Goal: Task Accomplishment & Management: Manage account settings

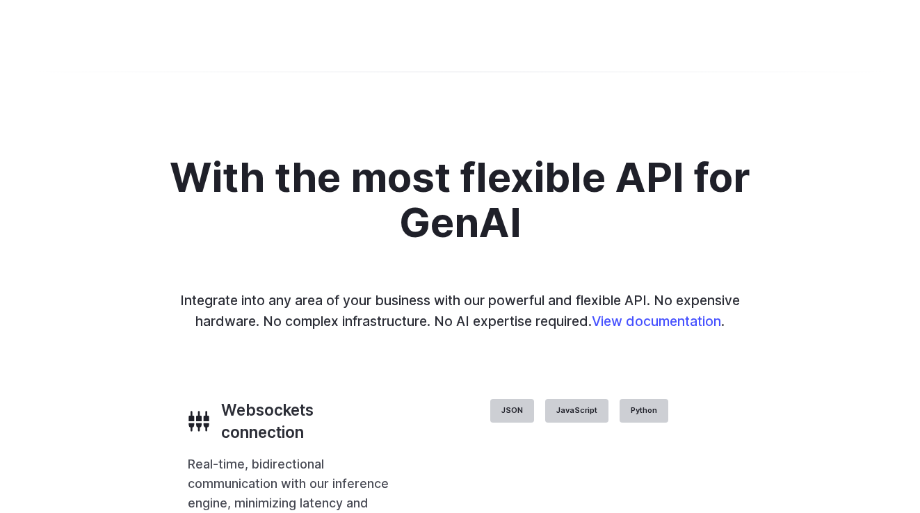
scroll to position [2743, 0]
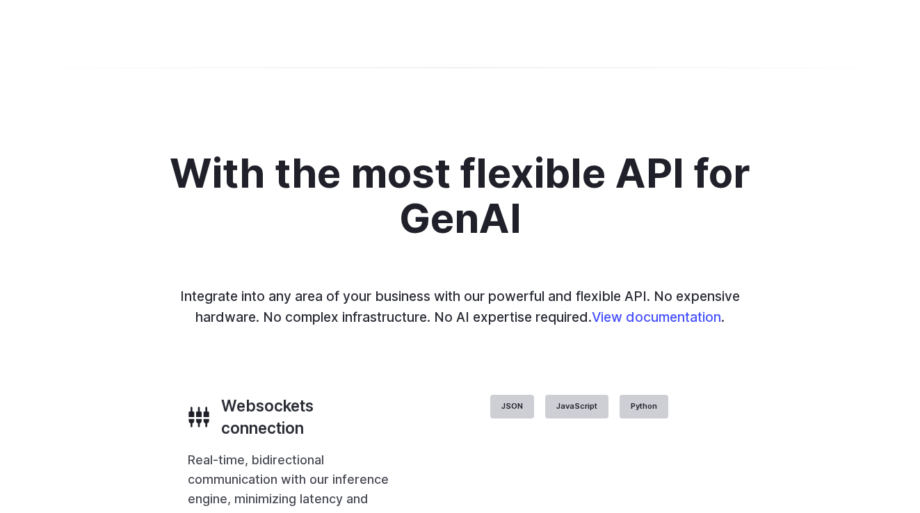
click at [0, 0] on details "Creative styling Generate fun, unique images without photo editing or graphic d…" at bounding box center [0, 0] width 0 height 0
click at [0, 0] on summary "Creative styling" at bounding box center [0, 0] width 0 height 0
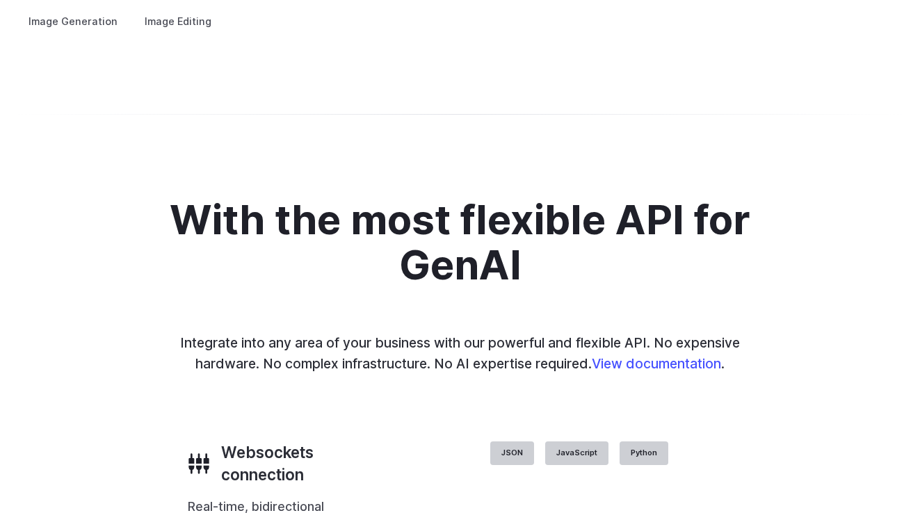
click at [0, 0] on summary "Creative styling" at bounding box center [0, 0] width 0 height 0
click at [0, 0] on summary "Concept design" at bounding box center [0, 0] width 0 height 0
click at [0, 0] on summary "Personalized assets" at bounding box center [0, 0] width 0 height 0
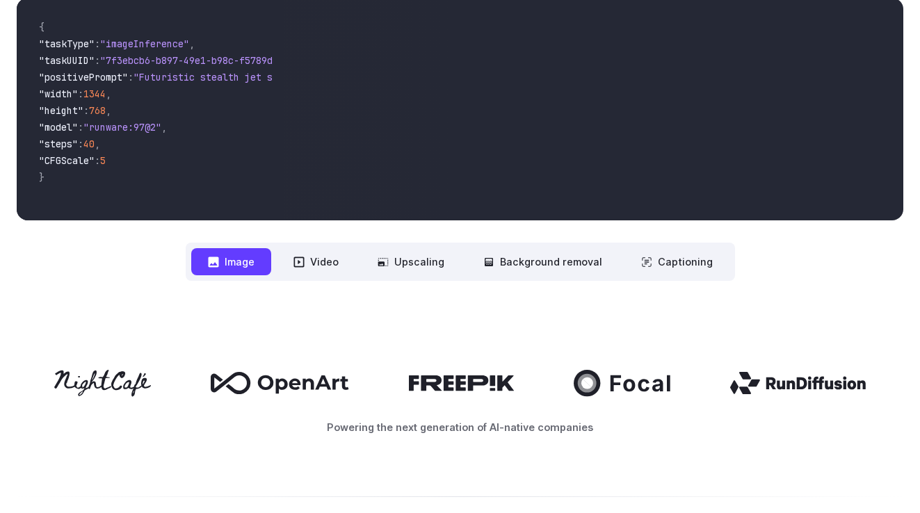
scroll to position [481, 0]
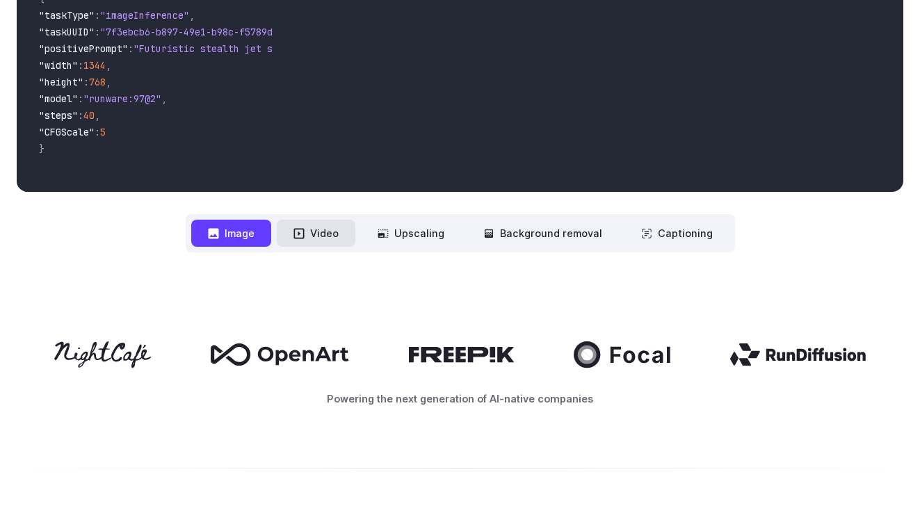
click at [328, 241] on button "Video" at bounding box center [316, 233] width 79 height 27
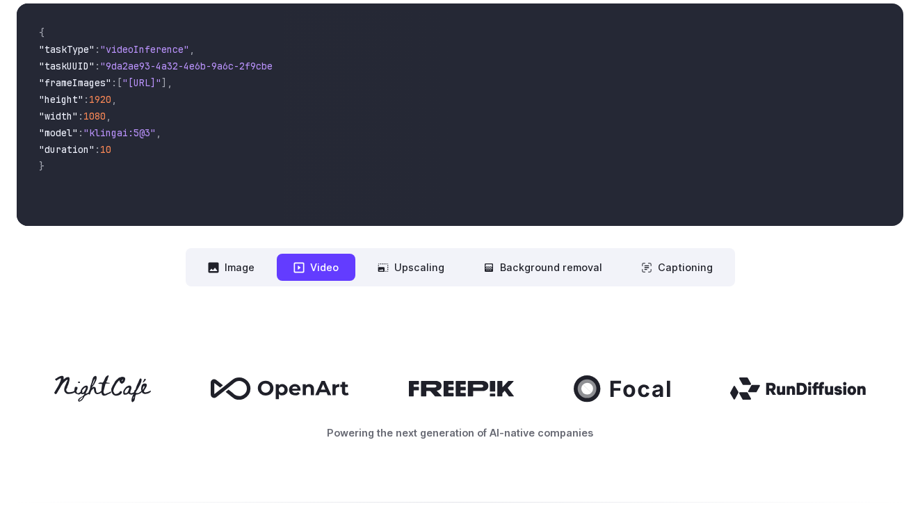
scroll to position [445, 0]
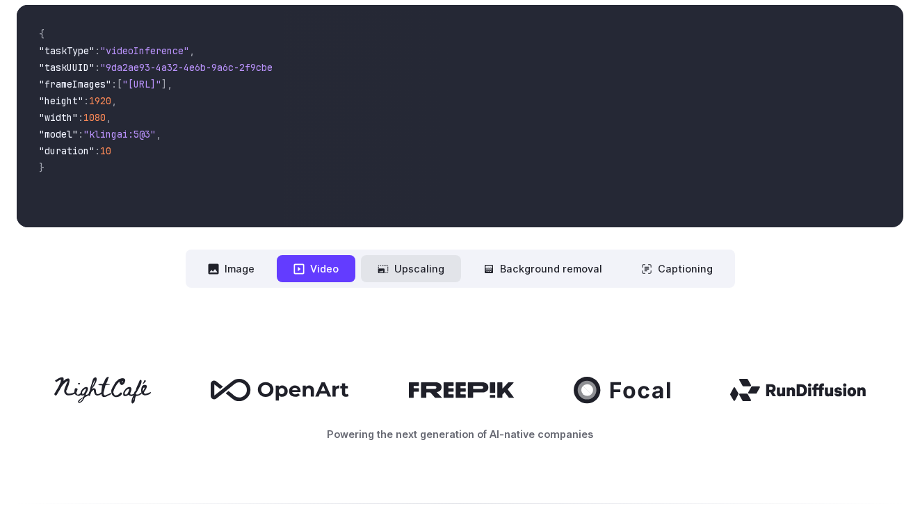
click at [435, 265] on button "Upscaling" at bounding box center [411, 268] width 100 height 27
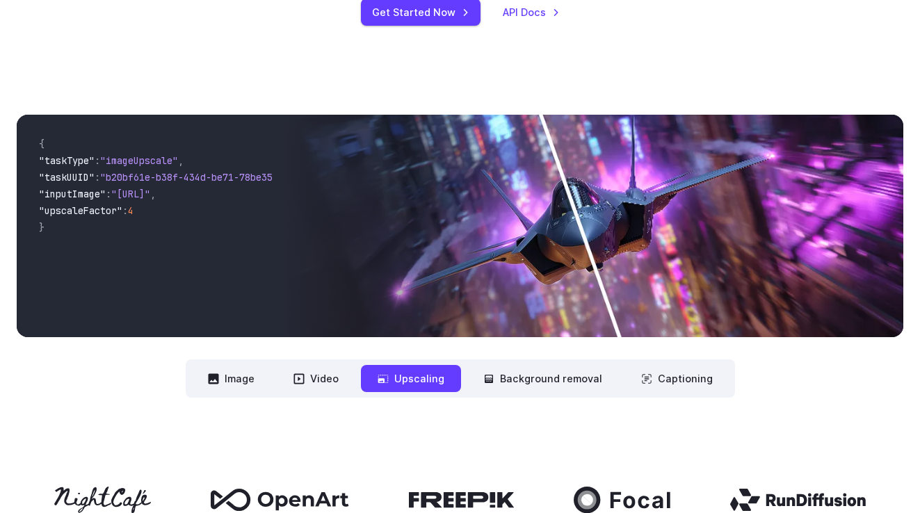
scroll to position [326, 0]
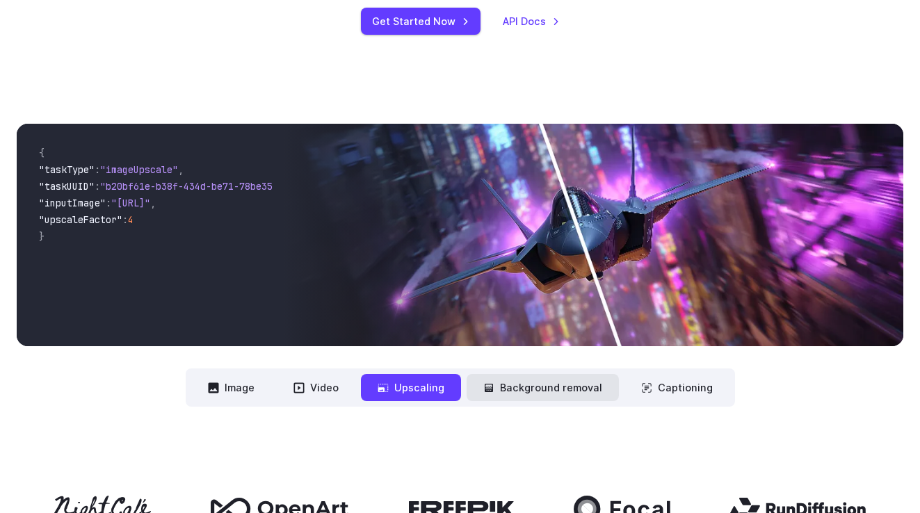
click at [528, 394] on button "Background removal" at bounding box center [543, 387] width 152 height 27
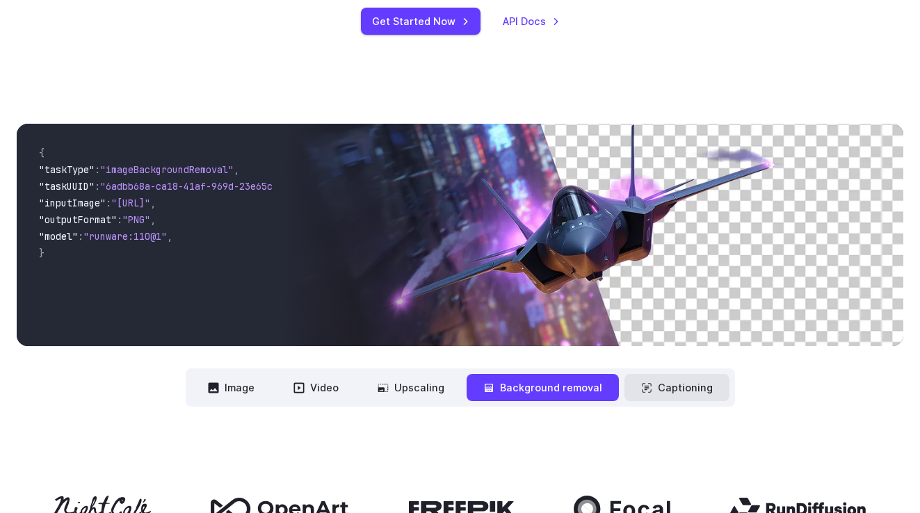
click at [698, 393] on button "Captioning" at bounding box center [677, 387] width 105 height 27
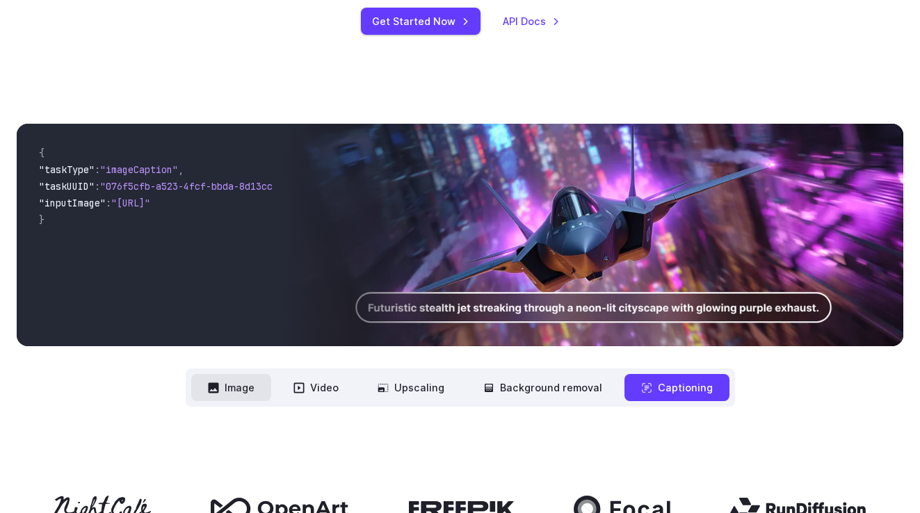
click at [271, 384] on button "Image" at bounding box center [231, 387] width 80 height 27
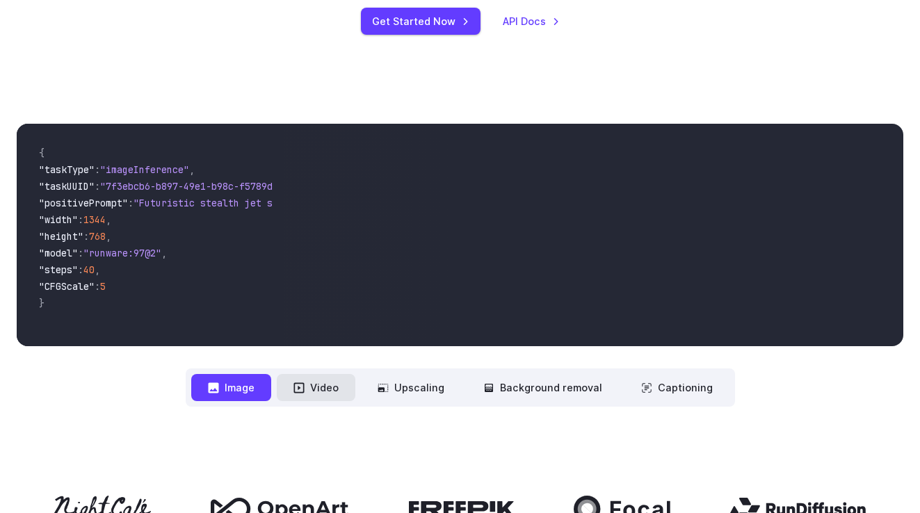
click at [300, 392] on icon at bounding box center [299, 388] width 10 height 10
click at [326, 385] on button "Video" at bounding box center [316, 387] width 79 height 27
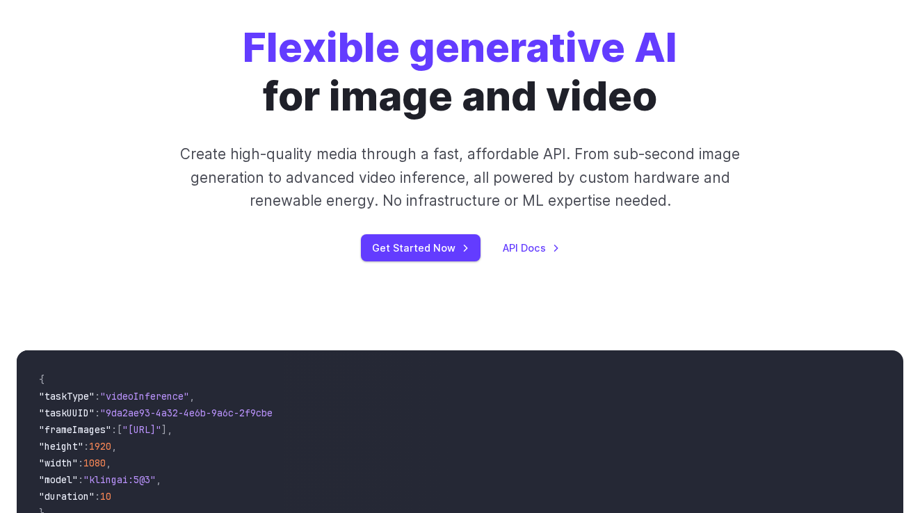
scroll to position [0, 0]
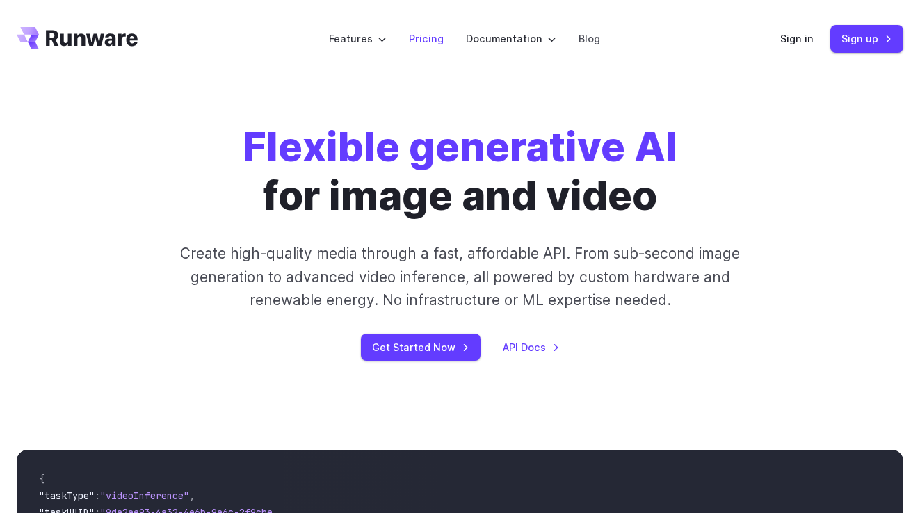
click at [436, 40] on link "Pricing" at bounding box center [426, 39] width 35 height 16
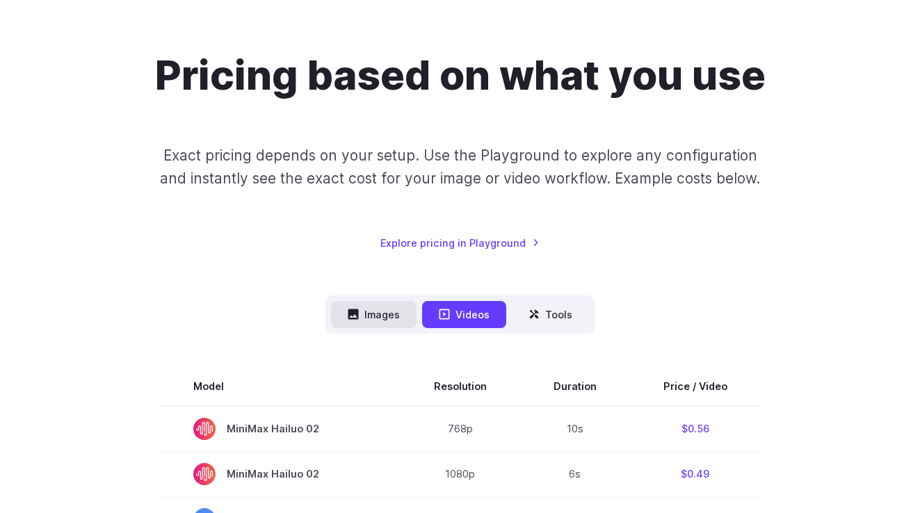
click at [383, 316] on button "Images" at bounding box center [374, 314] width 86 height 27
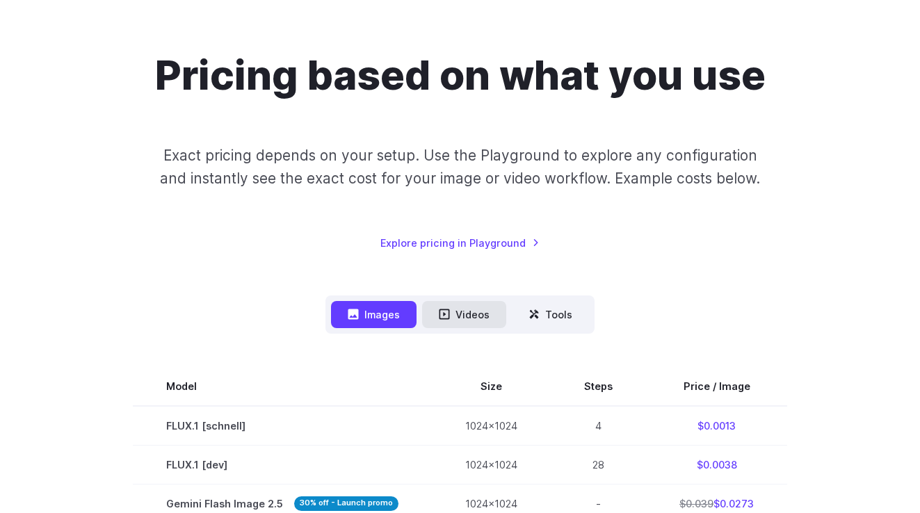
click at [446, 308] on button "Videos" at bounding box center [464, 314] width 84 height 27
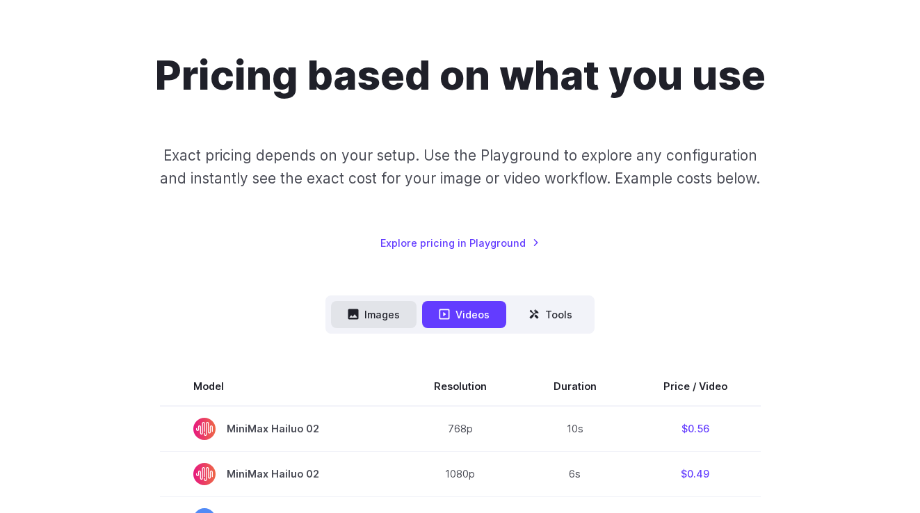
click at [371, 316] on button "Images" at bounding box center [374, 314] width 86 height 27
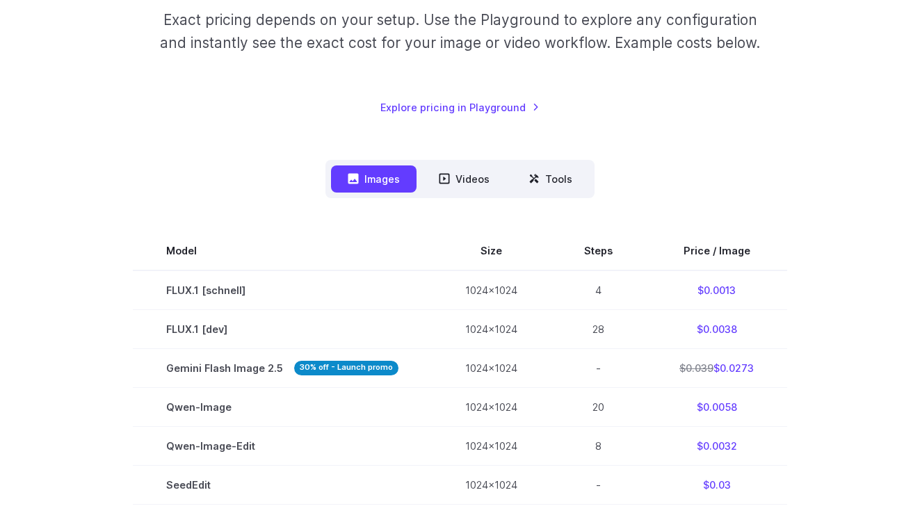
scroll to position [234, 0]
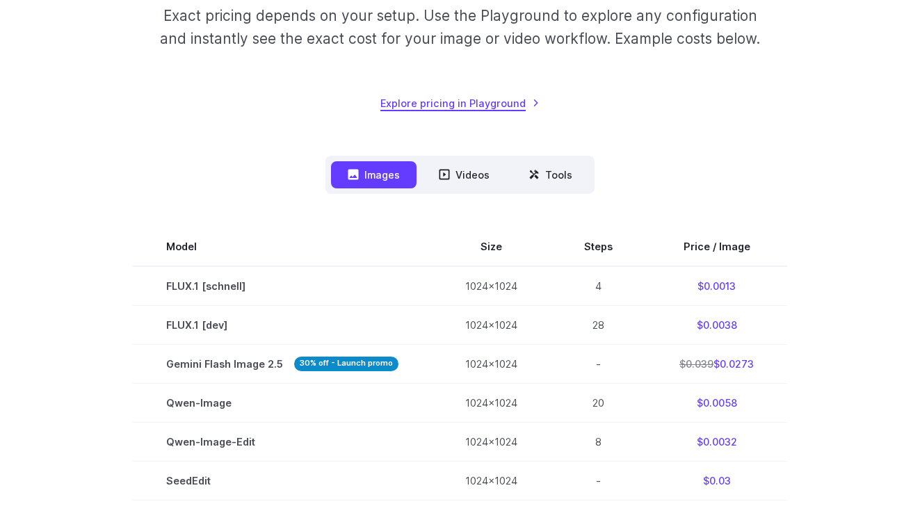
click at [465, 99] on link "Explore pricing in Playground" at bounding box center [459, 103] width 159 height 16
click at [572, 182] on button "Tools" at bounding box center [550, 174] width 77 height 27
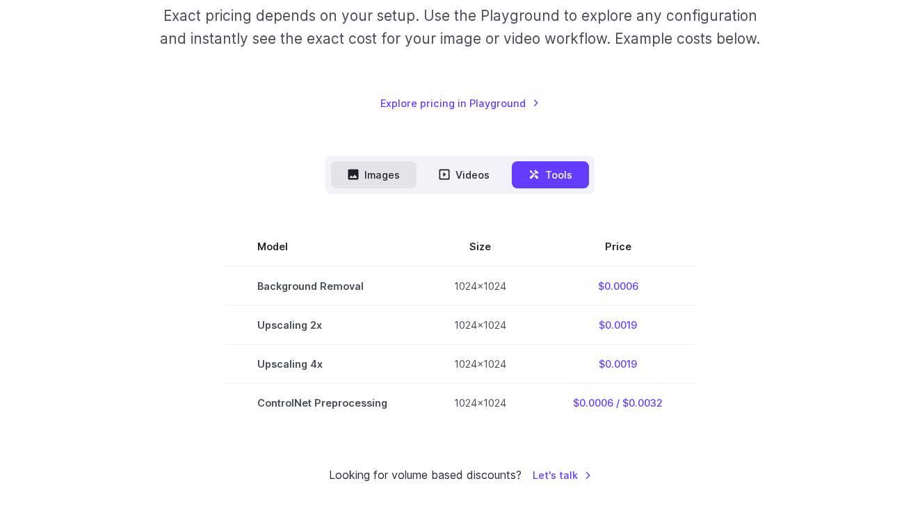
click at [353, 176] on icon at bounding box center [353, 174] width 11 height 11
click at [366, 179] on button "Images" at bounding box center [374, 174] width 86 height 27
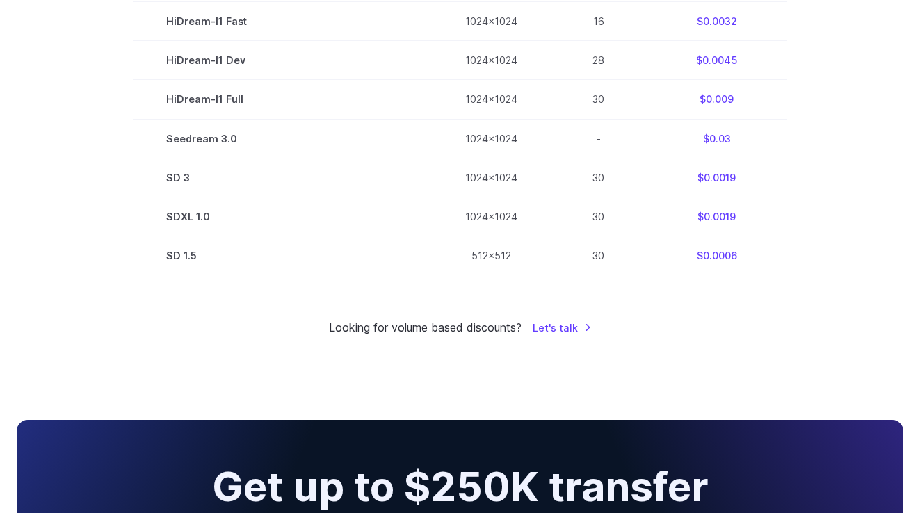
scroll to position [965, 0]
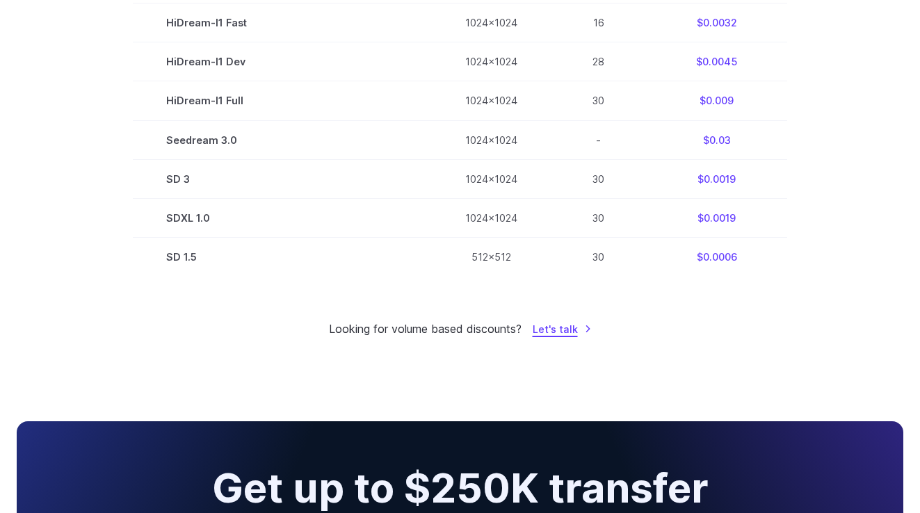
click at [577, 337] on link "Let's talk" at bounding box center [562, 329] width 59 height 16
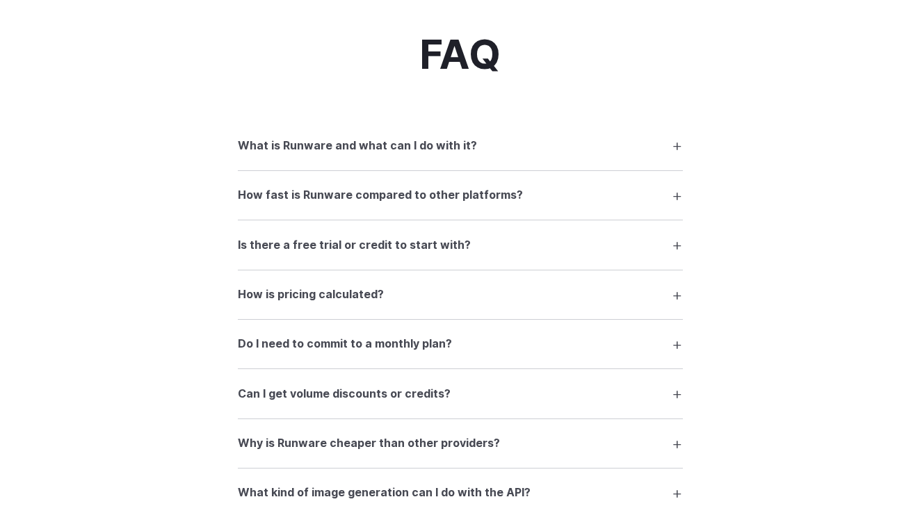
scroll to position [1751, 0]
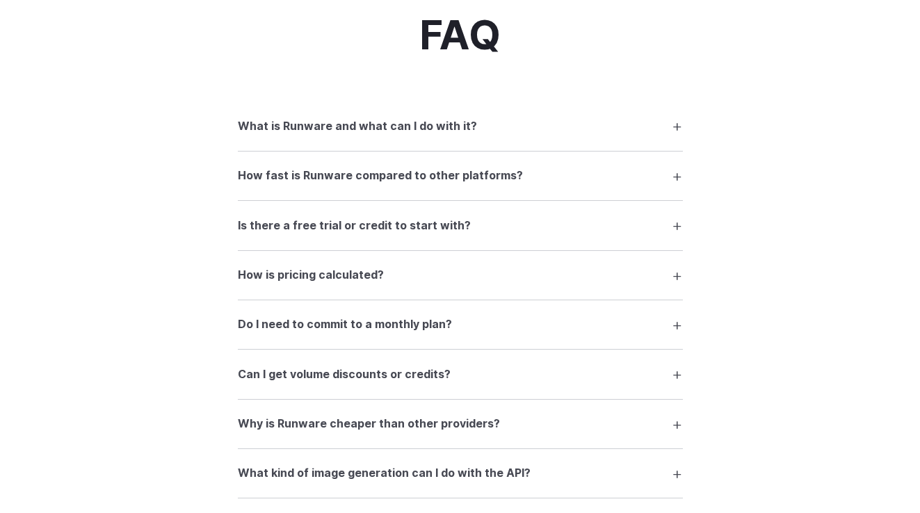
click at [673, 136] on summary "What is Runware and what can I do with it?" at bounding box center [460, 126] width 445 height 26
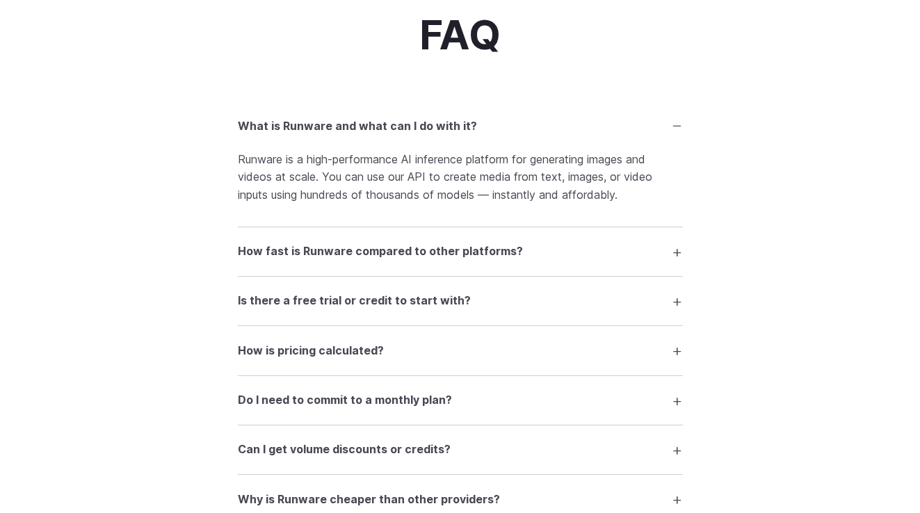
click at [673, 136] on summary "What is Runware and what can I do with it?" at bounding box center [460, 126] width 445 height 26
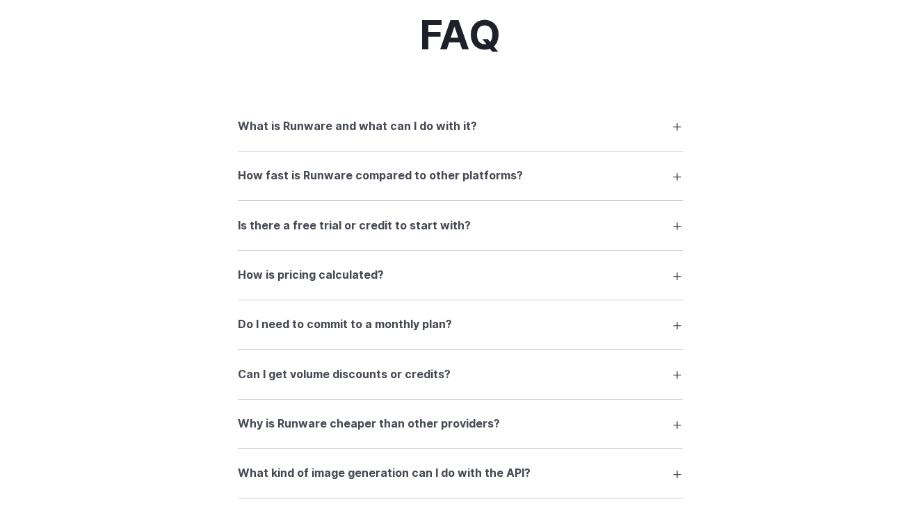
click at [661, 184] on summary "How fast is Runware compared to other platforms?" at bounding box center [460, 176] width 445 height 26
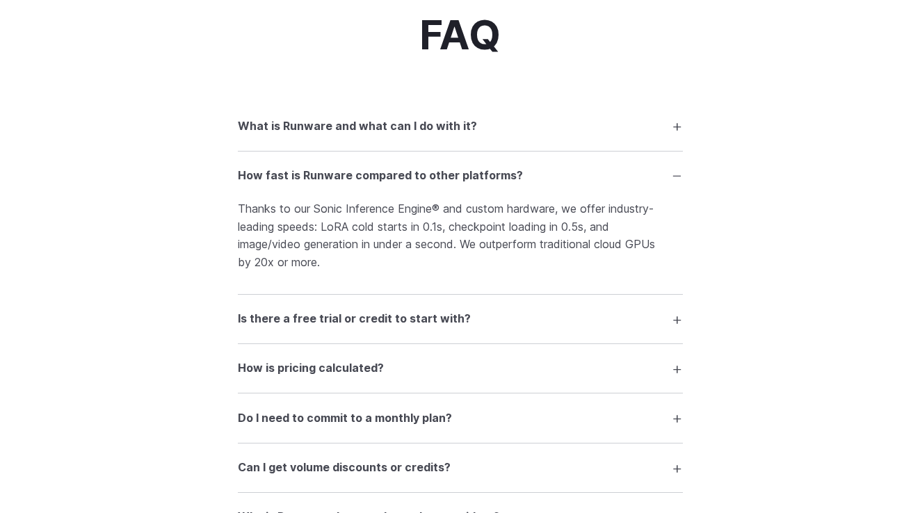
click at [661, 184] on summary "How fast is Runware compared to other platforms?" at bounding box center [460, 176] width 445 height 26
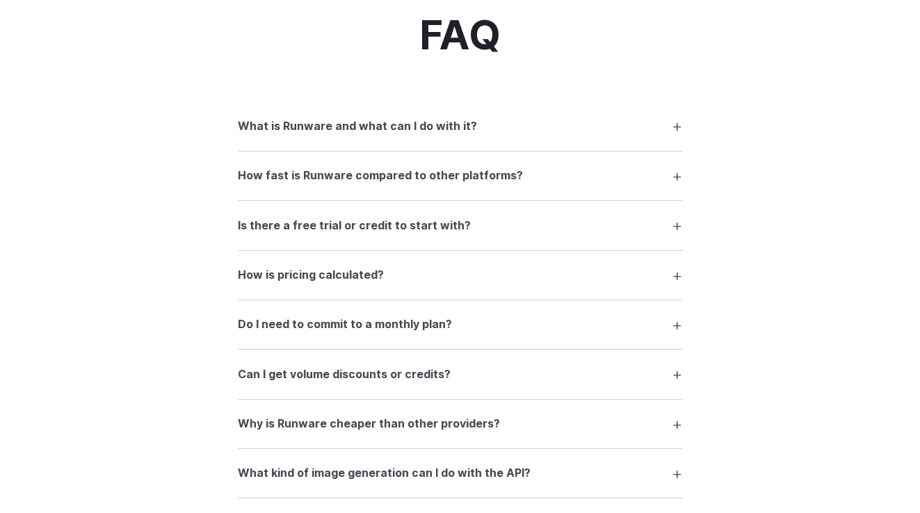
click at [664, 220] on summary "Is there a free trial or credit to start with?" at bounding box center [460, 225] width 445 height 26
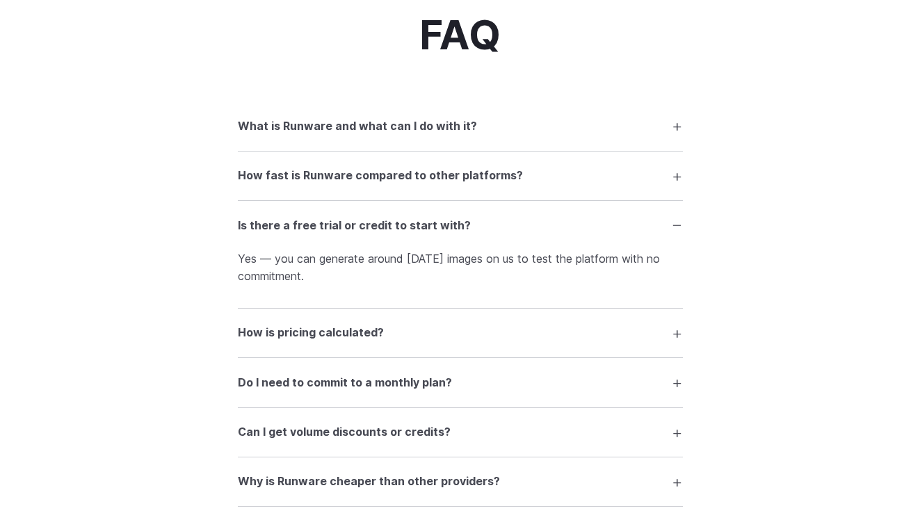
click at [664, 220] on summary "Is there a free trial or credit to start with?" at bounding box center [460, 225] width 445 height 26
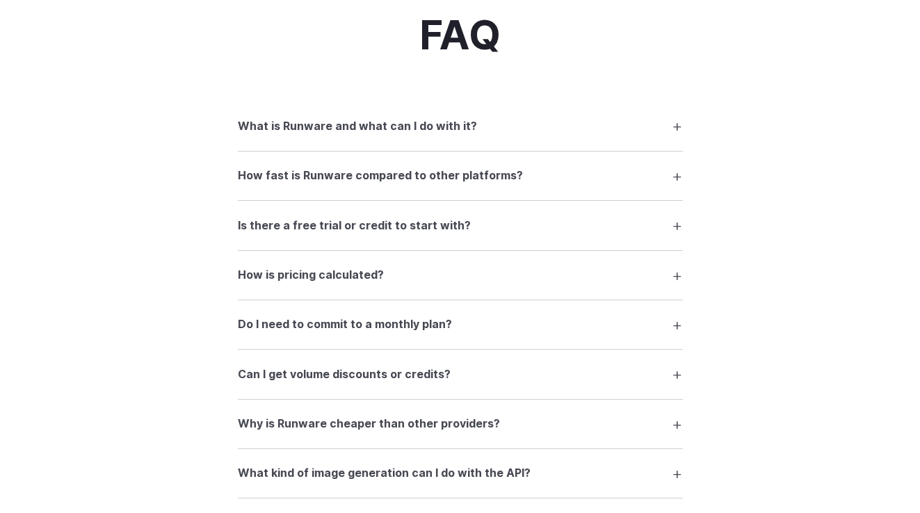
click at [671, 249] on details "Is there a free trial or credit to start with? Yes — you can generate around 10…" at bounding box center [460, 225] width 445 height 49
click at [678, 270] on summary "How is pricing calculated?" at bounding box center [460, 275] width 445 height 26
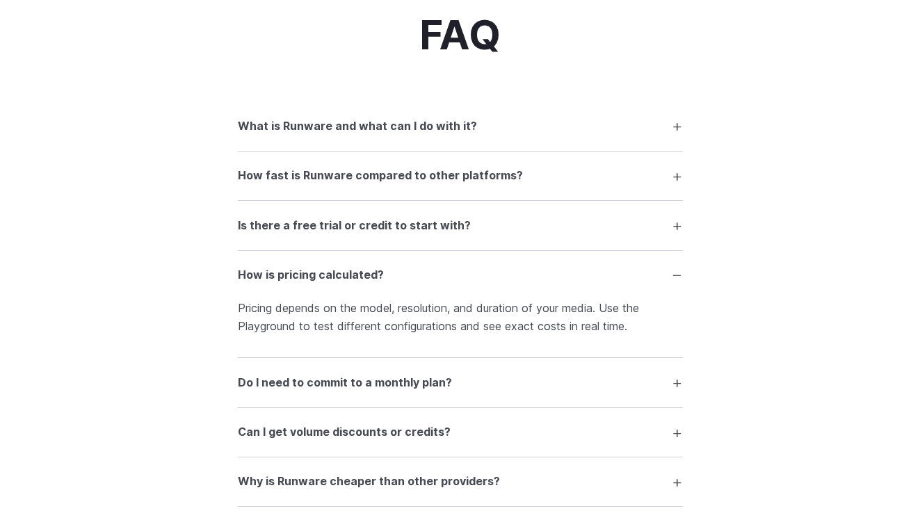
click at [679, 270] on summary "How is pricing calculated?" at bounding box center [460, 275] width 445 height 26
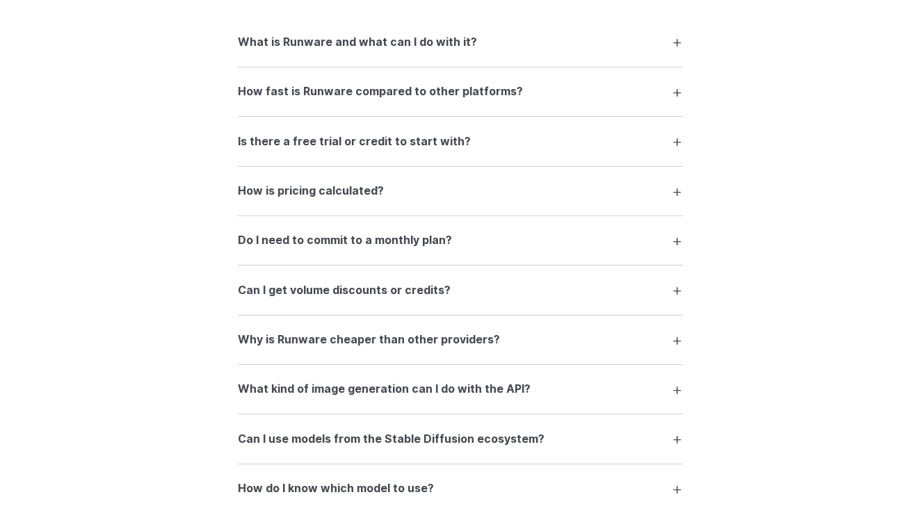
scroll to position [1839, 0]
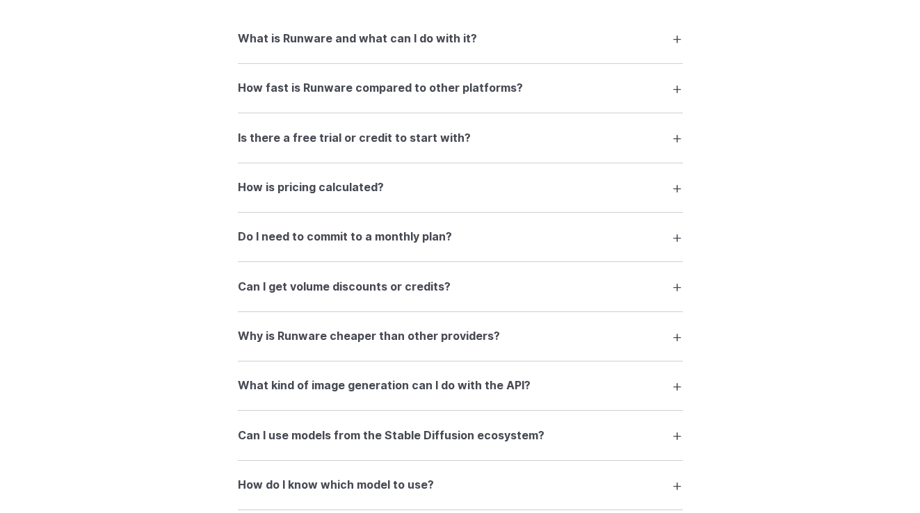
click at [678, 250] on summary "Do I need to commit to a monthly plan?" at bounding box center [460, 237] width 445 height 26
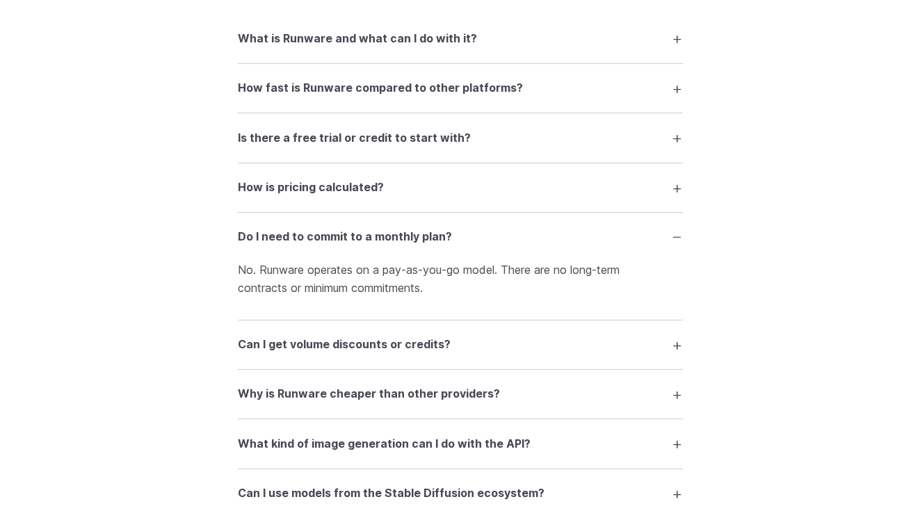
click at [657, 231] on summary "Do I need to commit to a monthly plan?" at bounding box center [460, 237] width 445 height 26
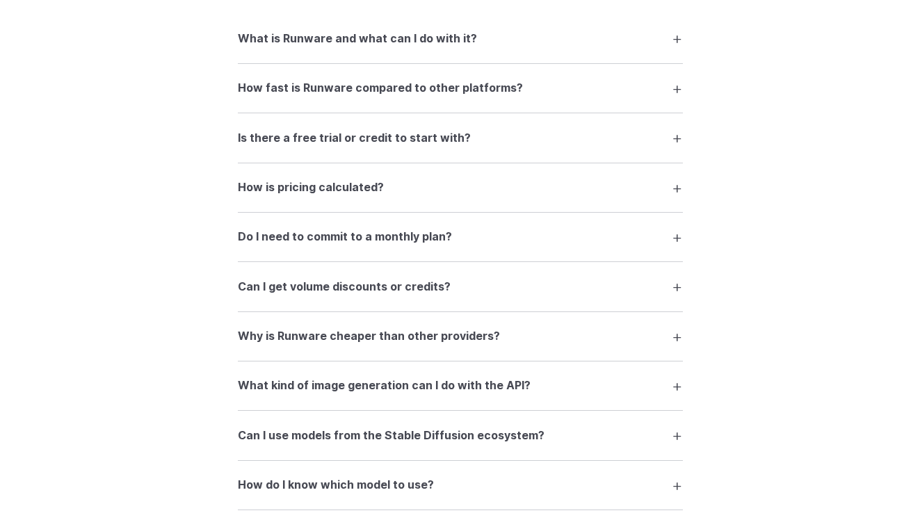
click at [663, 262] on details "Do I need to commit to a monthly plan? No. Runware operates on a pay-as-you-go …" at bounding box center [460, 237] width 445 height 49
click at [673, 291] on summary "Can I get volume discounts or credits?" at bounding box center [460, 286] width 445 height 26
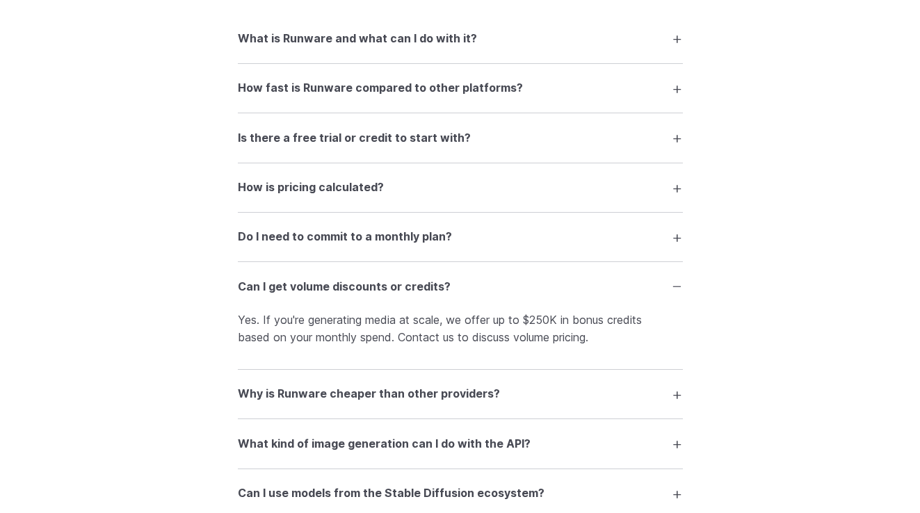
click at [673, 291] on summary "Can I get volume discounts or credits?" at bounding box center [460, 286] width 445 height 26
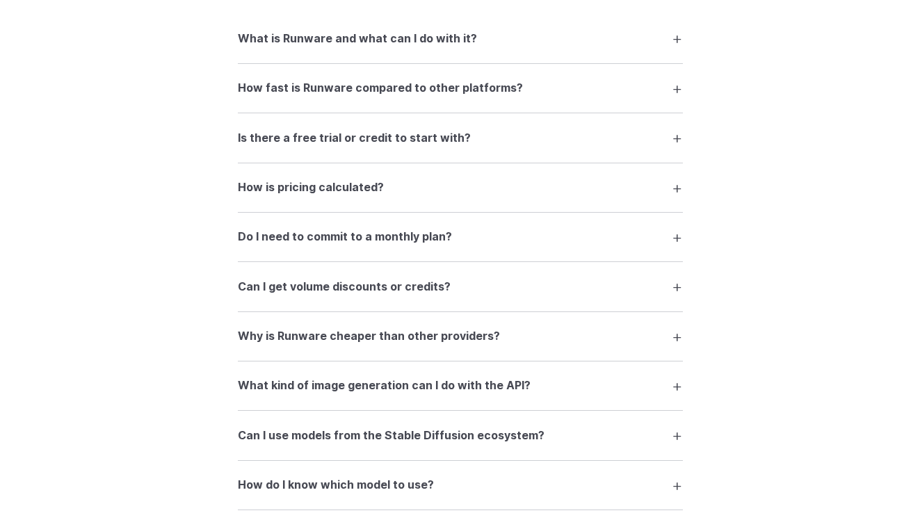
click at [680, 280] on details "Can I get volume discounts or credits? Yes. If you're generating media at scale…" at bounding box center [460, 286] width 445 height 49
click at [655, 293] on summary "Can I get volume discounts or credits?" at bounding box center [460, 286] width 445 height 26
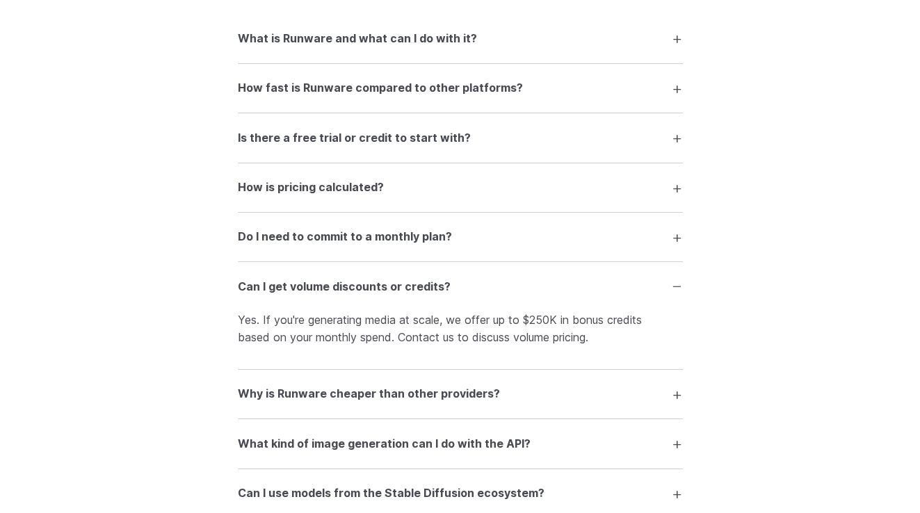
click at [655, 293] on summary "Can I get volume discounts or credits?" at bounding box center [460, 286] width 445 height 26
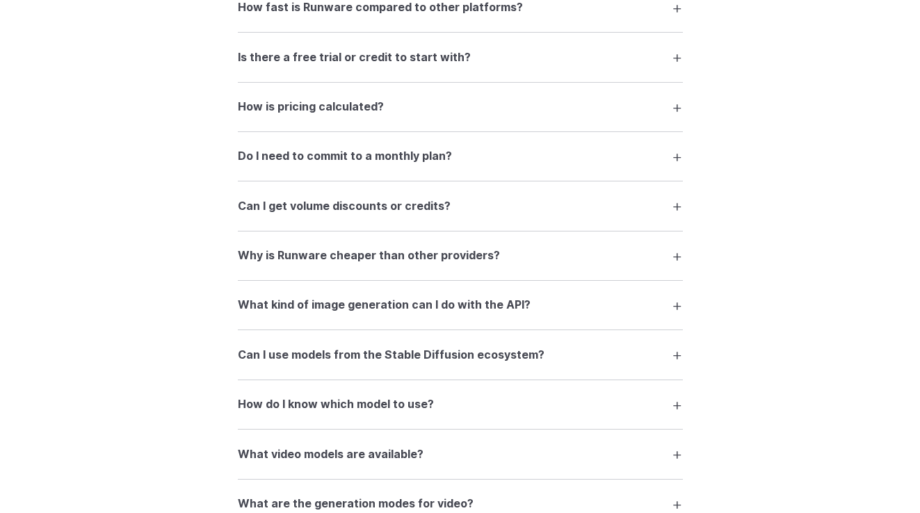
scroll to position [1931, 0]
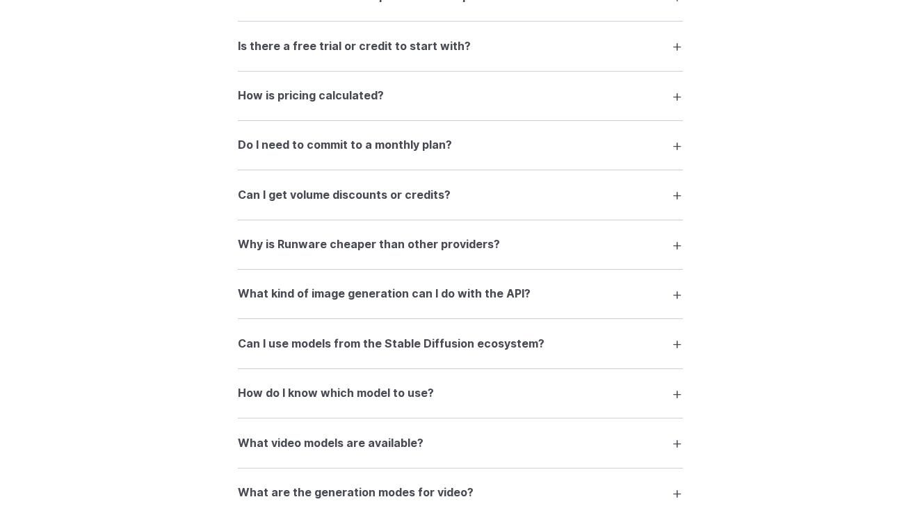
click at [641, 241] on summary "Why is Runware cheaper than other providers?" at bounding box center [460, 245] width 445 height 26
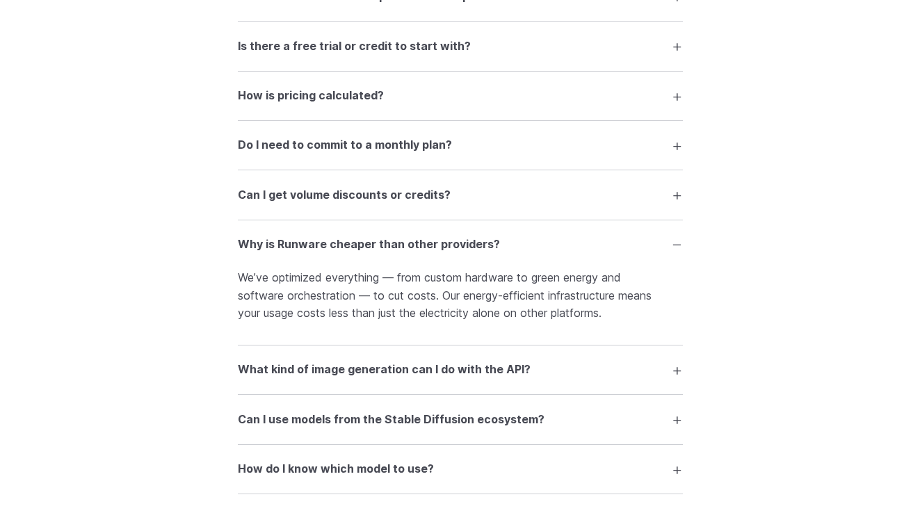
click at [632, 250] on summary "Why is Runware cheaper than other providers?" at bounding box center [460, 245] width 445 height 26
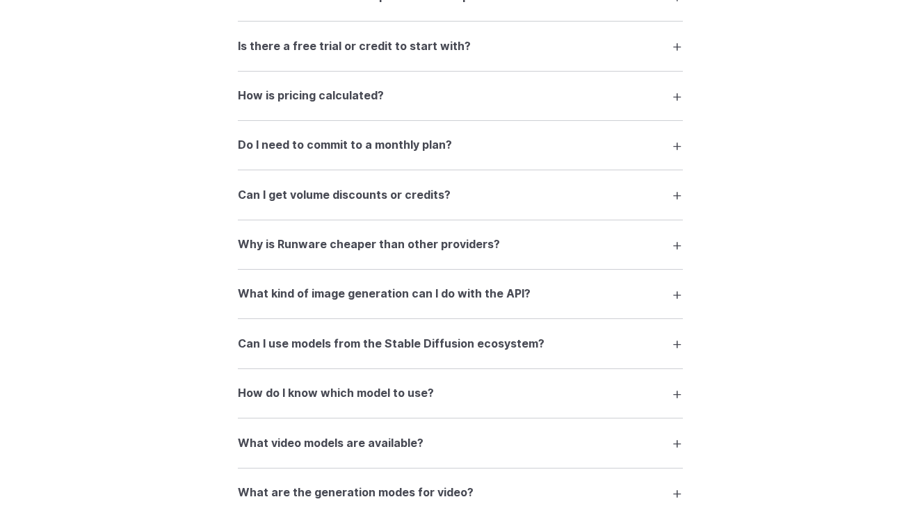
click at [641, 287] on details "What kind of image generation can I do with the API? You can generate images fr…" at bounding box center [460, 294] width 445 height 49
click at [647, 303] on summary "What kind of image generation can I do with the API?" at bounding box center [460, 294] width 445 height 26
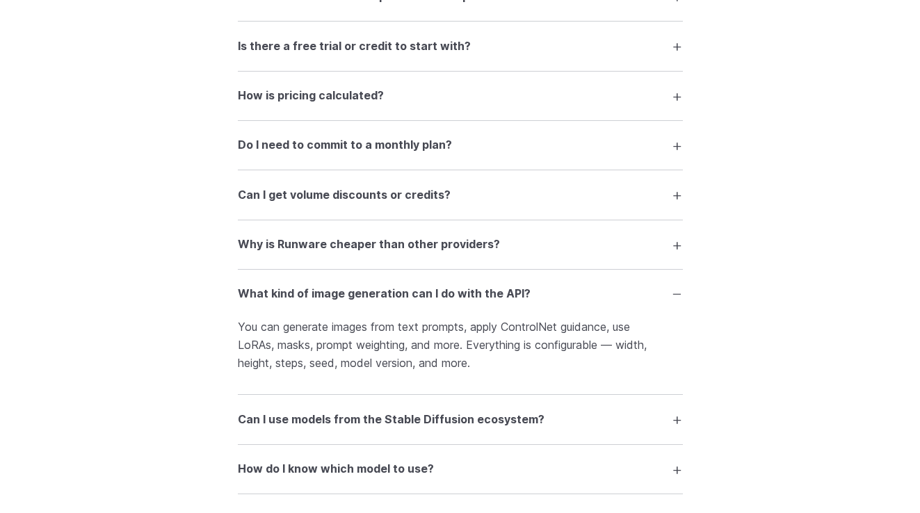
click at [647, 303] on summary "What kind of image generation can I do with the API?" at bounding box center [460, 294] width 445 height 26
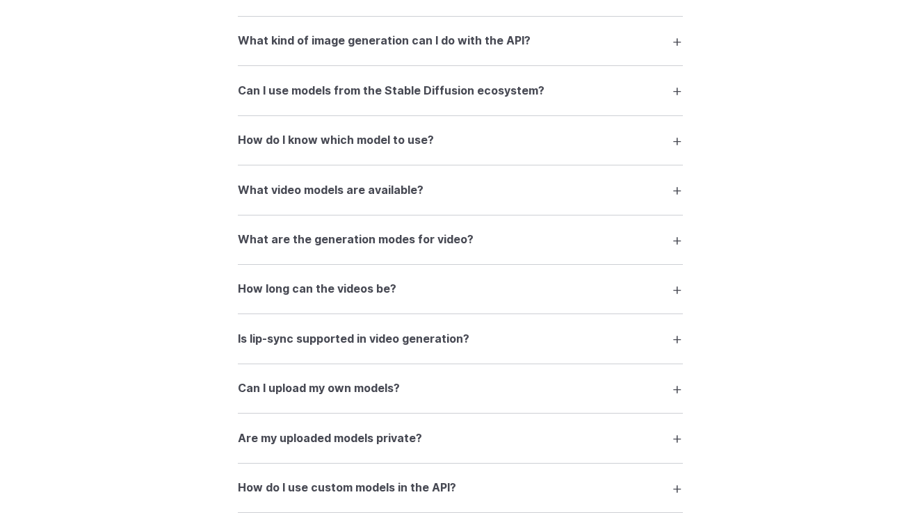
scroll to position [2190, 0]
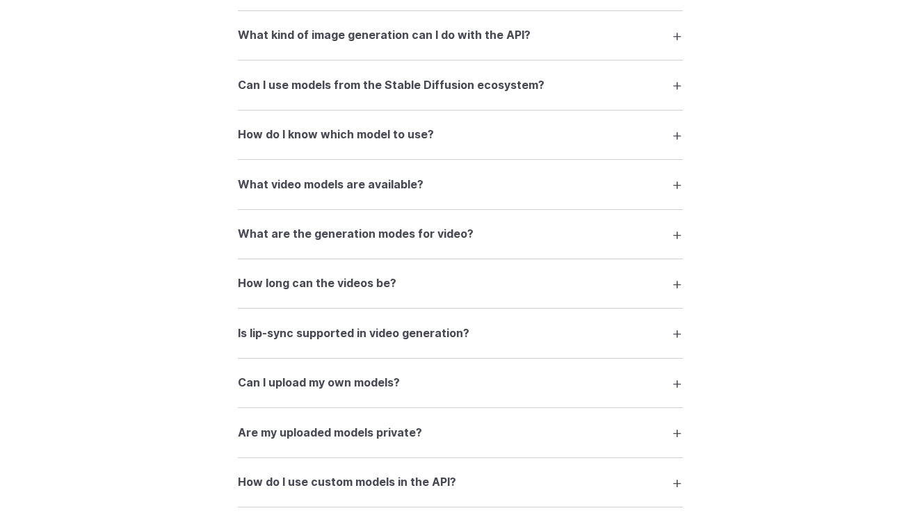
click at [668, 140] on summary "How do I know which model to use?" at bounding box center [460, 135] width 445 height 26
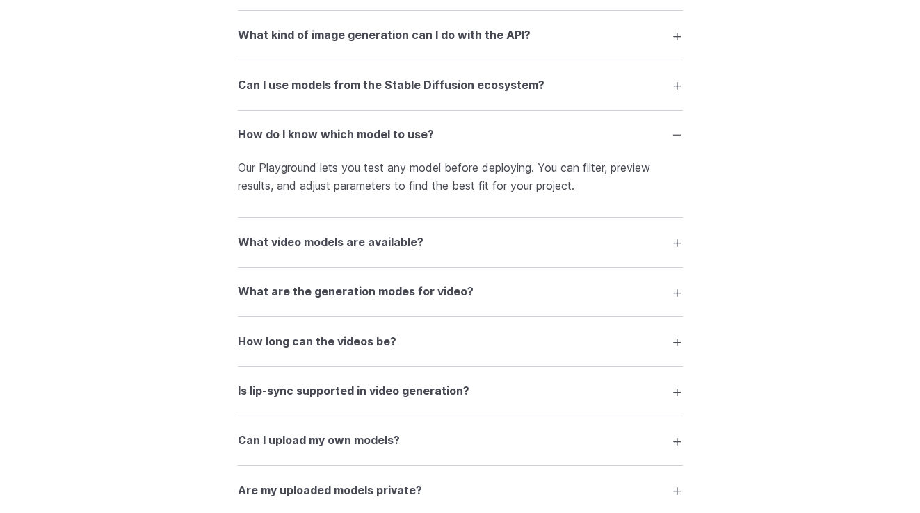
click at [668, 140] on summary "How do I know which model to use?" at bounding box center [460, 135] width 445 height 26
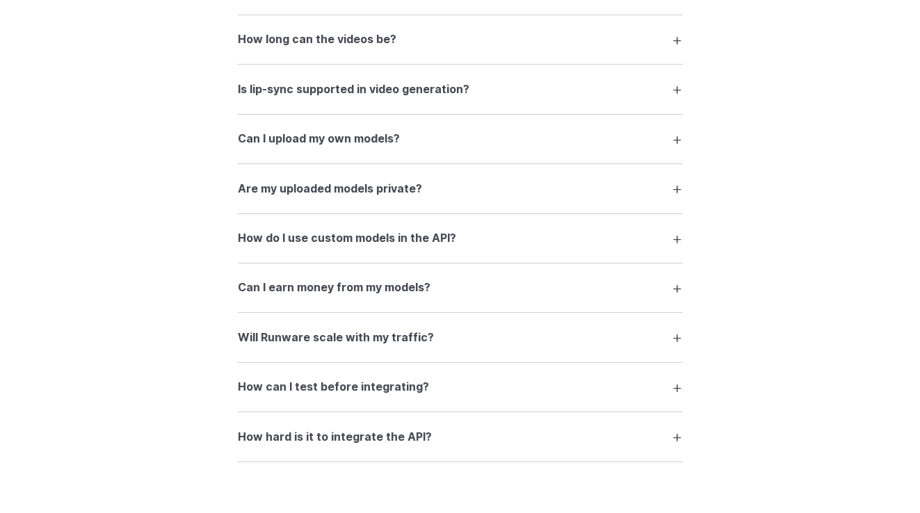
scroll to position [2434, 0]
click at [589, 299] on summary "Can I earn money from my models?" at bounding box center [460, 287] width 445 height 26
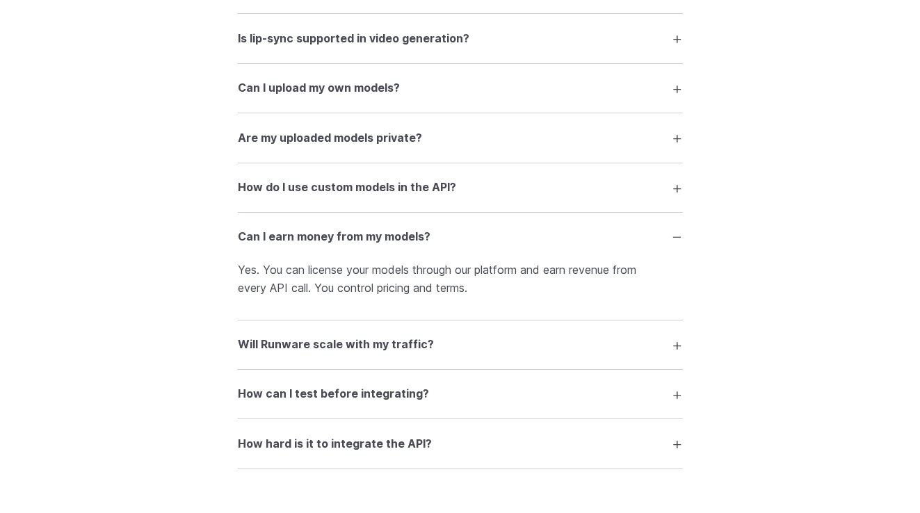
scroll to position [2486, 0]
click at [470, 296] on p "Yes. You can license your models through our platform and earn revenue from eve…" at bounding box center [460, 277] width 445 height 35
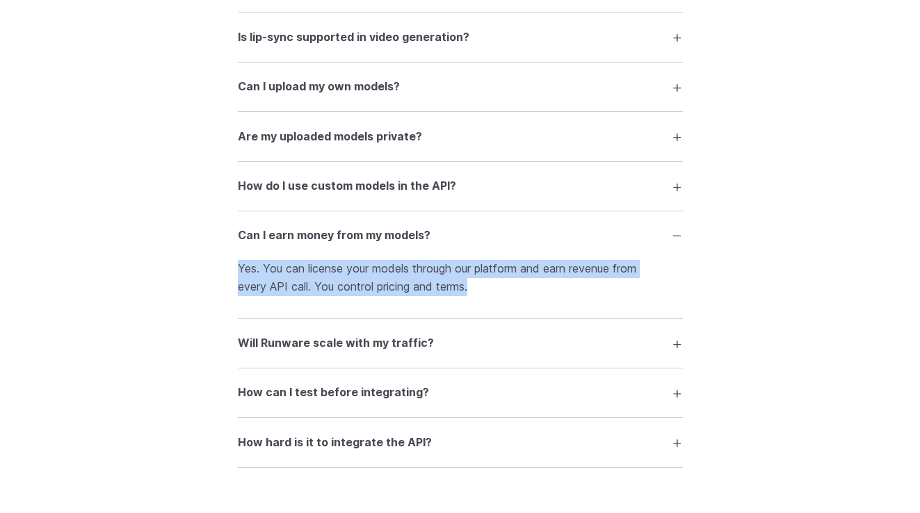
drag, startPoint x: 484, startPoint y: 305, endPoint x: 223, endPoint y: 277, distance: 263.0
copy p "Yes. You can license your models through our platform and earn revenue from eve…"
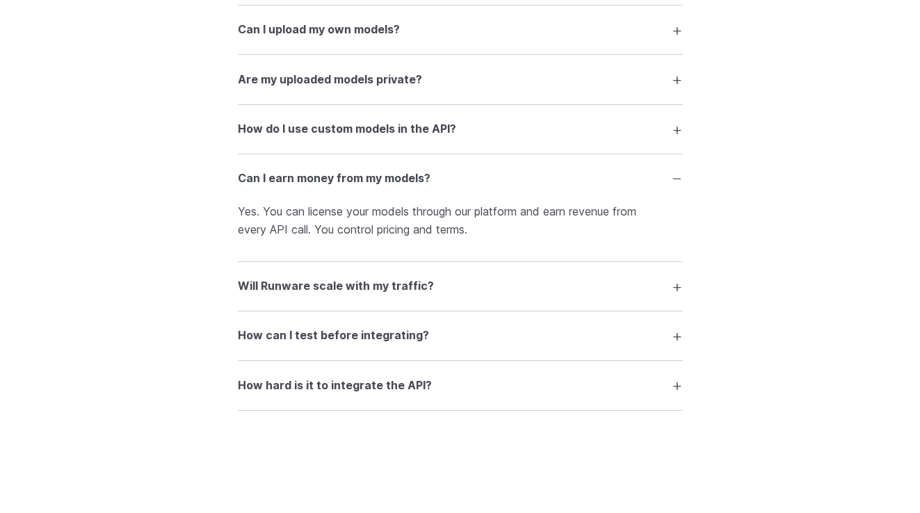
scroll to position [2549, 0]
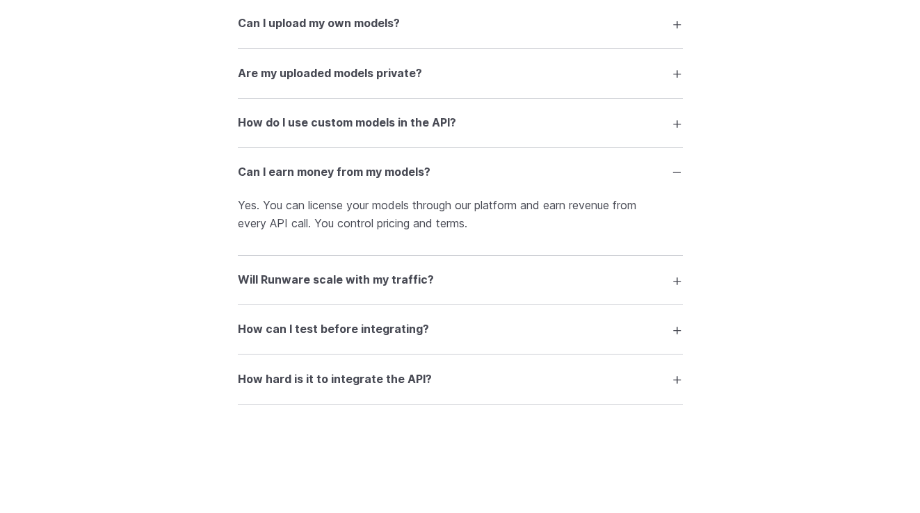
click at [657, 404] on details "How hard is it to integrate the API? It’s designed for developers. The API is w…" at bounding box center [460, 379] width 445 height 49
click at [657, 392] on summary "How hard is it to integrate the API?" at bounding box center [460, 379] width 445 height 26
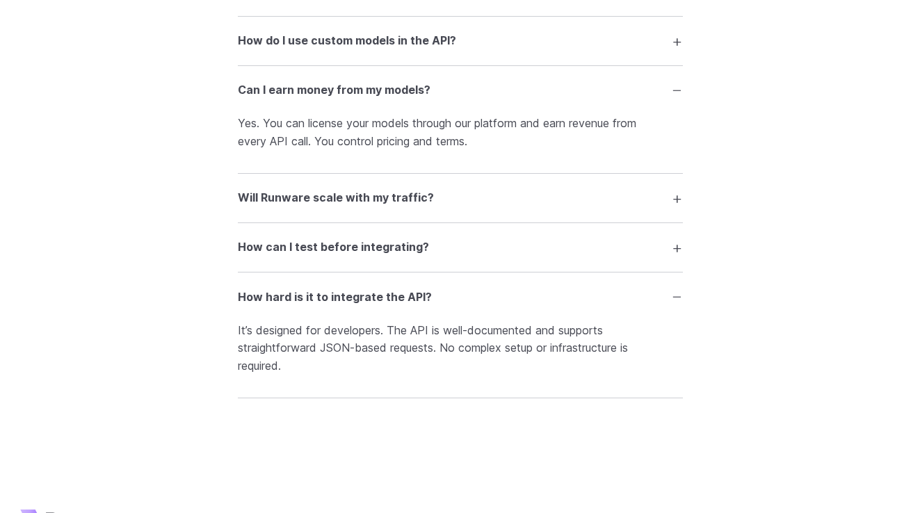
scroll to position [2630, 0]
click at [646, 305] on summary "How hard is it to integrate the API?" at bounding box center [460, 298] width 445 height 26
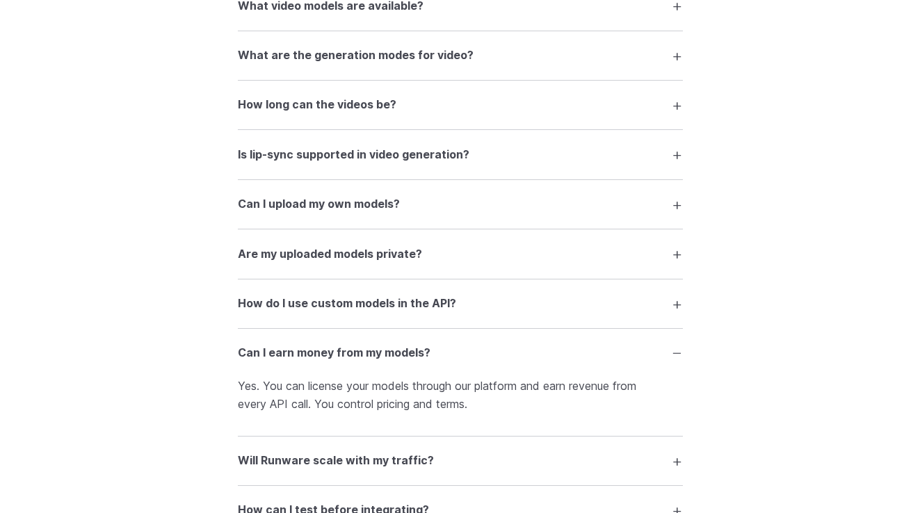
scroll to position [2365, 0]
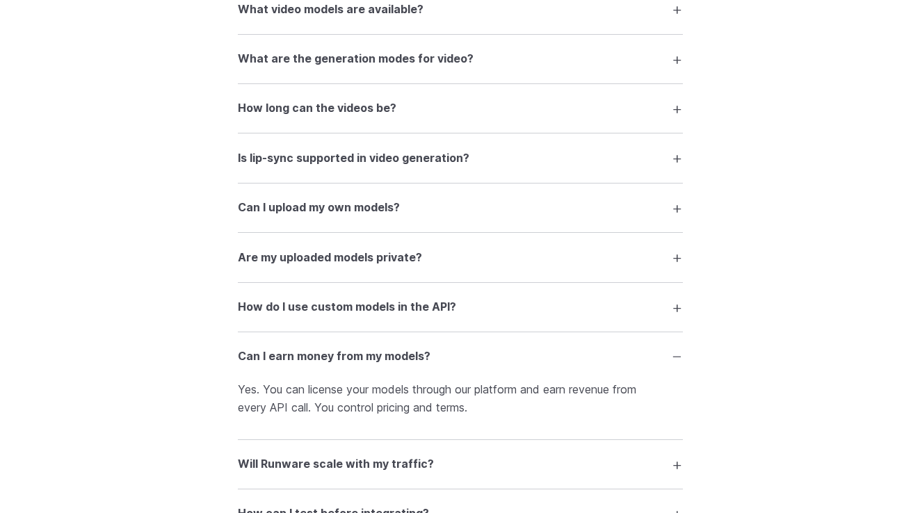
click at [650, 355] on summary "Can I earn money from my models?" at bounding box center [460, 357] width 445 height 26
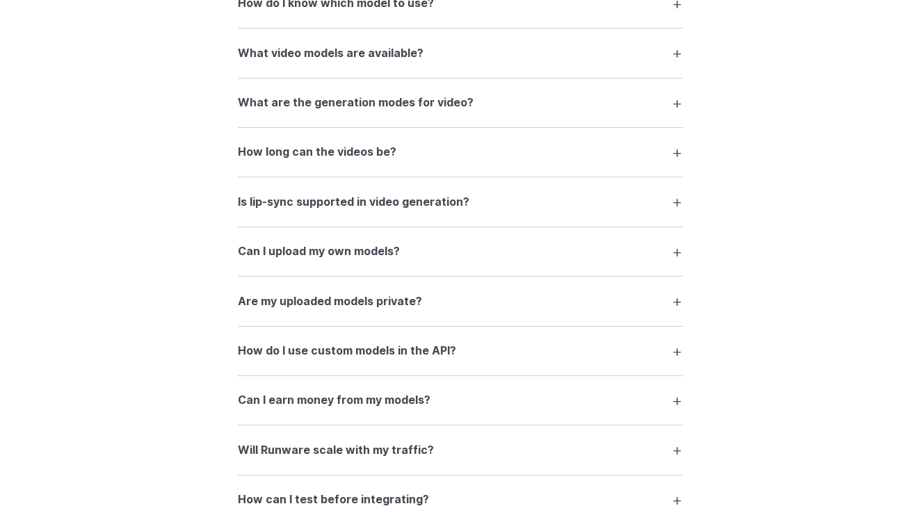
scroll to position [2318, 0]
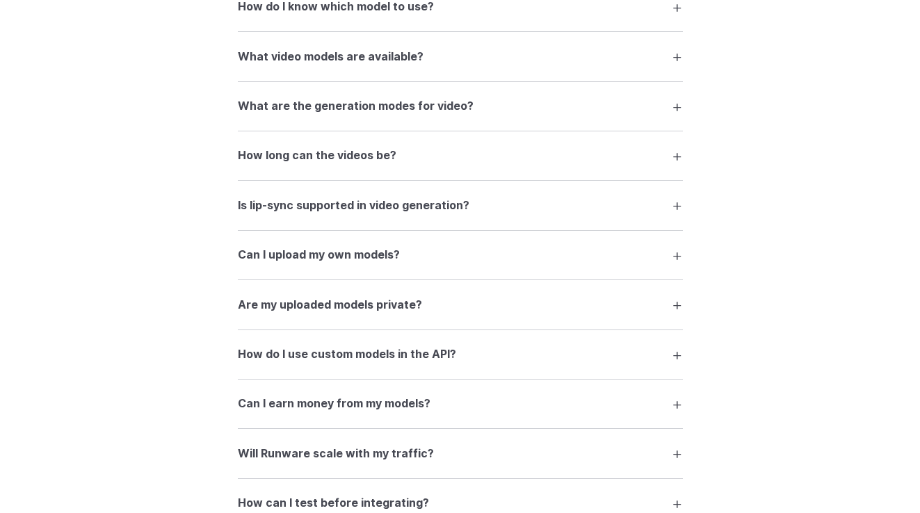
click at [682, 276] on div "FAQ What is Runware and what can I do with it? Runware is a high-performance AI…" at bounding box center [460, 12] width 920 height 1132
click at [683, 271] on div "FAQ What is Runware and what can I do with it? Runware is a high-performance AI…" at bounding box center [460, 12] width 920 height 1132
click at [652, 266] on summary "Can I upload my own models?" at bounding box center [460, 255] width 445 height 26
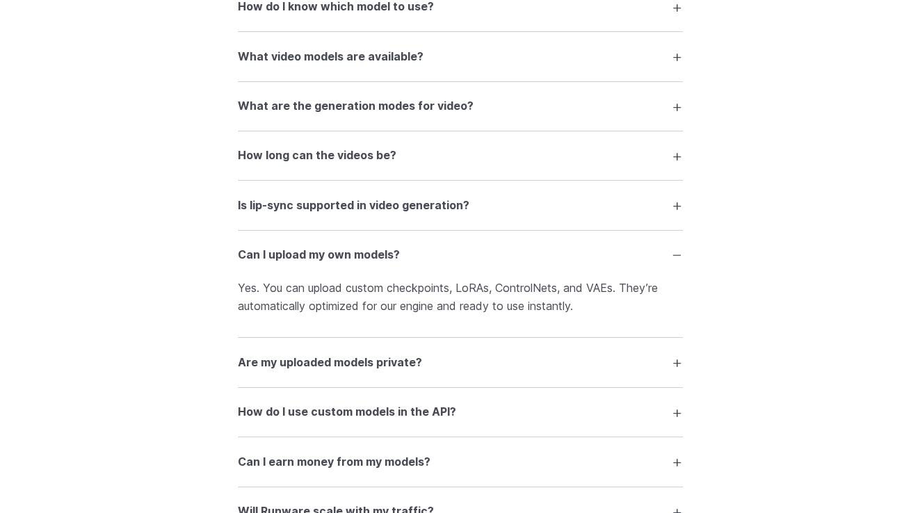
click at [671, 257] on summary "Can I upload my own models?" at bounding box center [460, 255] width 445 height 26
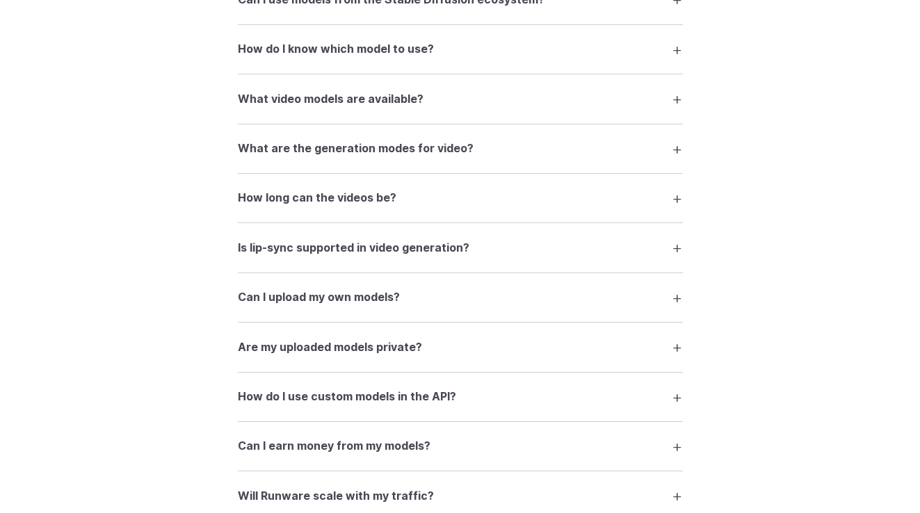
scroll to position [2277, 0]
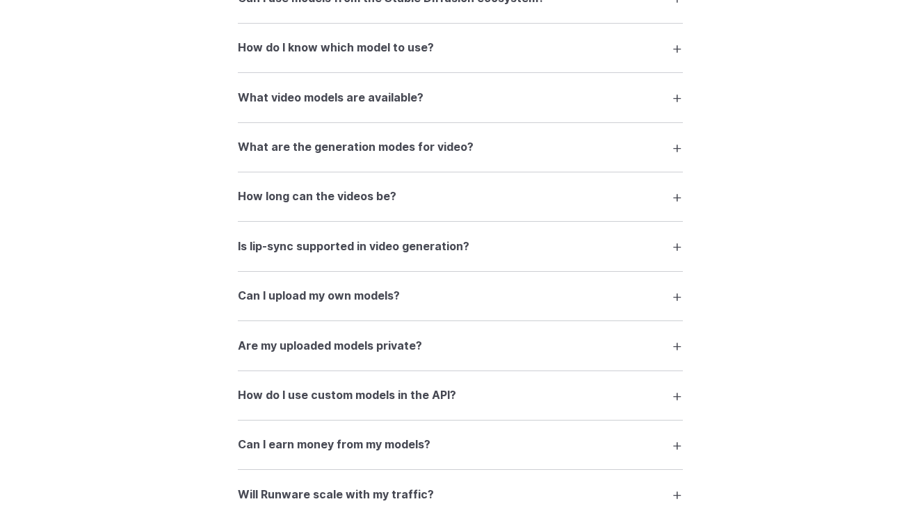
click at [580, 359] on summary "Are my uploaded models private?" at bounding box center [460, 345] width 445 height 26
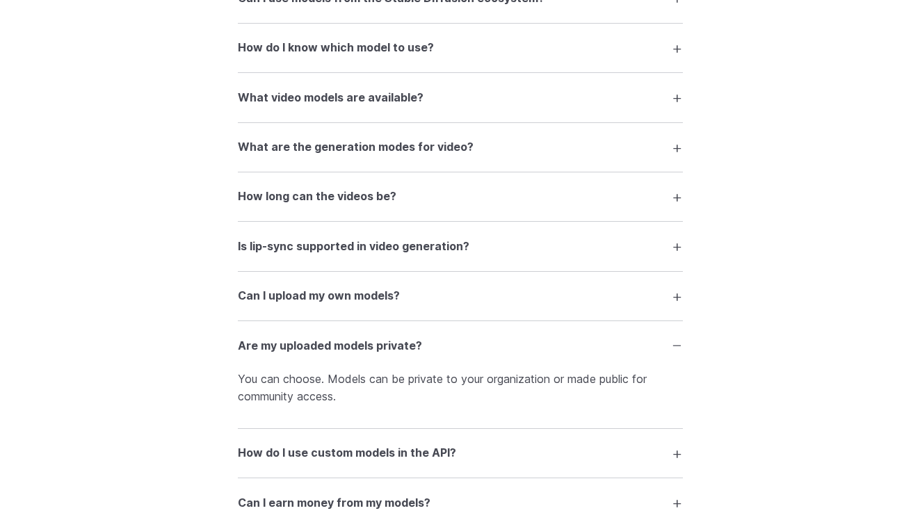
click at [609, 346] on summary "Are my uploaded models private?" at bounding box center [460, 345] width 445 height 26
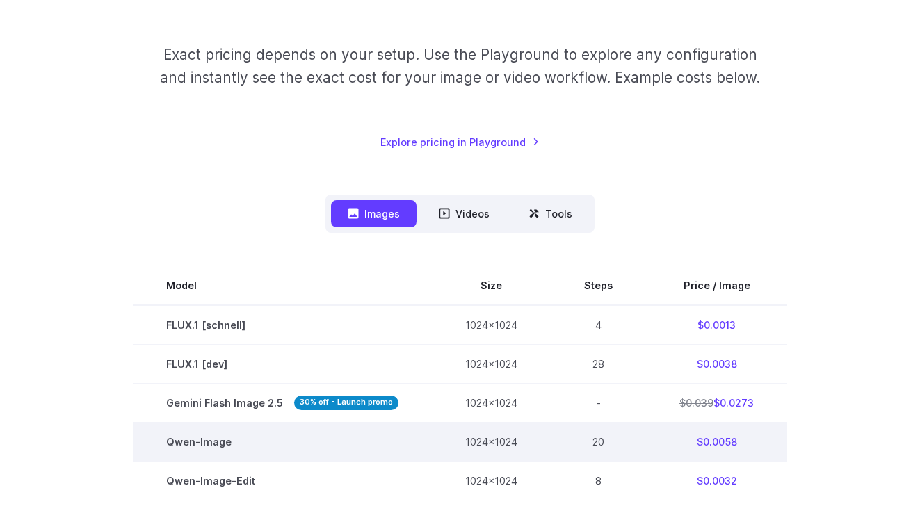
scroll to position [0, 0]
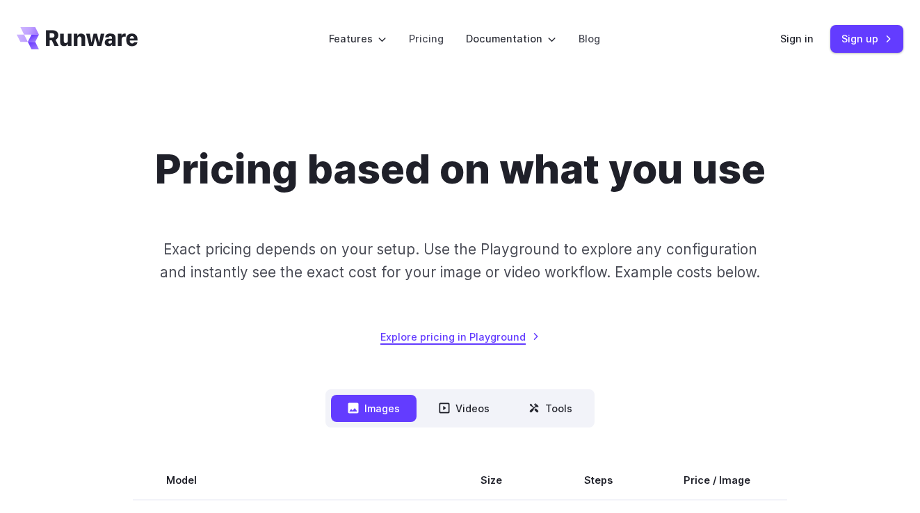
click at [464, 331] on link "Explore pricing in Playground" at bounding box center [459, 337] width 159 height 16
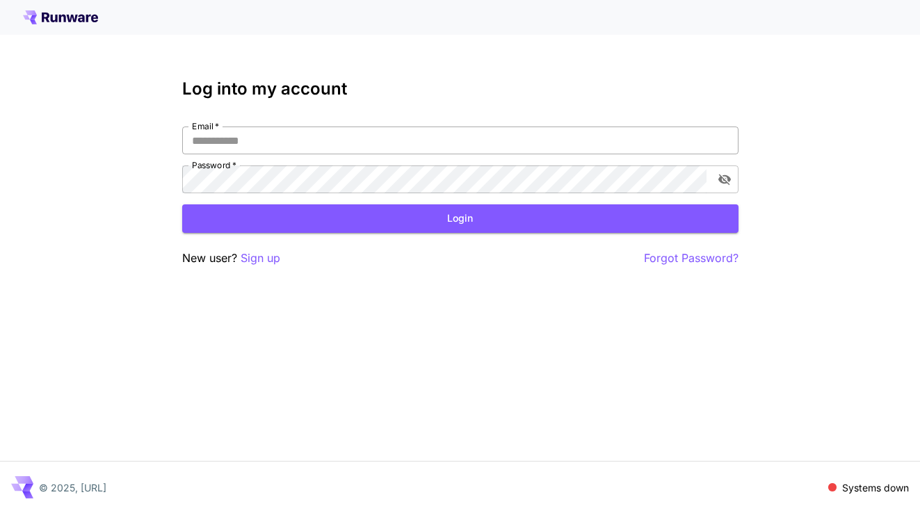
click at [513, 139] on input "Email   *" at bounding box center [460, 141] width 556 height 28
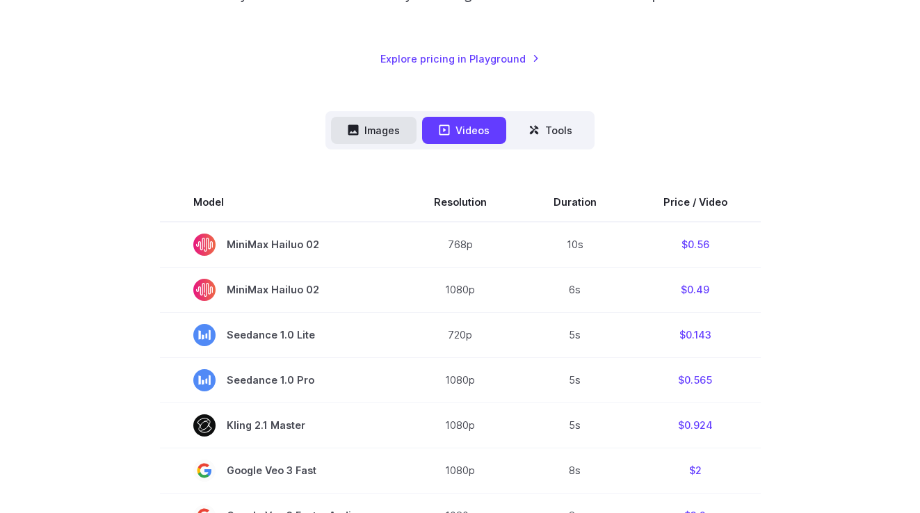
click at [367, 127] on button "Images" at bounding box center [374, 130] width 86 height 27
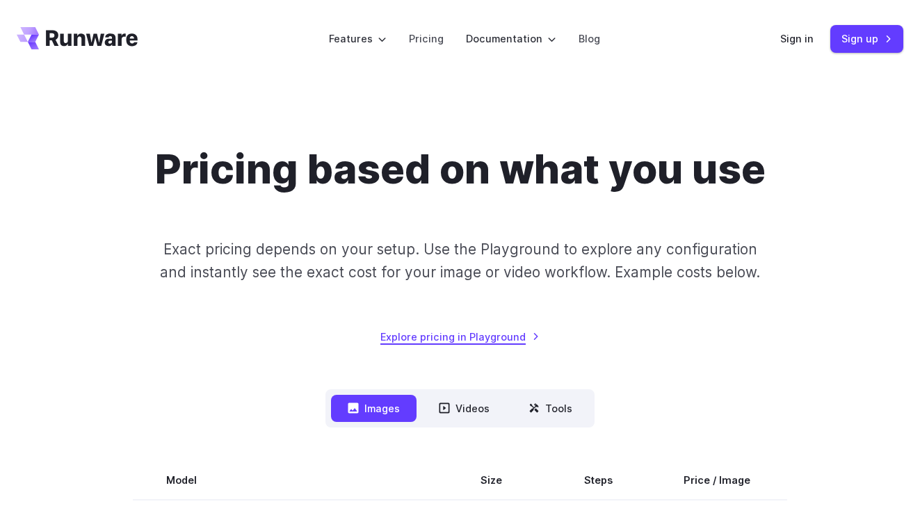
click at [489, 332] on link "Explore pricing in Playground" at bounding box center [459, 337] width 159 height 16
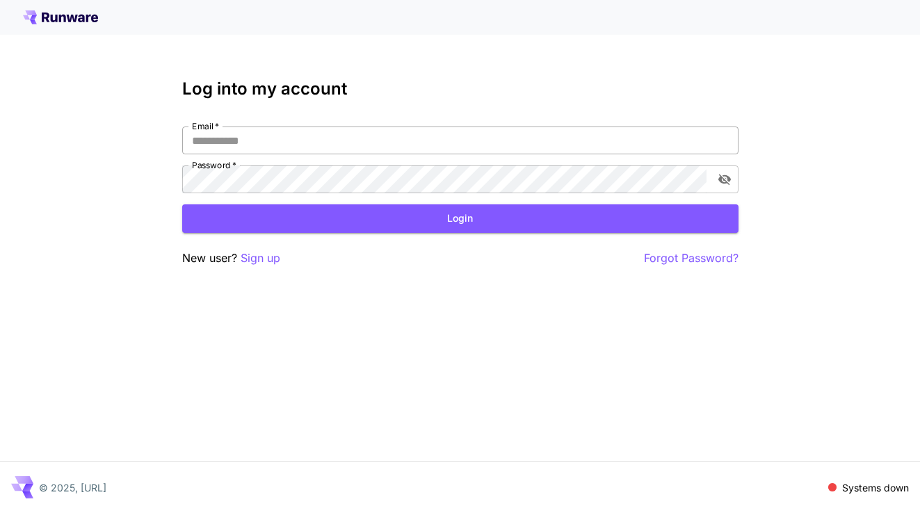
click at [342, 151] on input "Email   *" at bounding box center [460, 141] width 556 height 28
drag, startPoint x: 296, startPoint y: 146, endPoint x: 166, endPoint y: 146, distance: 130.8
click at [165, 145] on div "**********" at bounding box center [460, 256] width 920 height 513
type input "*"
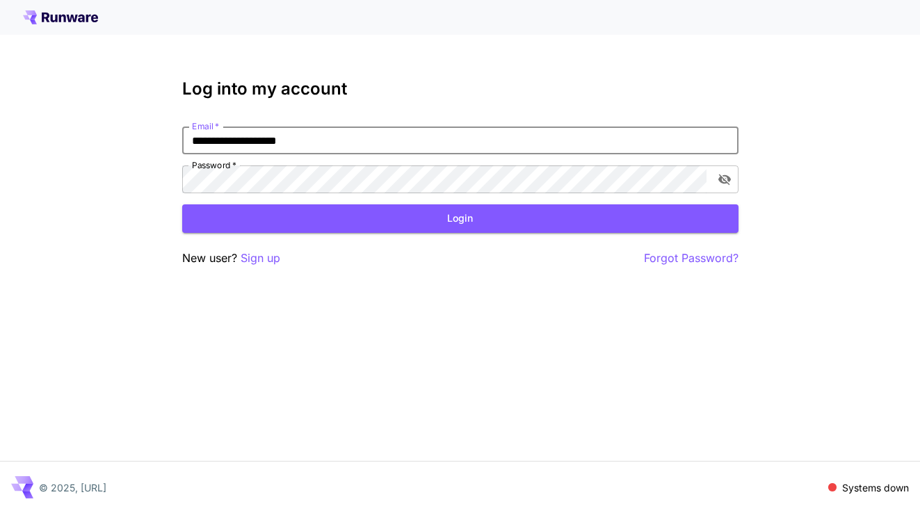
type input "**********"
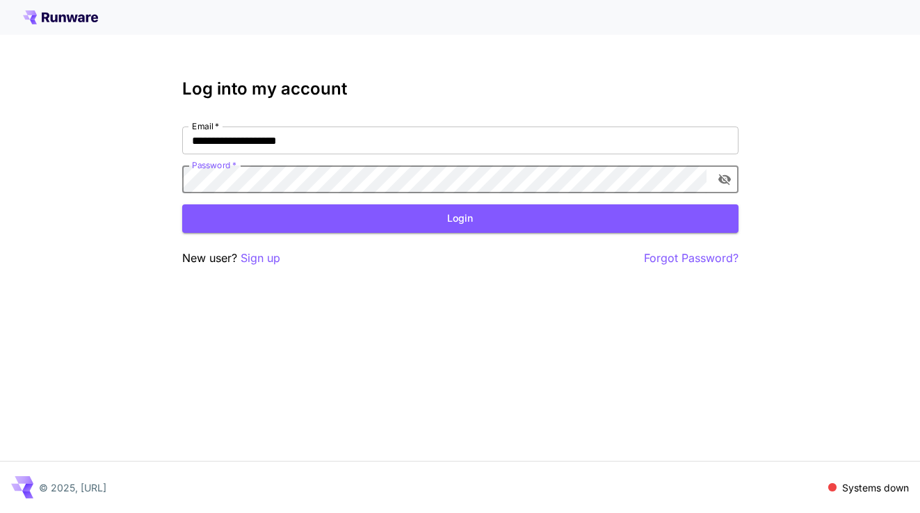
click at [720, 186] on button "toggle password visibility" at bounding box center [724, 179] width 25 height 25
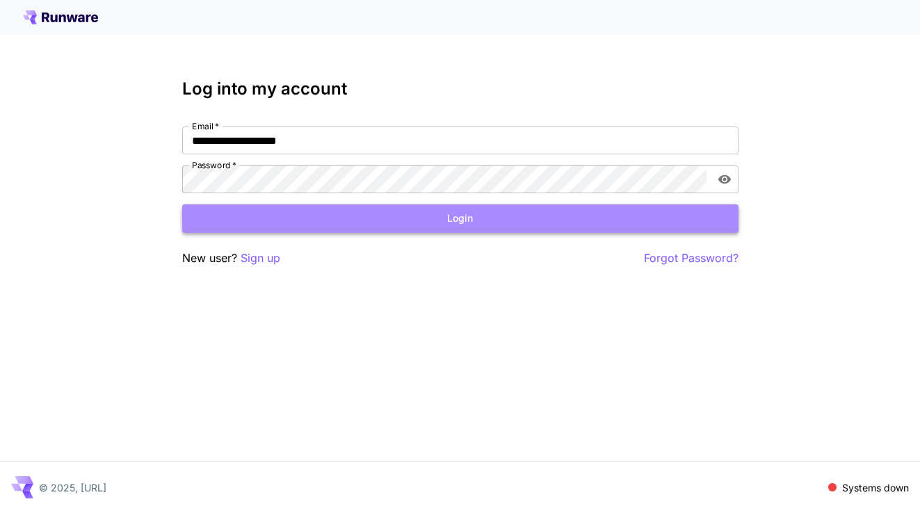
click at [460, 213] on button "Login" at bounding box center [460, 218] width 556 height 29
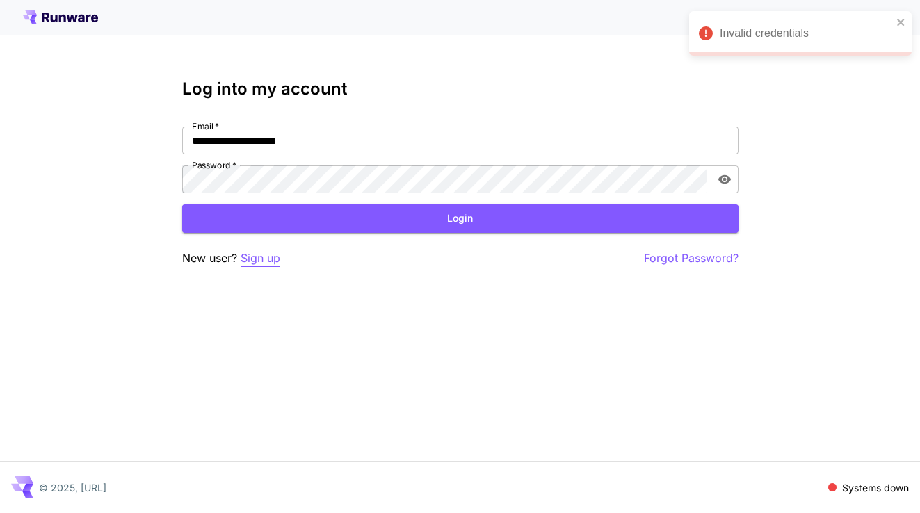
click at [264, 264] on p "Sign up" at bounding box center [261, 258] width 40 height 17
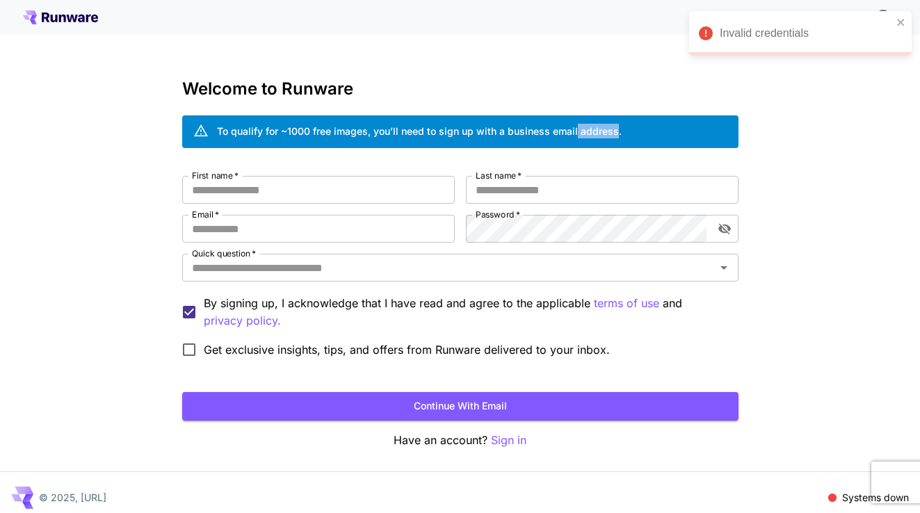
drag, startPoint x: 573, startPoint y: 127, endPoint x: 616, endPoint y: 135, distance: 43.2
click at [616, 135] on div "To qualify for ~1000 free images, you’ll need to sign up with a business email …" at bounding box center [419, 131] width 405 height 15
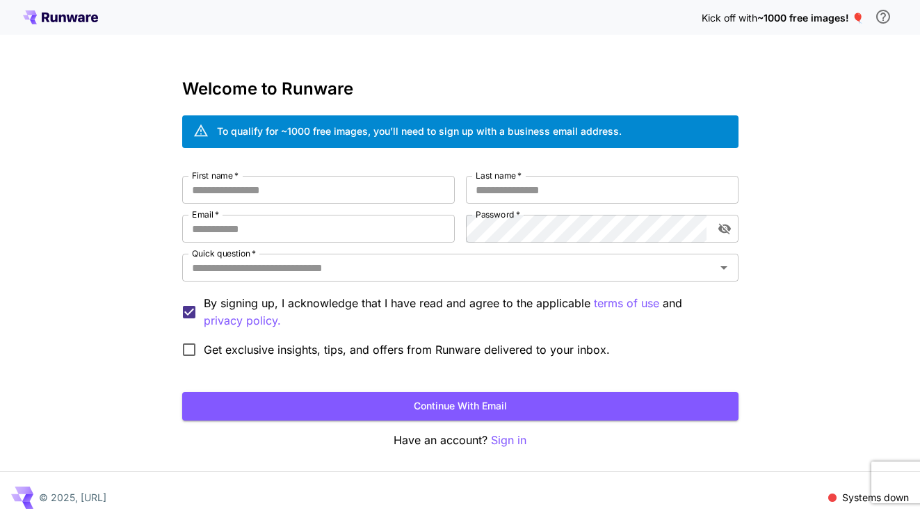
click at [856, 18] on span "~1000 free images! 🎈" at bounding box center [810, 18] width 106 height 12
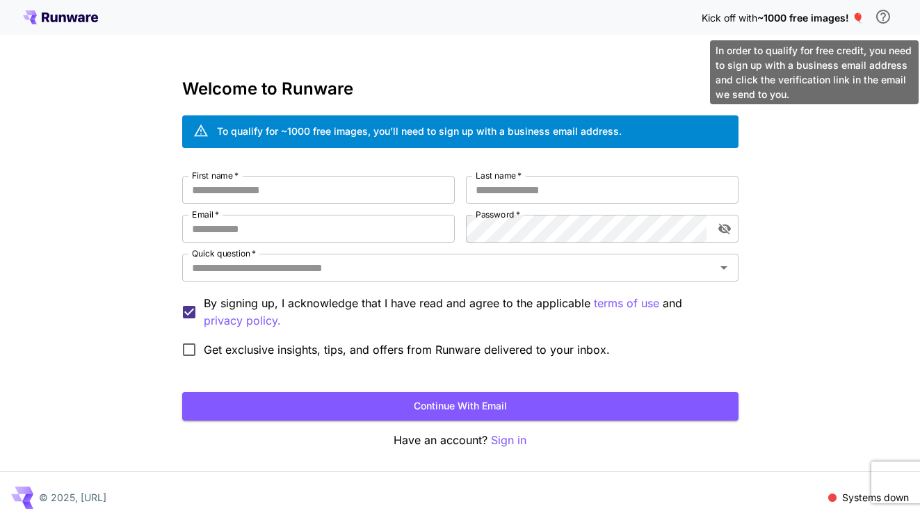
click at [885, 16] on icon "\a In order to qualify for free credit, you need to sign up with a business ema…" at bounding box center [883, 17] width 14 height 14
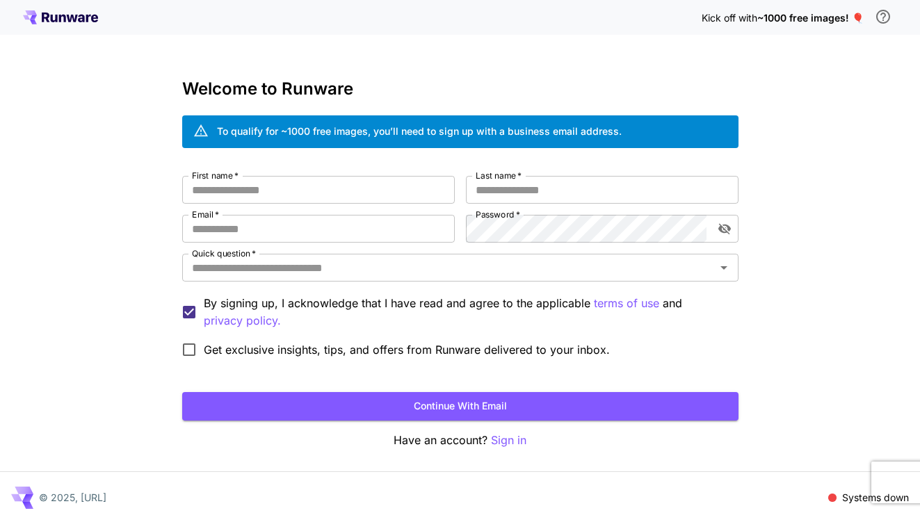
click at [786, 229] on div "Kick off with ~1000 free images! 🎈 Welcome to Runware To qualify for ~1000 free…" at bounding box center [460, 262] width 920 height 524
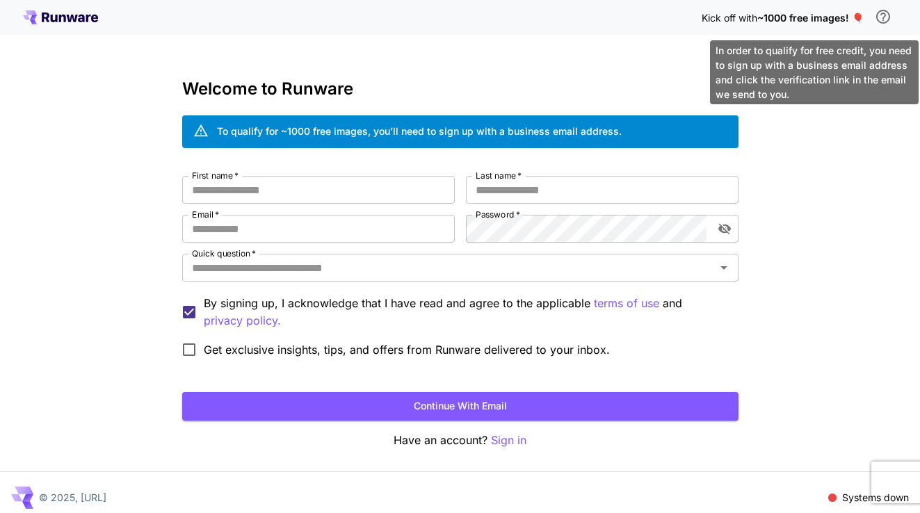
click at [888, 9] on icon "\a In order to qualify for free credit, you need to sign up with a business ema…" at bounding box center [883, 16] width 17 height 17
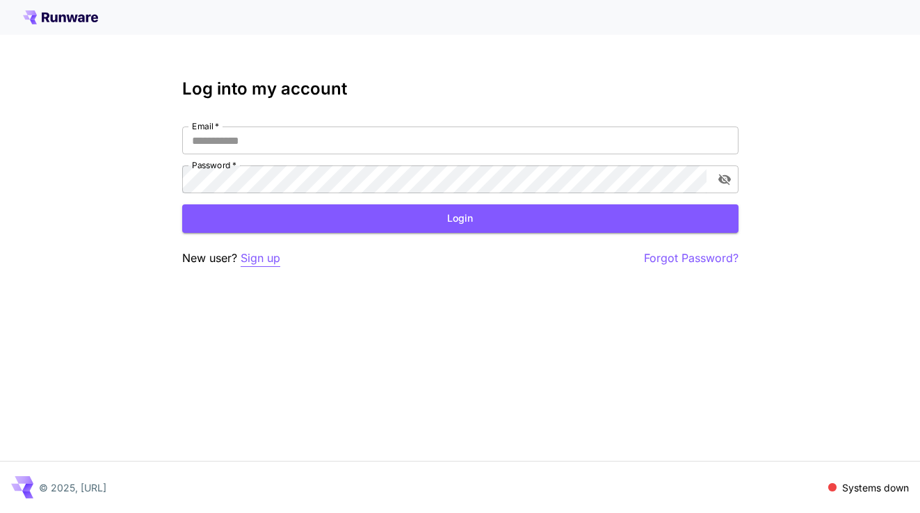
click at [268, 261] on p "Sign up" at bounding box center [261, 258] width 40 height 17
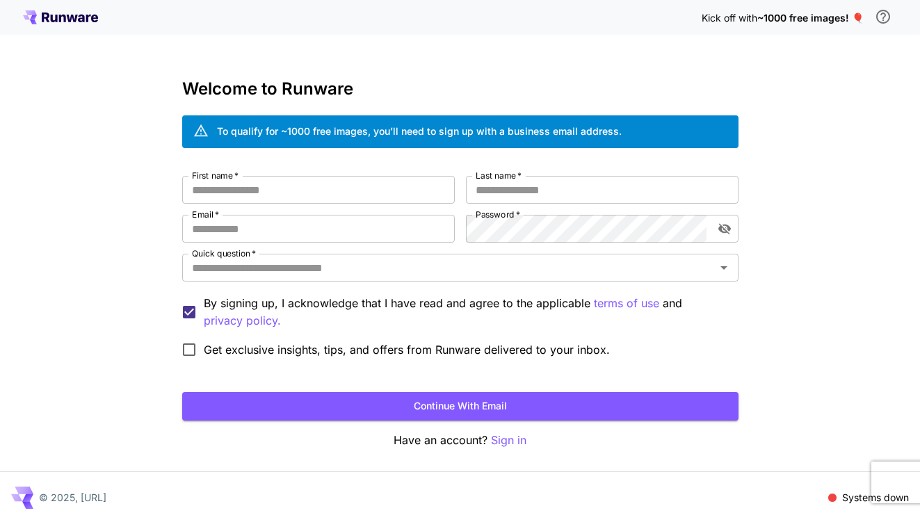
click at [860, 13] on span "~1000 free images! 🎈" at bounding box center [810, 18] width 106 height 12
click at [410, 122] on div "To qualify for ~1000 free images, you’ll need to sign up with a business email …" at bounding box center [419, 132] width 405 height 24
click at [202, 132] on icon at bounding box center [200, 130] width 15 height 15
click at [839, 499] on div "Systems down" at bounding box center [868, 497] width 81 height 15
click at [38, 17] on icon at bounding box center [60, 17] width 75 height 14
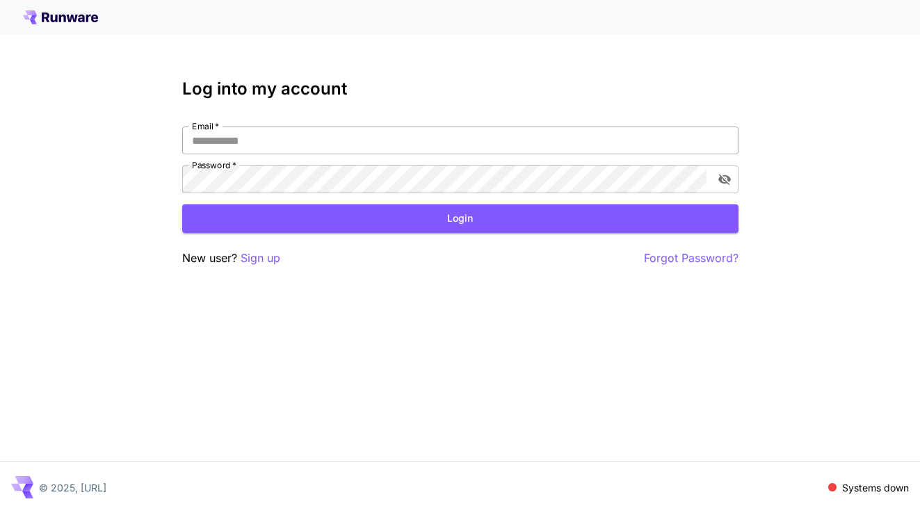
click at [241, 135] on input "Email   *" at bounding box center [460, 141] width 556 height 28
type input "*"
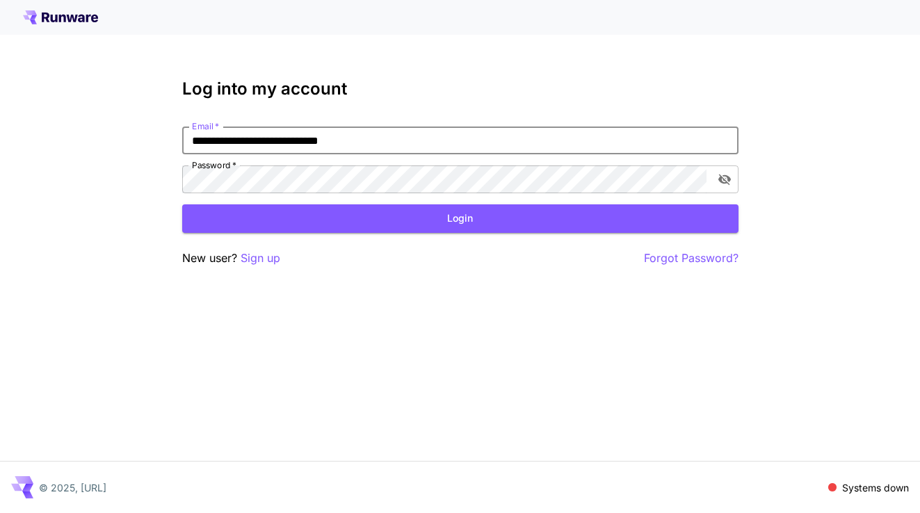
type input "**********"
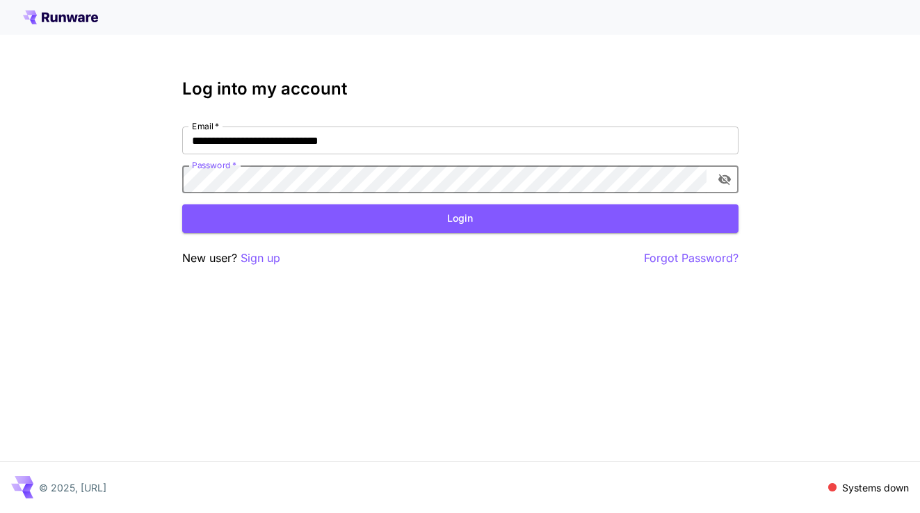
click at [723, 179] on icon "toggle password visibility" at bounding box center [724, 180] width 13 height 11
click at [481, 216] on button "Login" at bounding box center [460, 218] width 556 height 29
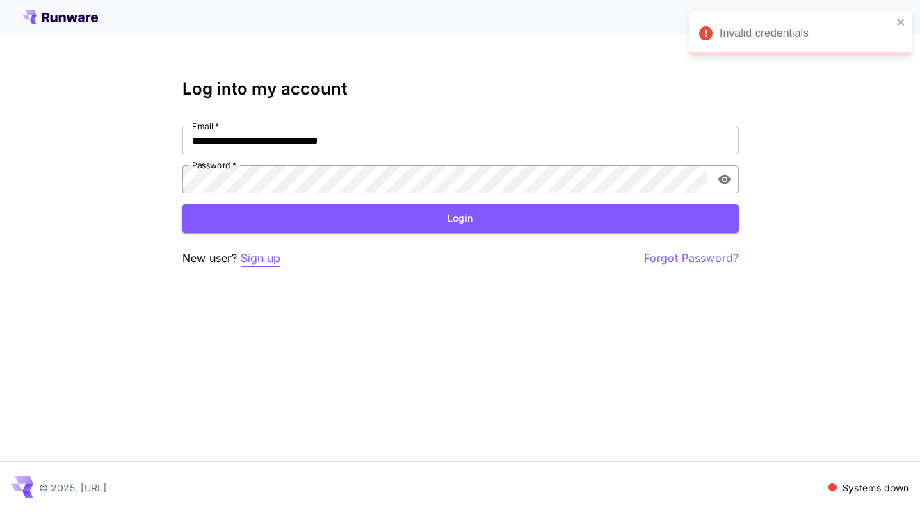
click at [262, 252] on p "Sign up" at bounding box center [261, 258] width 40 height 17
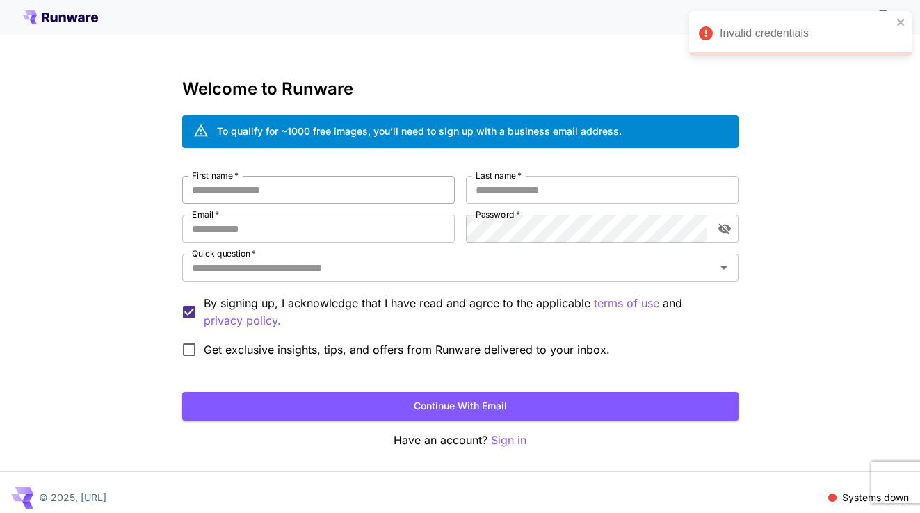
click at [307, 190] on input "First name   *" at bounding box center [318, 190] width 273 height 28
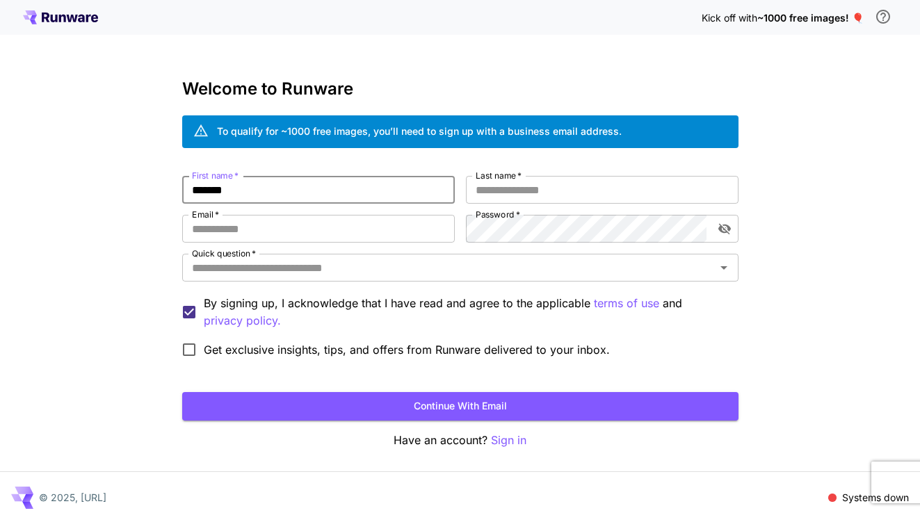
type input "*******"
click at [522, 195] on input "Last name   *" at bounding box center [602, 190] width 273 height 28
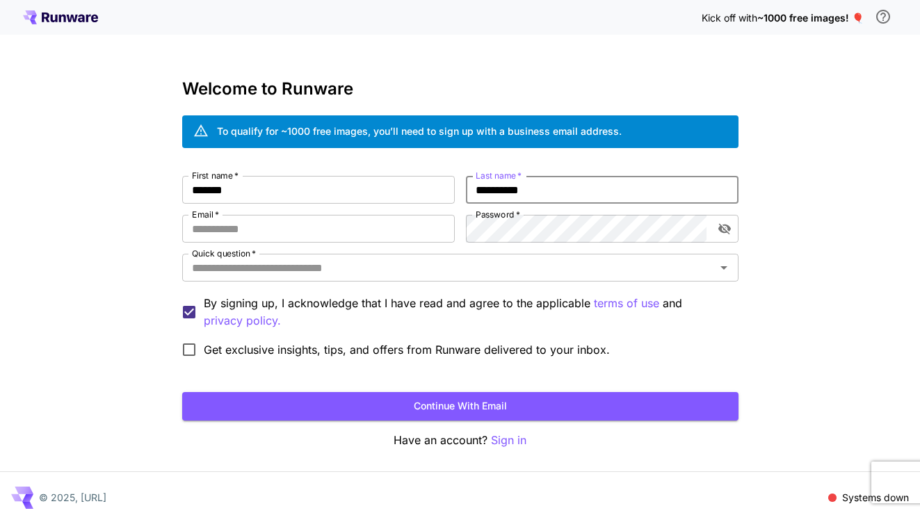
type input "**********"
click at [380, 245] on div "**********" at bounding box center [460, 270] width 556 height 188
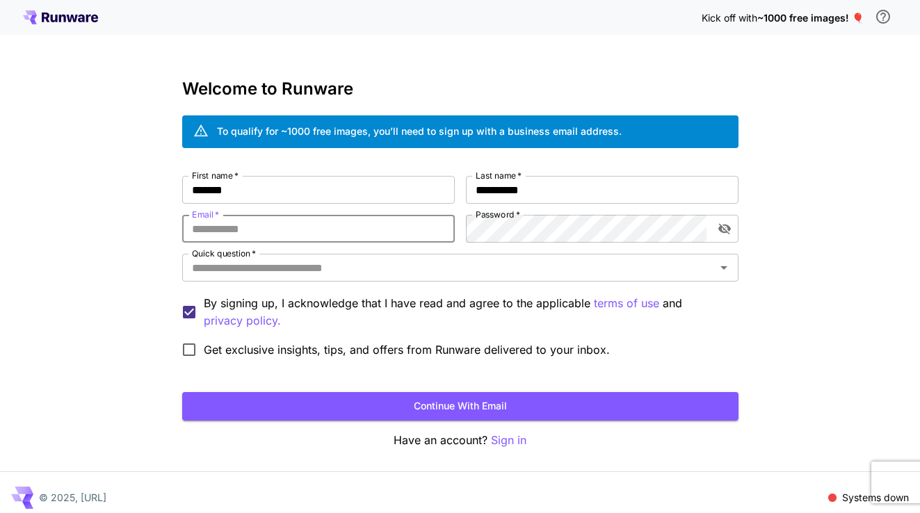
click at [390, 236] on input "Email   *" at bounding box center [318, 229] width 273 height 28
type input "**********"
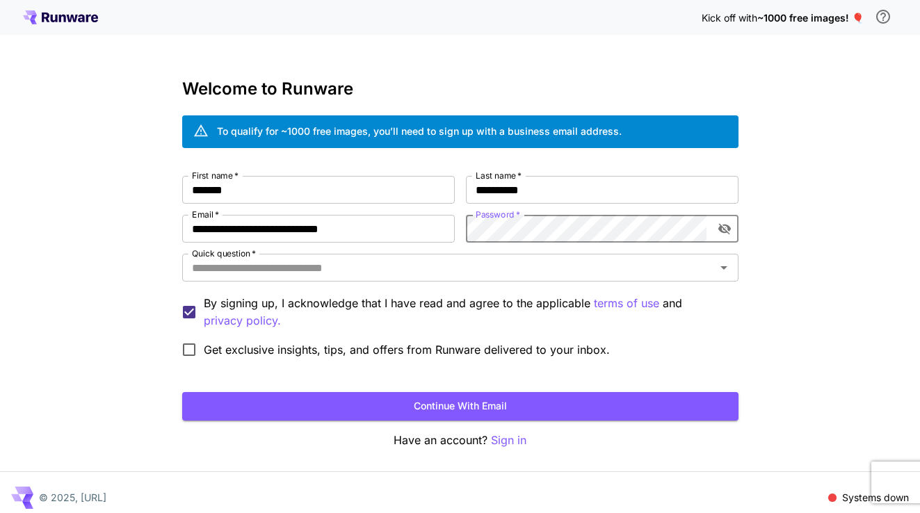
click at [727, 228] on icon "toggle password visibility" at bounding box center [724, 229] width 13 height 11
click at [465, 266] on input "Quick question   *" at bounding box center [448, 267] width 525 height 19
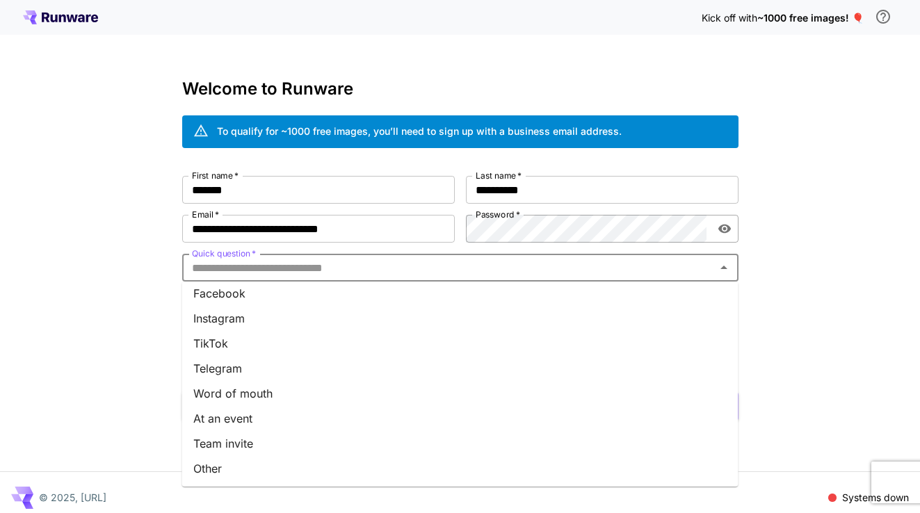
scroll to position [10, 0]
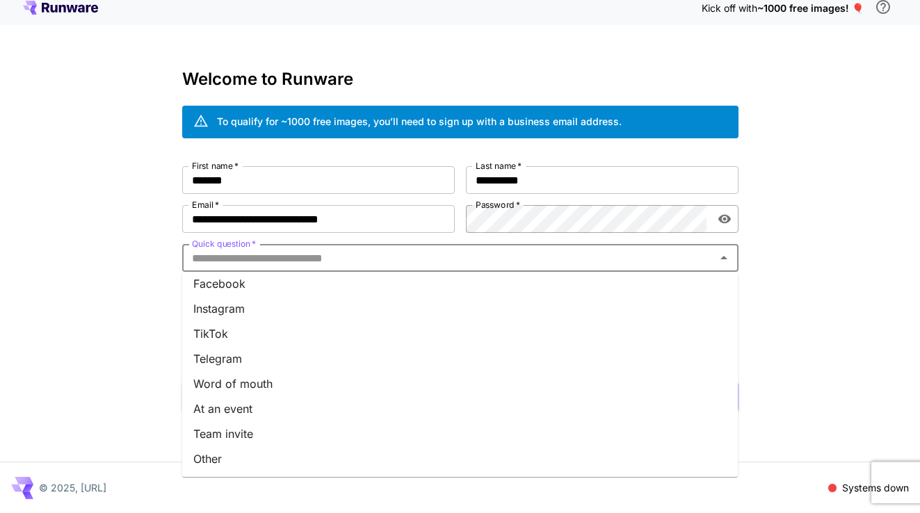
click at [268, 455] on li "Other" at bounding box center [460, 459] width 556 height 25
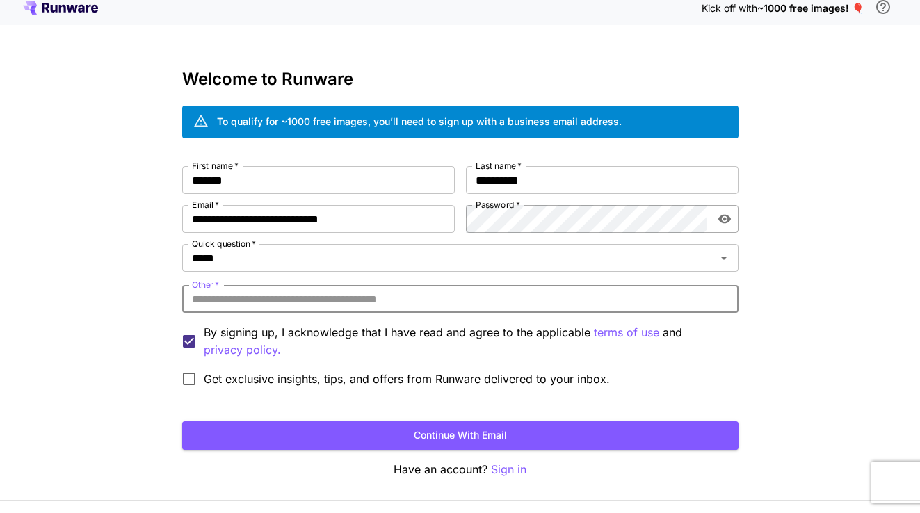
click at [379, 294] on input "Other   *" at bounding box center [460, 299] width 556 height 28
type input "**********"
click at [501, 439] on button "Continue with email" at bounding box center [460, 436] width 556 height 29
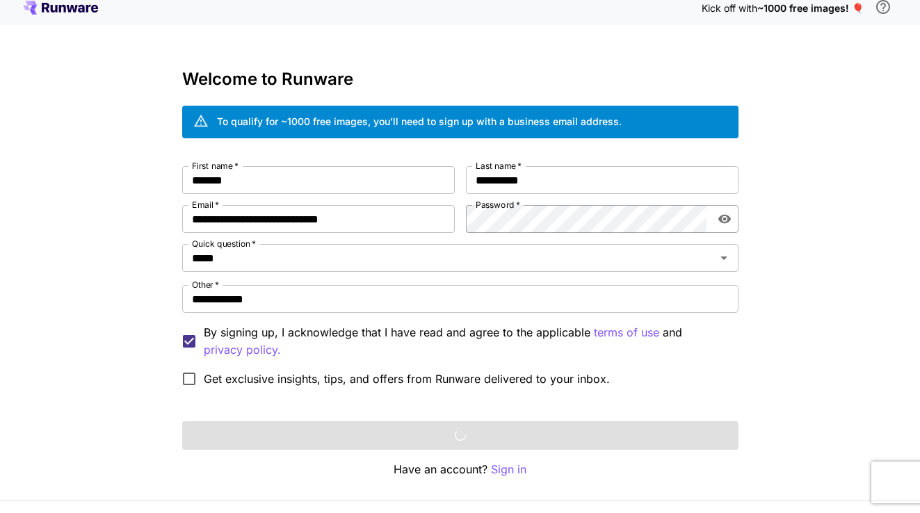
scroll to position [0, 0]
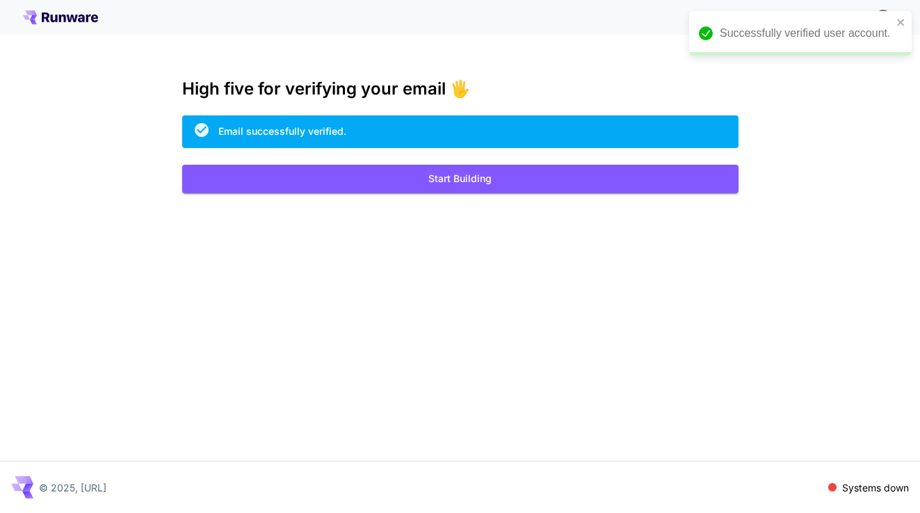
click at [584, 173] on button "Start Building" at bounding box center [460, 179] width 556 height 29
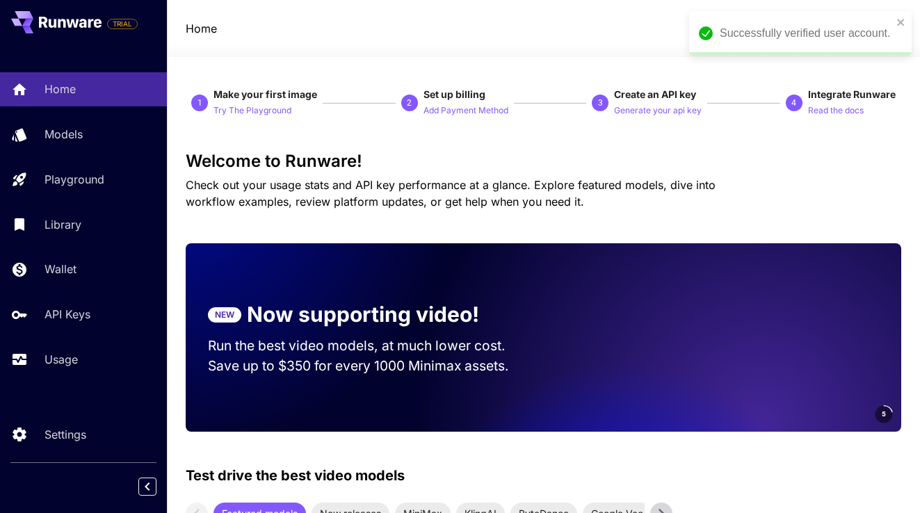
click at [540, 184] on span "Check out your usage stats and API key performance at a glance. Explore feature…" at bounding box center [451, 193] width 530 height 31
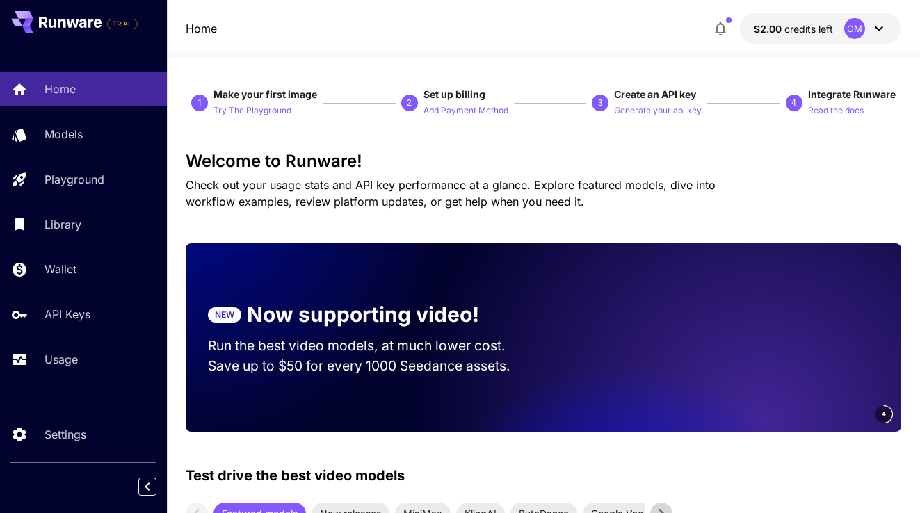
click at [853, 30] on div "OM" at bounding box center [854, 28] width 21 height 21
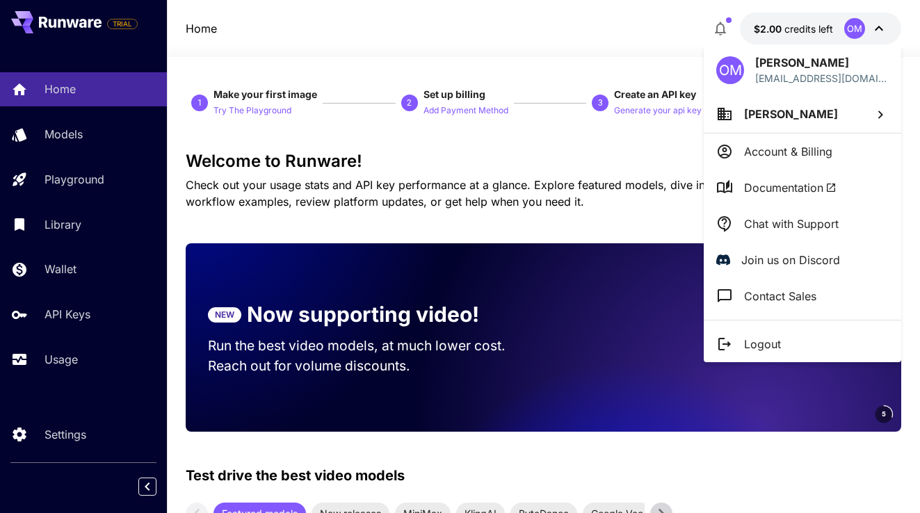
click at [878, 118] on icon at bounding box center [880, 114] width 17 height 17
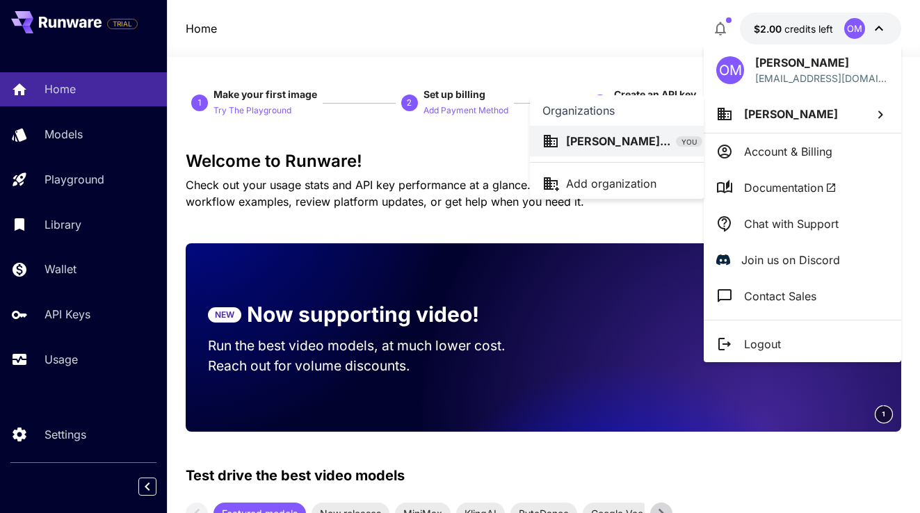
click at [773, 152] on div at bounding box center [460, 256] width 920 height 513
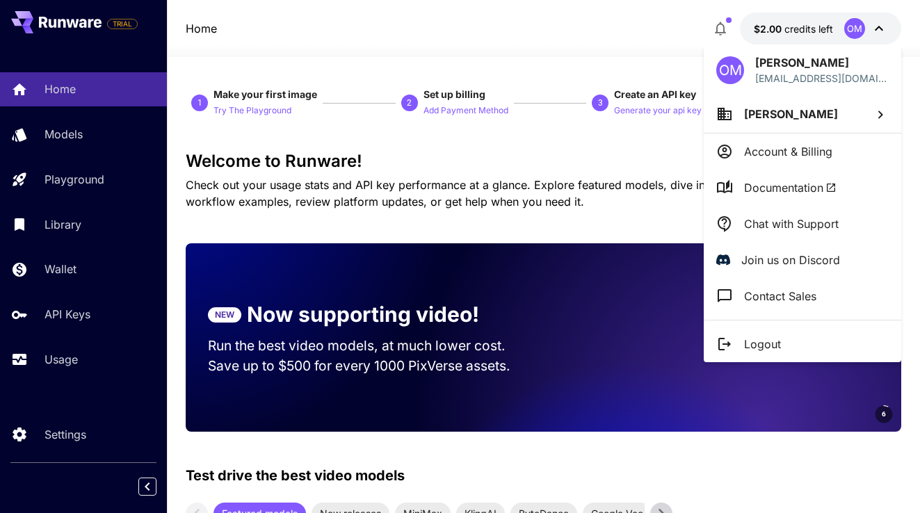
click at [776, 156] on p "Account & Billing" at bounding box center [788, 151] width 88 height 17
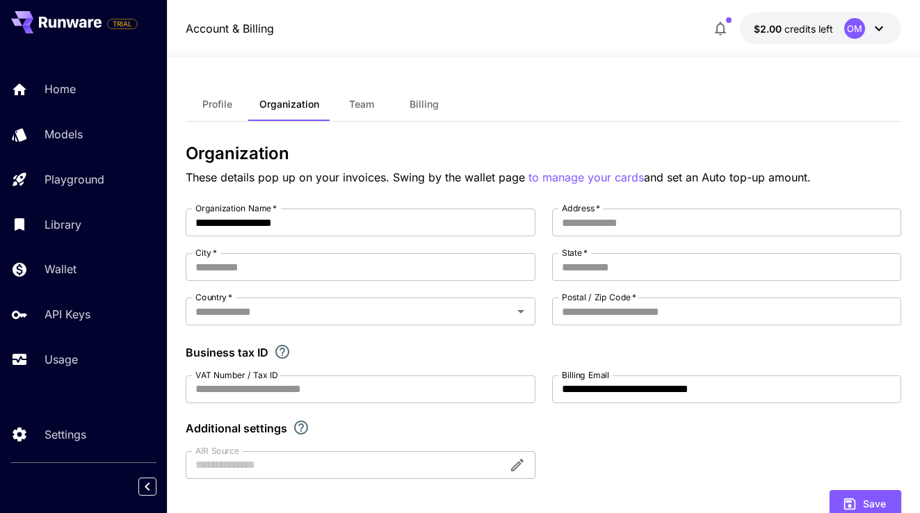
click at [763, 20] on button "$2.00 credits left OM" at bounding box center [820, 29] width 161 height 32
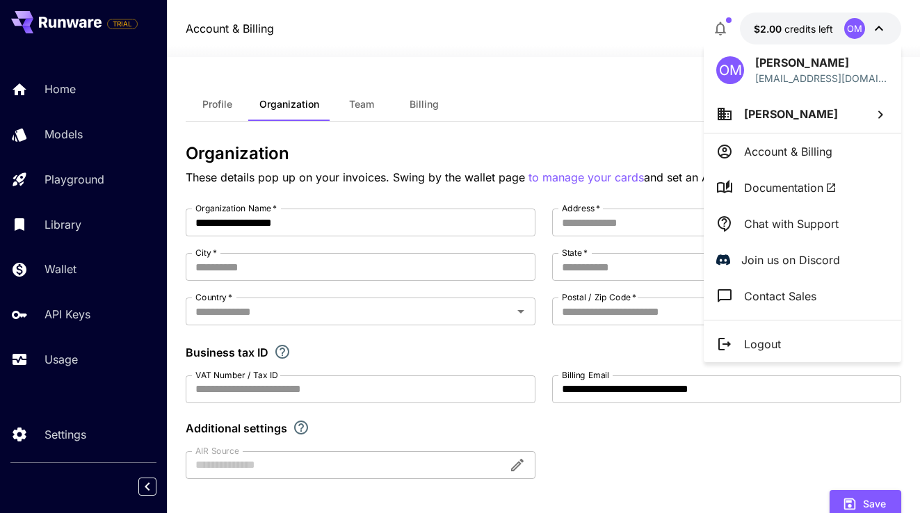
click at [763, 20] on div at bounding box center [460, 256] width 920 height 513
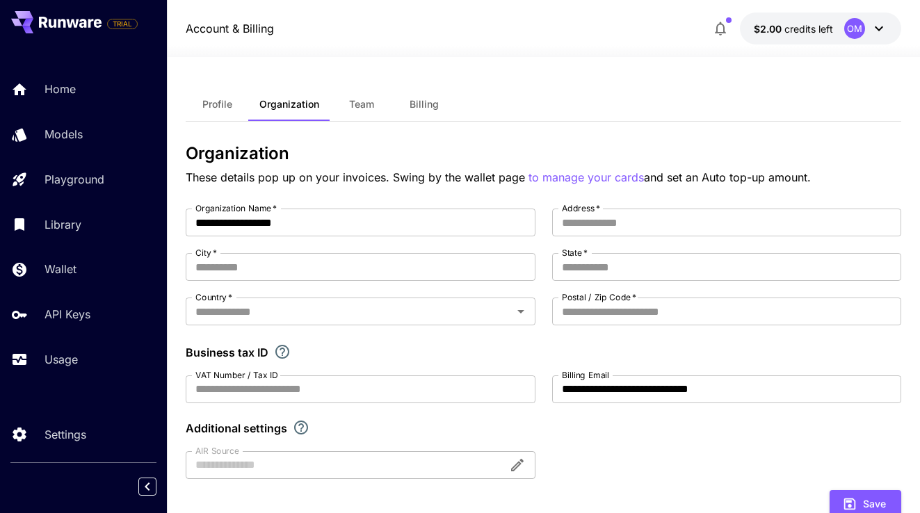
click at [628, 77] on div "**********" at bounding box center [544, 453] width 716 height 793
click at [564, 215] on input "Address   *" at bounding box center [726, 223] width 349 height 28
type input "**********"
click at [455, 278] on input "City   *" at bounding box center [360, 267] width 349 height 28
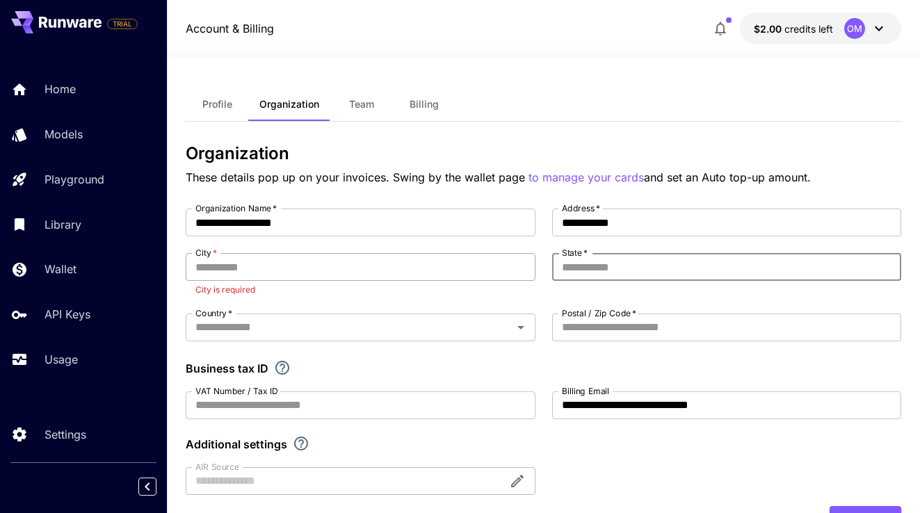
click at [415, 268] on input "City   *" at bounding box center [360, 267] width 349 height 28
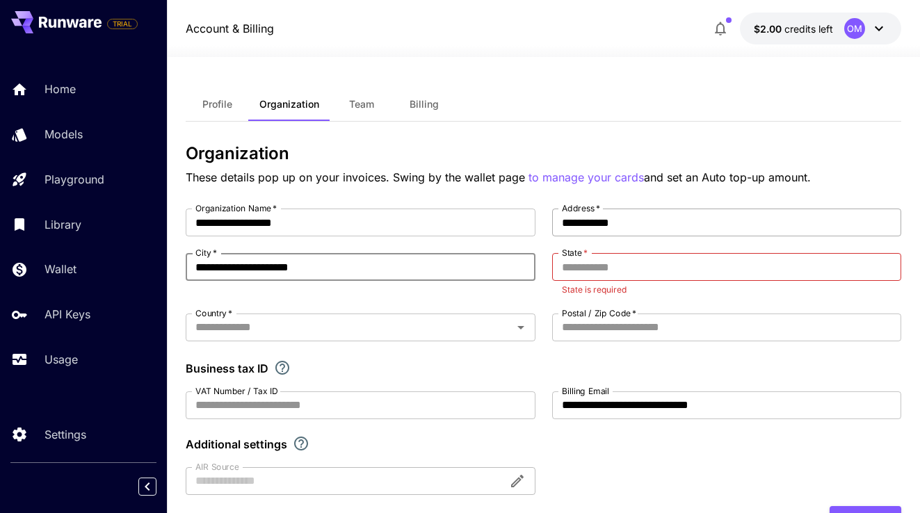
type input "**********"
drag, startPoint x: 657, startPoint y: 225, endPoint x: 467, endPoint y: 220, distance: 190.0
click at [467, 220] on div "**********" at bounding box center [544, 352] width 716 height 287
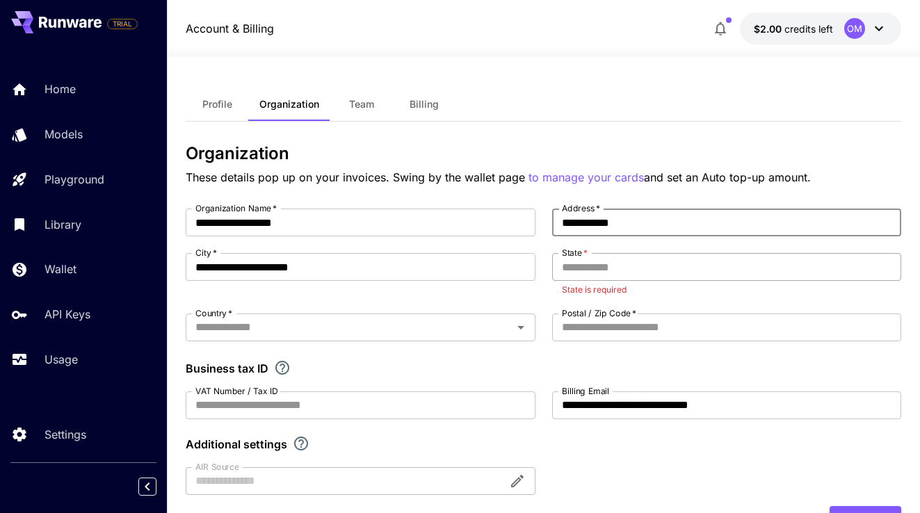
click at [589, 275] on input "State   *" at bounding box center [726, 267] width 349 height 28
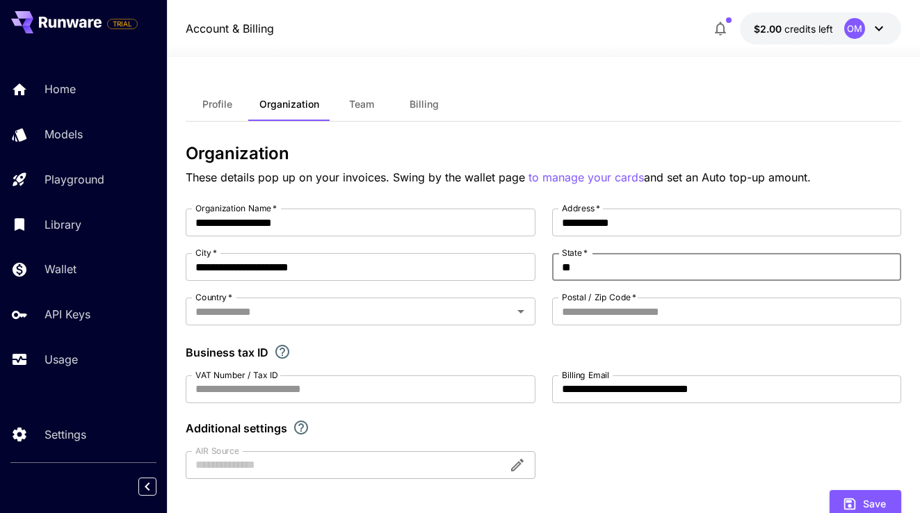
type input "*"
type input "**********"
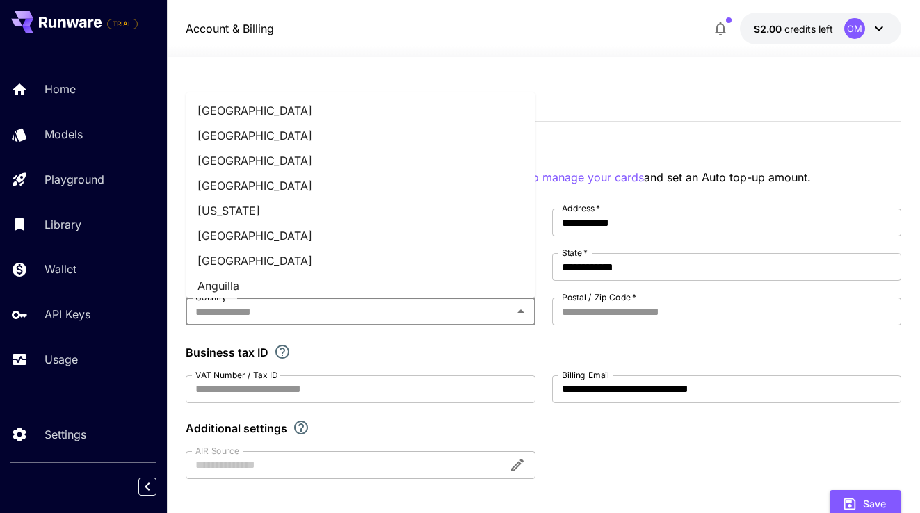
click at [434, 316] on input "Country   *" at bounding box center [349, 311] width 318 height 19
type input "**"
click at [403, 157] on li "[GEOGRAPHIC_DATA]" at bounding box center [360, 160] width 349 height 25
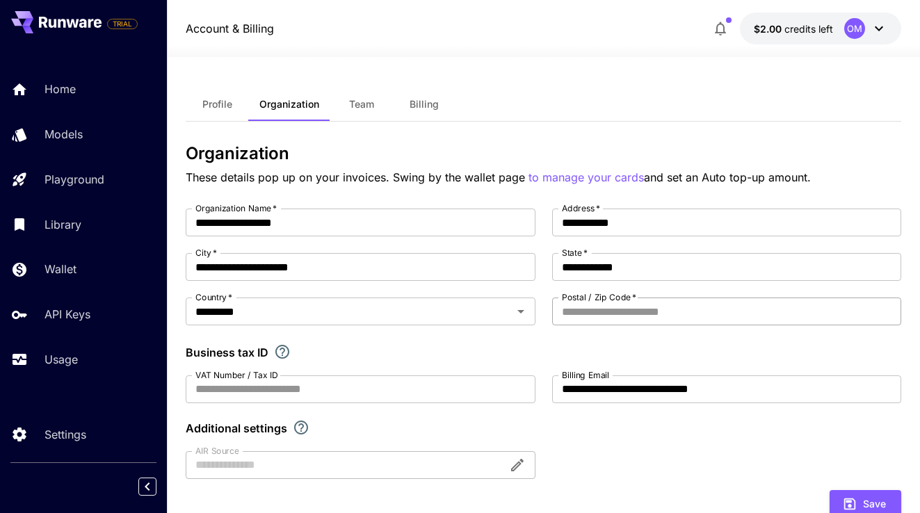
click at [605, 319] on input "Postal / Zip Code   *" at bounding box center [726, 312] width 349 height 28
type input "****"
click at [431, 405] on div "**********" at bounding box center [544, 344] width 716 height 271
click at [439, 401] on input "VAT Number / Tax ID" at bounding box center [360, 390] width 349 height 28
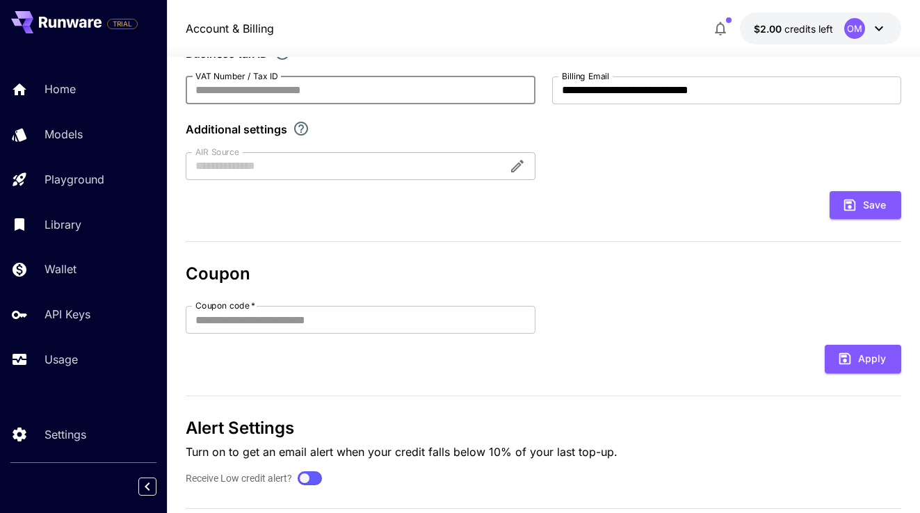
scroll to position [303, 0]
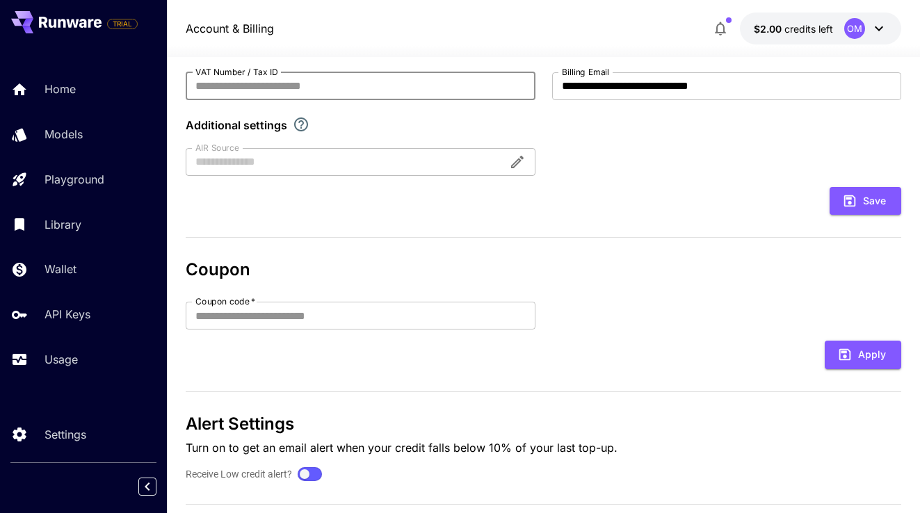
click at [432, 168] on div at bounding box center [360, 162] width 349 height 28
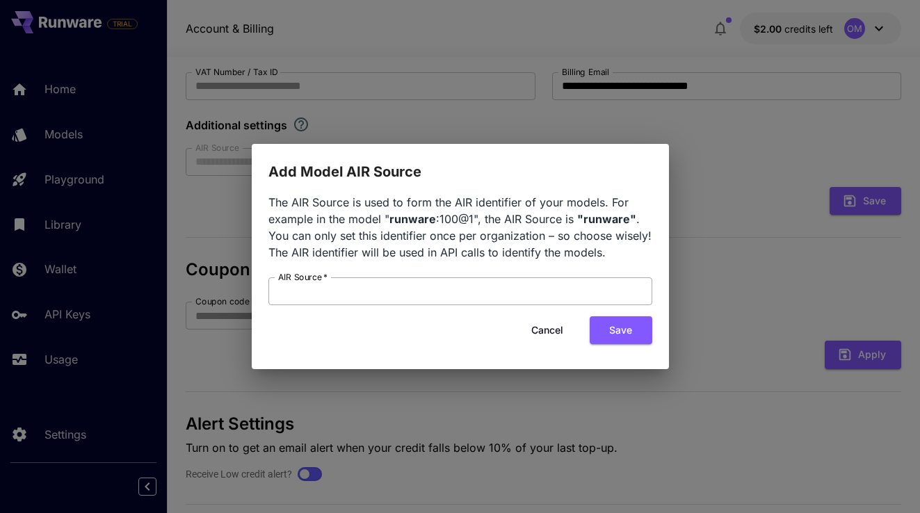
click at [384, 290] on input "AIR Source   *" at bounding box center [460, 292] width 384 height 28
click at [554, 335] on button "Cancel" at bounding box center [547, 330] width 63 height 29
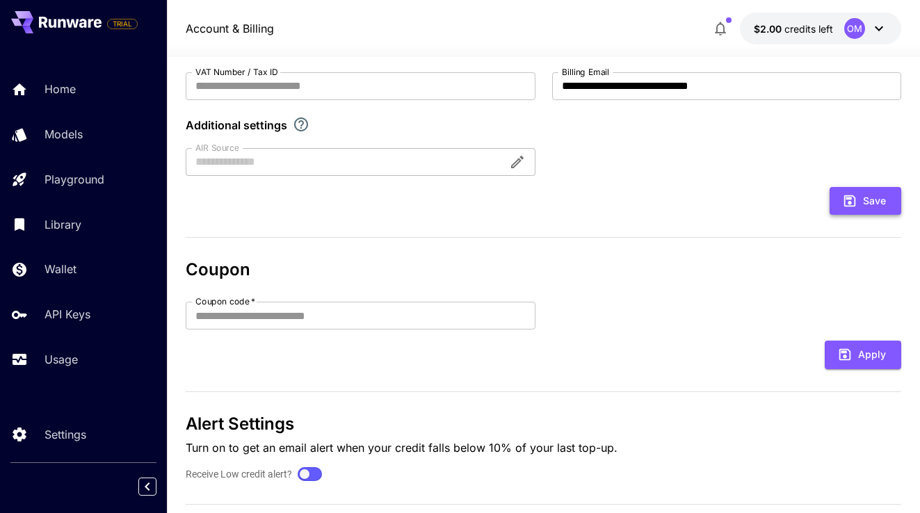
click at [891, 196] on button "Save" at bounding box center [866, 201] width 72 height 29
type input "**********"
type input "****"
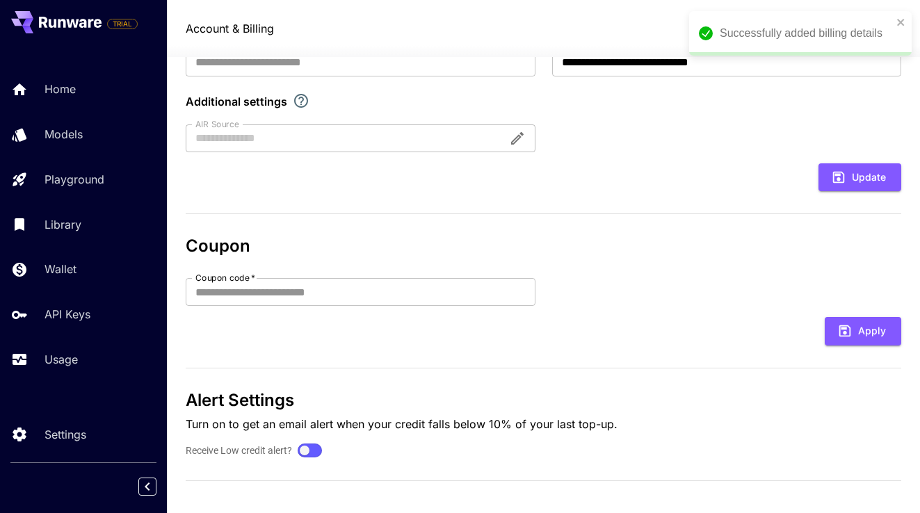
scroll to position [336, 0]
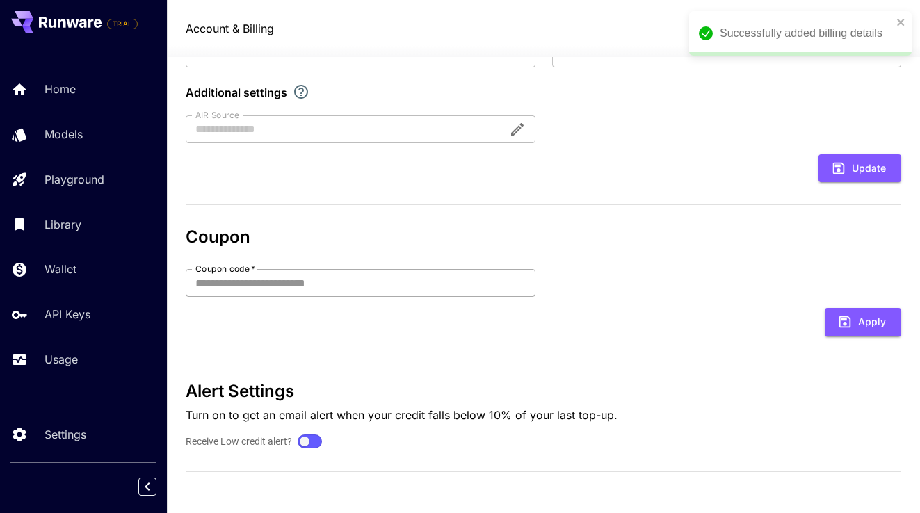
click at [401, 276] on input "Coupon code   *" at bounding box center [360, 283] width 349 height 28
click at [314, 444] on div at bounding box center [310, 442] width 20 height 10
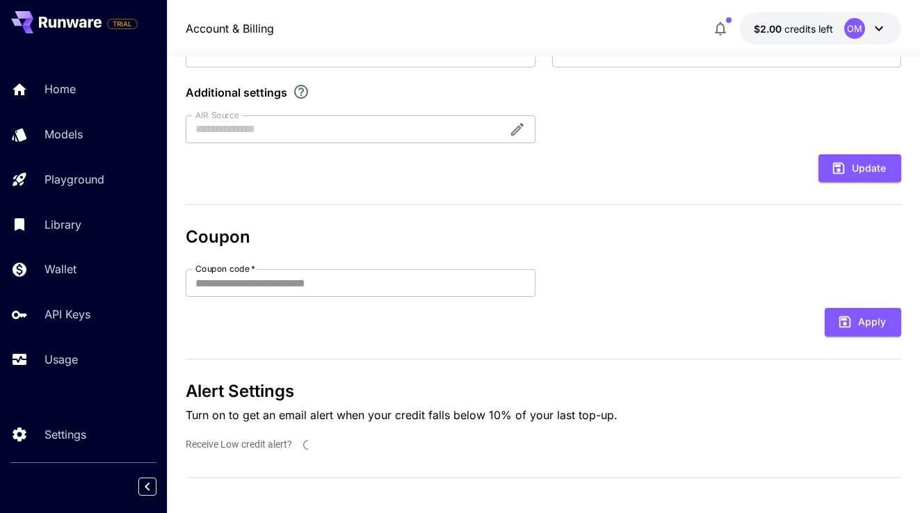
click at [725, 31] on icon "button" at bounding box center [720, 28] width 17 height 17
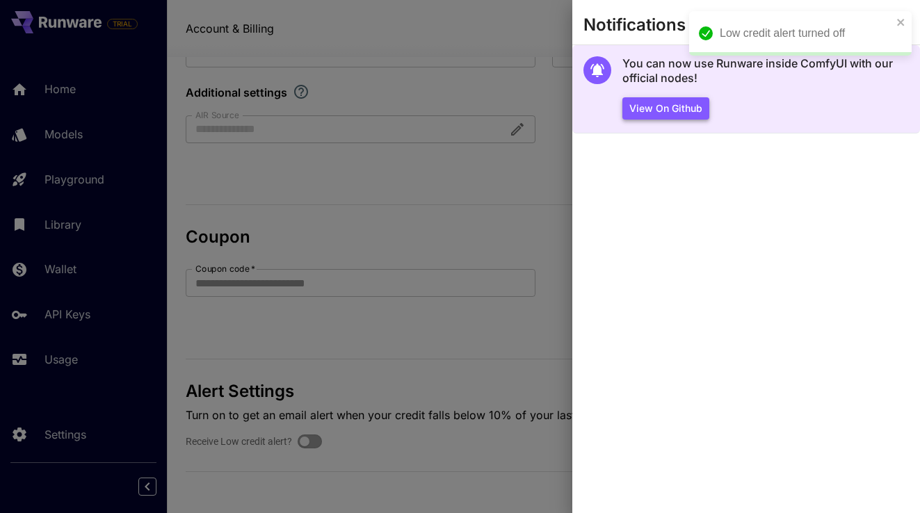
click at [646, 113] on button "View on Github" at bounding box center [666, 108] width 87 height 23
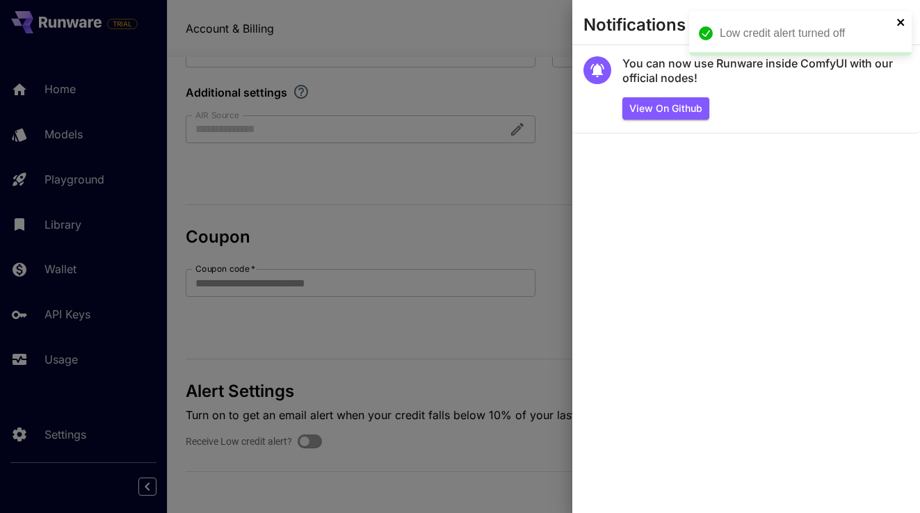
click at [898, 19] on icon "close" at bounding box center [900, 22] width 7 height 7
click at [898, 19] on icon "button" at bounding box center [895, 25] width 17 height 17
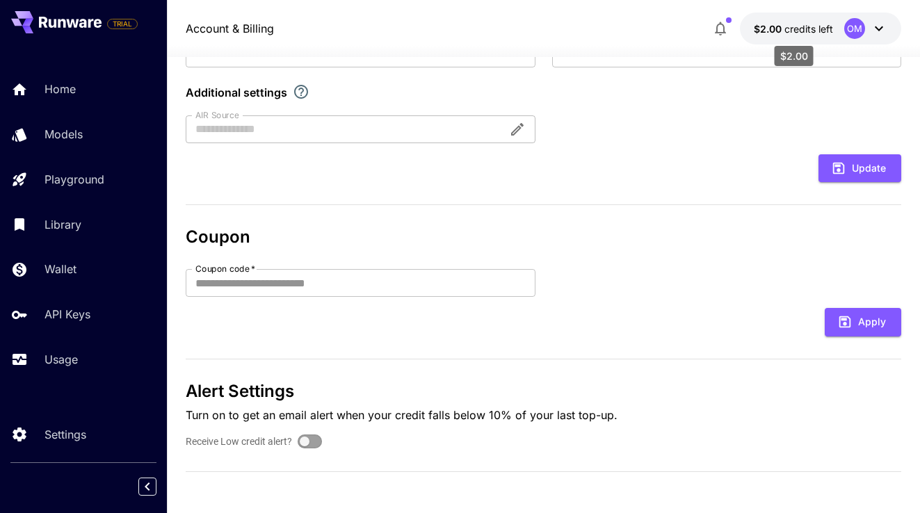
click at [824, 33] on span "credits left" at bounding box center [809, 29] width 49 height 12
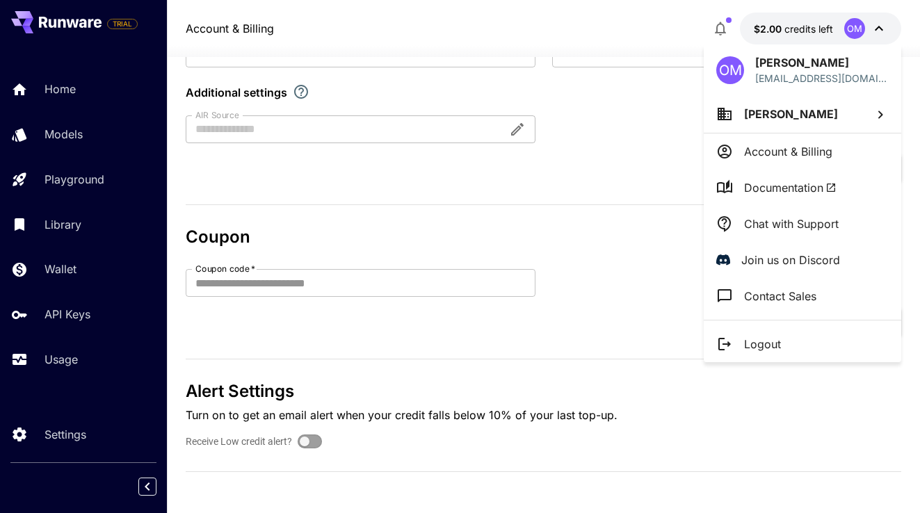
click at [693, 9] on div at bounding box center [460, 256] width 920 height 513
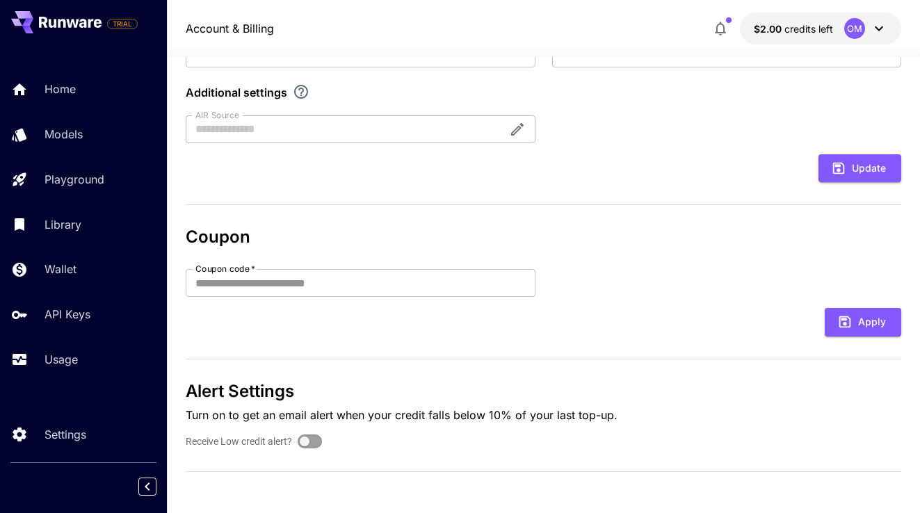
click at [716, 24] on icon "button" at bounding box center [720, 28] width 17 height 17
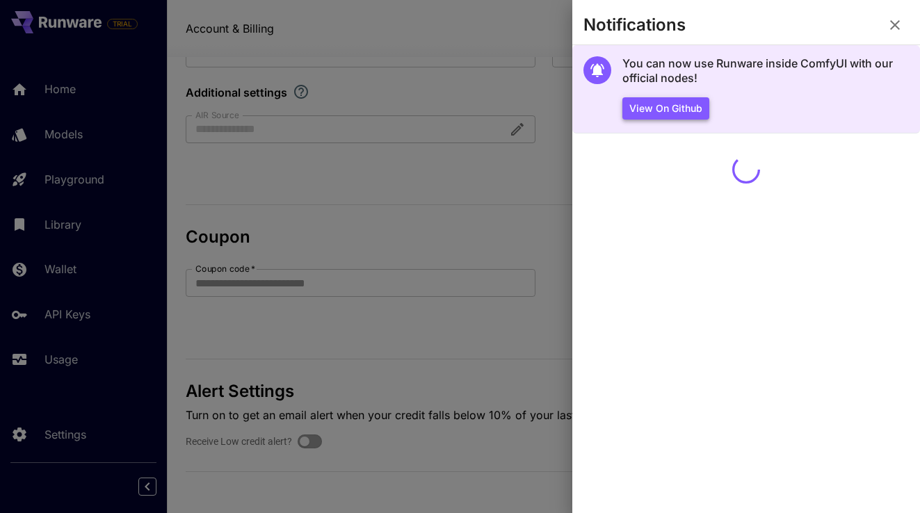
click at [666, 104] on button "View on Github" at bounding box center [666, 108] width 87 height 23
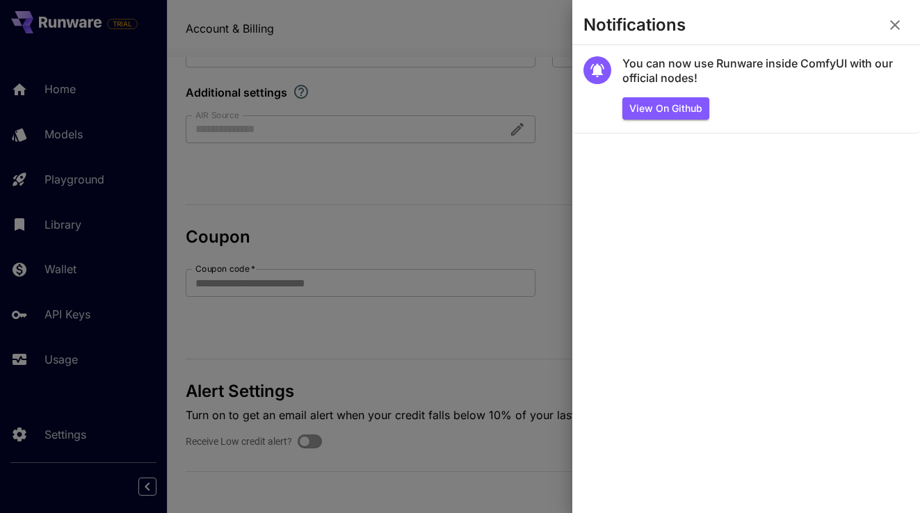
click at [893, 29] on icon "button" at bounding box center [895, 25] width 17 height 17
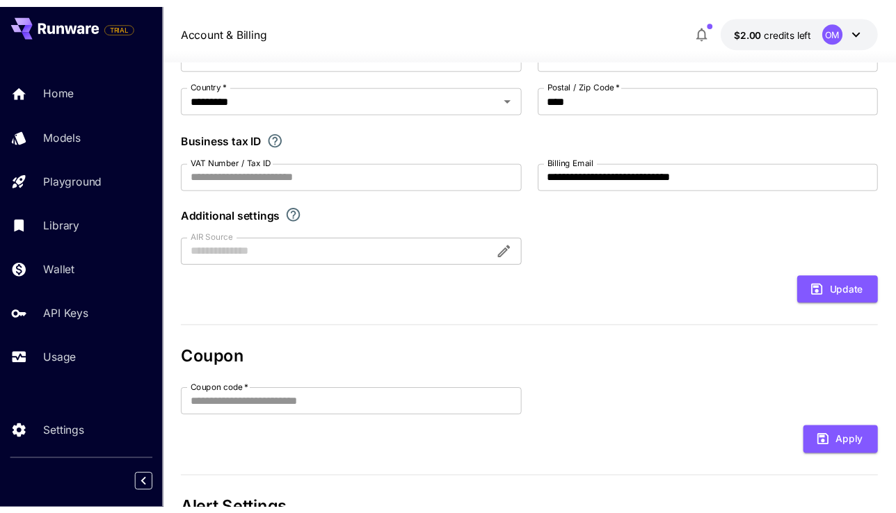
scroll to position [0, 0]
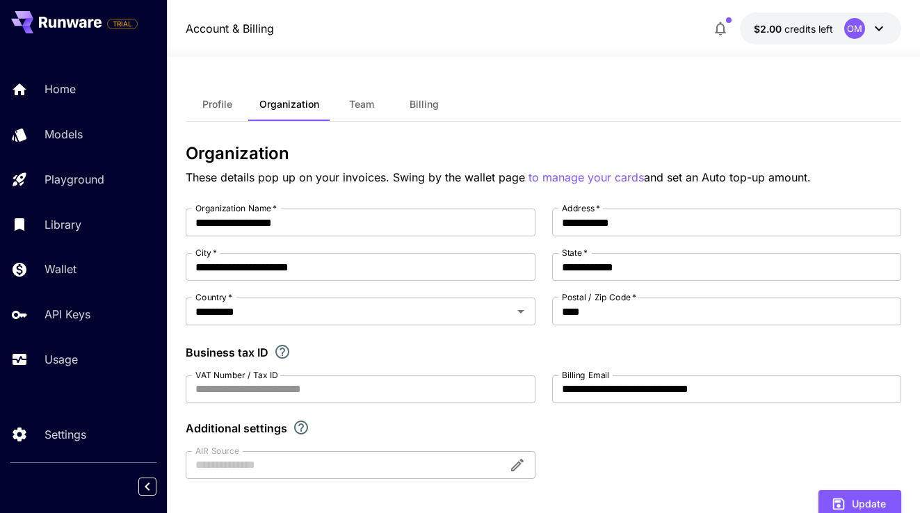
click at [720, 20] on icon "button" at bounding box center [720, 28] width 17 height 17
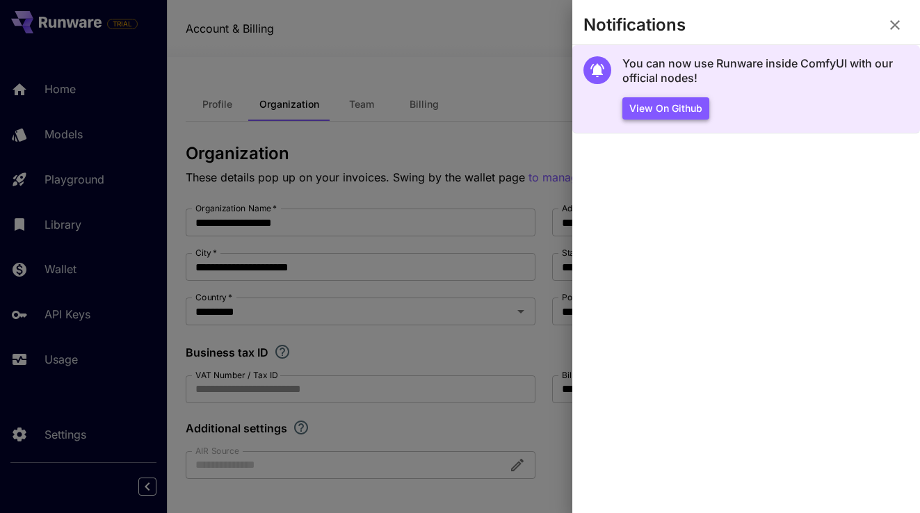
click at [682, 106] on button "View on Github" at bounding box center [666, 108] width 87 height 23
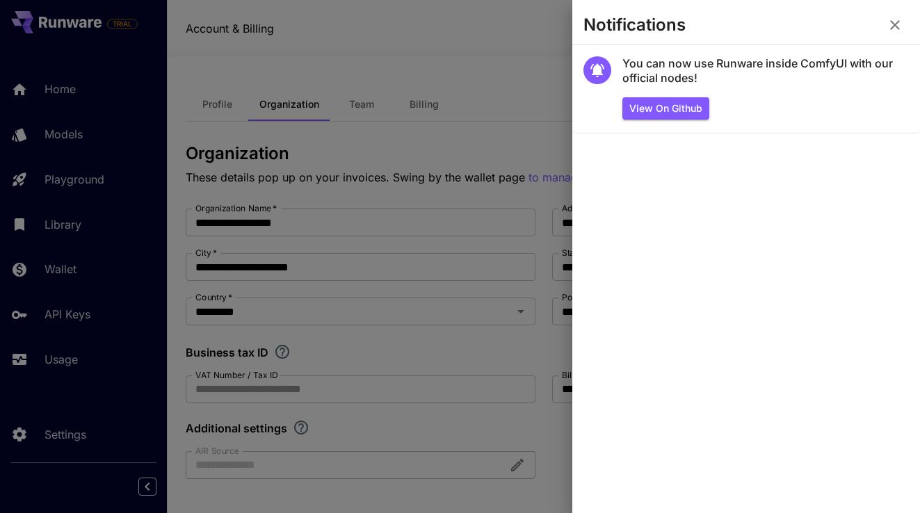
click at [893, 26] on icon "button" at bounding box center [895, 25] width 10 height 10
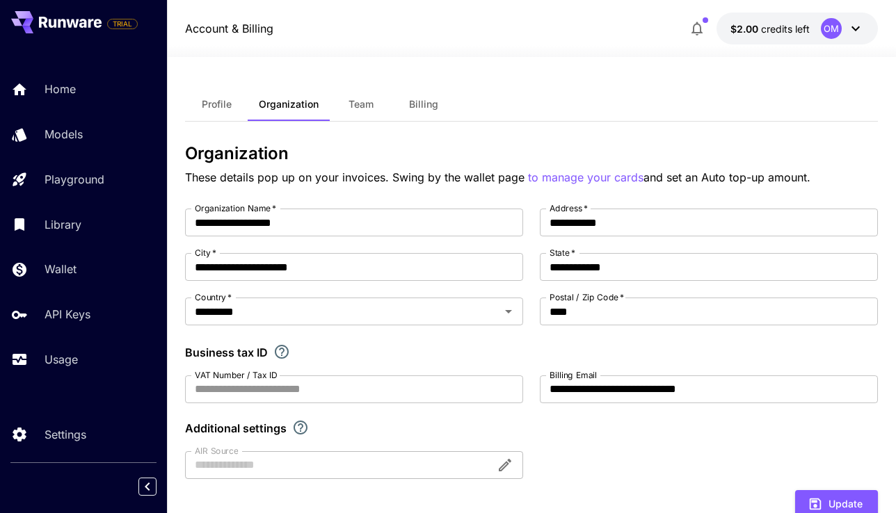
click at [365, 93] on button "Team" at bounding box center [361, 104] width 63 height 33
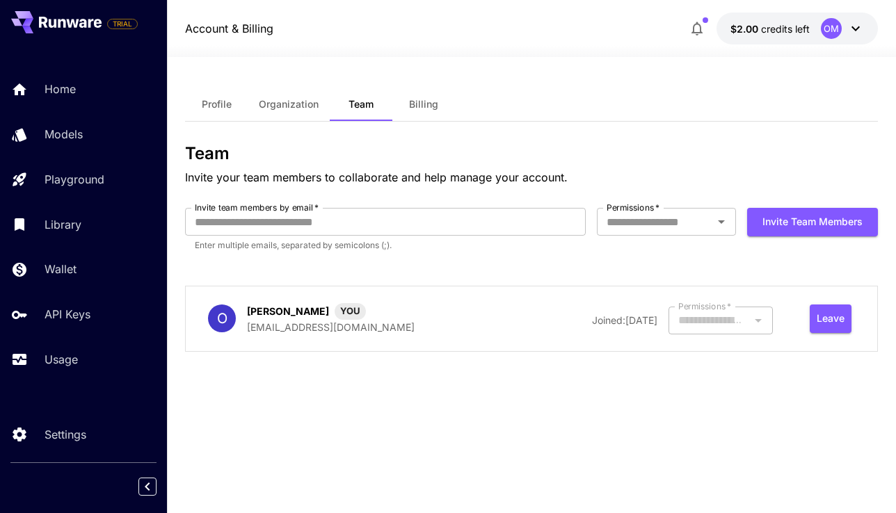
click at [412, 103] on span "Billing" at bounding box center [423, 104] width 29 height 13
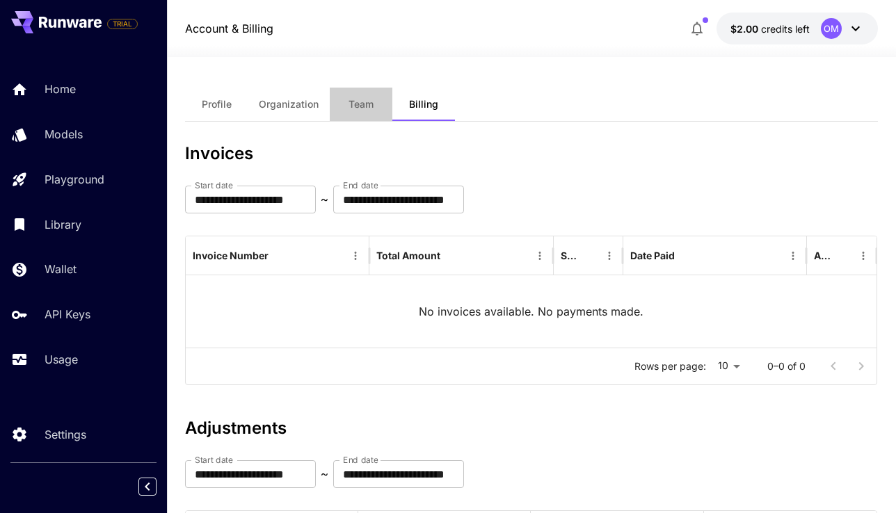
click at [343, 106] on button "Team" at bounding box center [361, 104] width 63 height 33
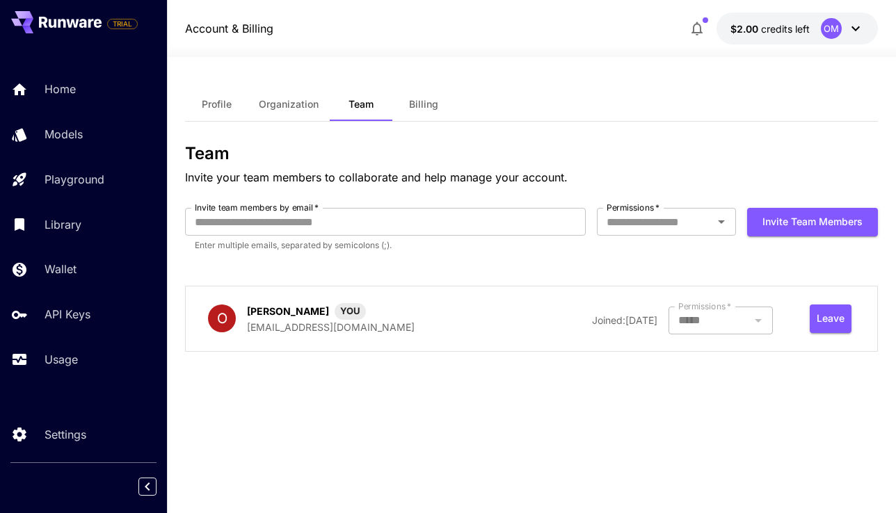
click at [734, 321] on div at bounding box center [720, 321] width 104 height 28
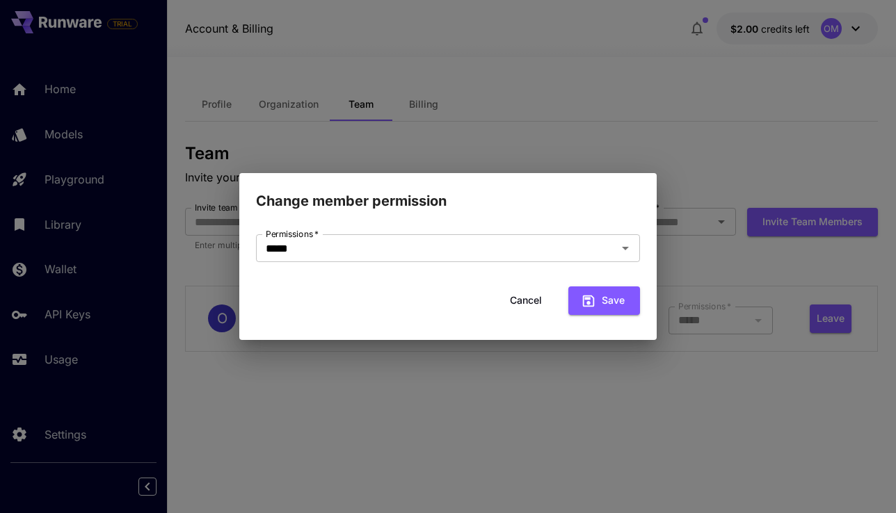
click at [532, 297] on button "Cancel" at bounding box center [526, 301] width 63 height 29
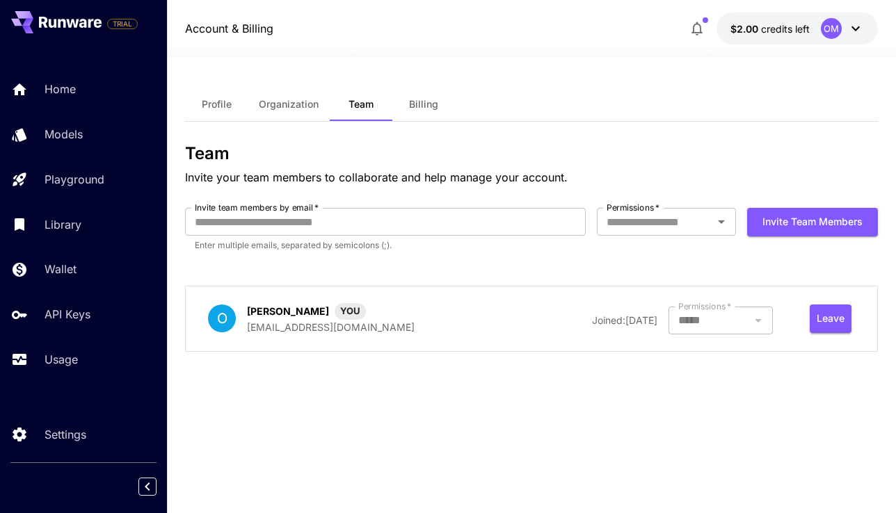
click at [227, 102] on span "Profile" at bounding box center [217, 104] width 30 height 13
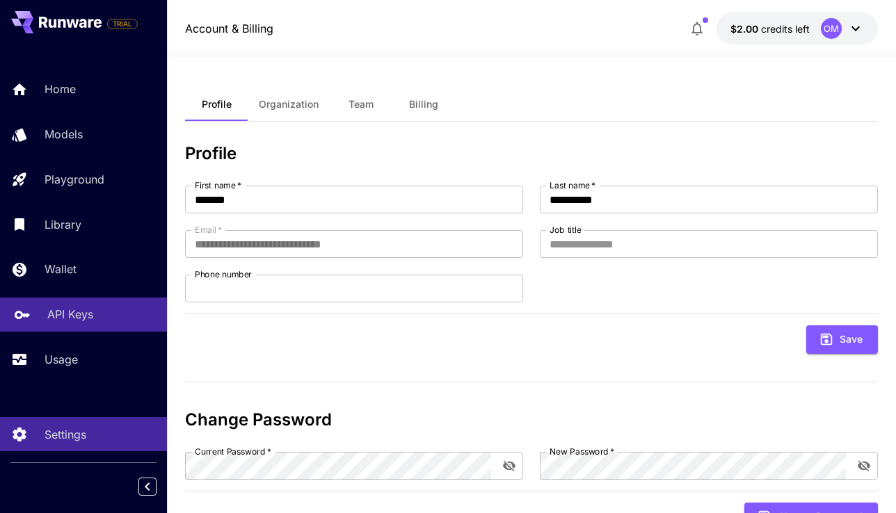
click at [64, 330] on link "API Keys" at bounding box center [83, 315] width 167 height 34
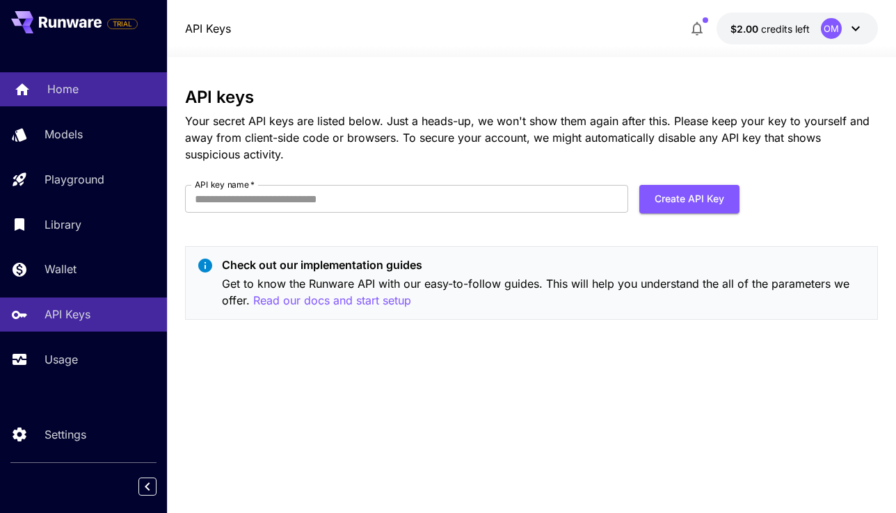
click at [74, 104] on link "Home" at bounding box center [83, 89] width 167 height 34
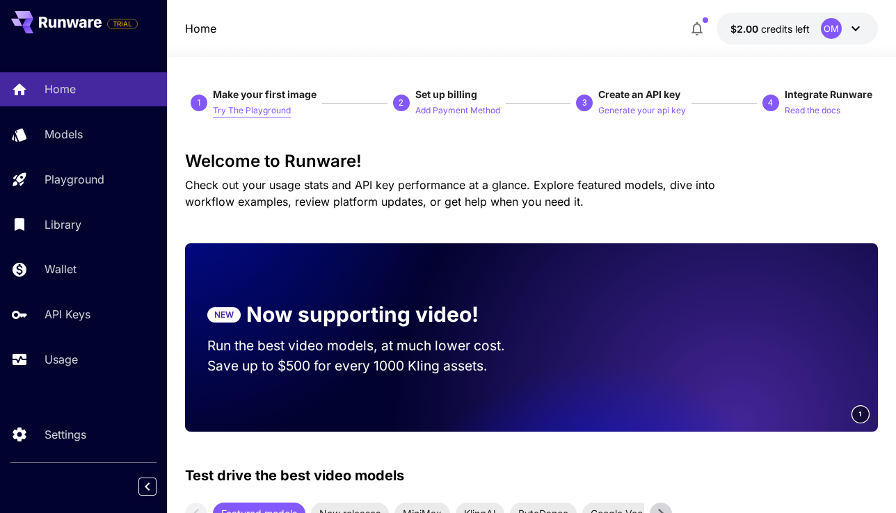
click at [259, 114] on p "Try The Playground" at bounding box center [252, 110] width 78 height 13
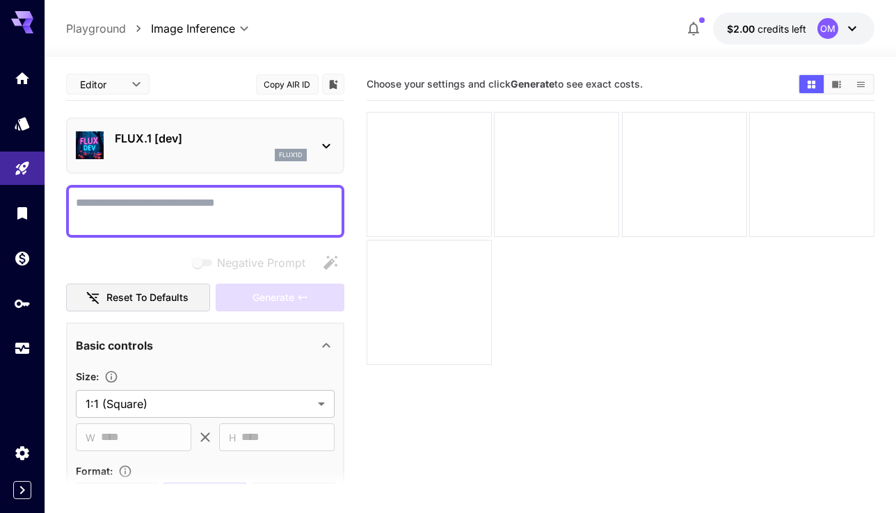
click at [328, 154] on icon at bounding box center [326, 146] width 17 height 17
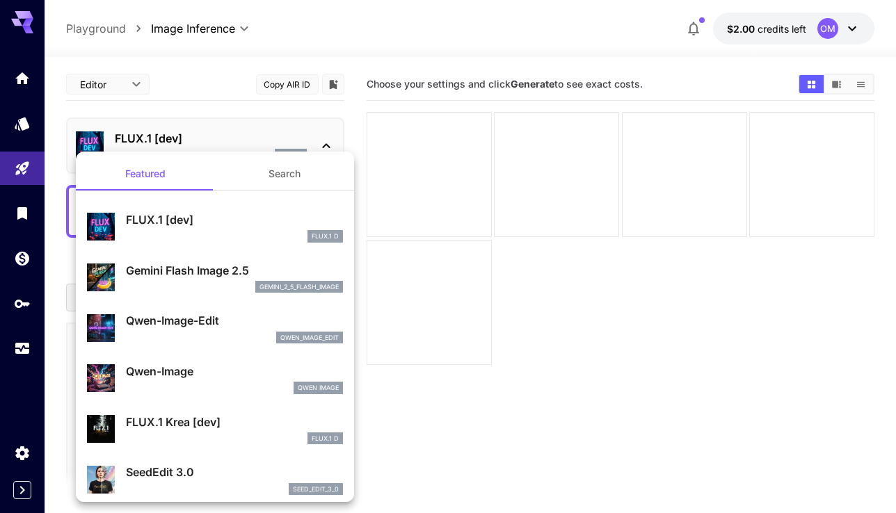
click at [328, 147] on div at bounding box center [448, 256] width 896 height 513
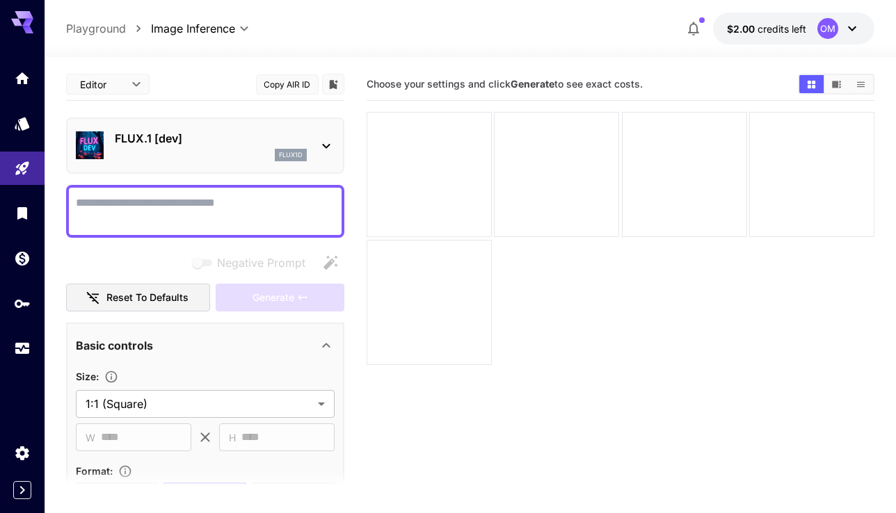
click at [703, 20] on span "button" at bounding box center [702, 20] width 6 height 6
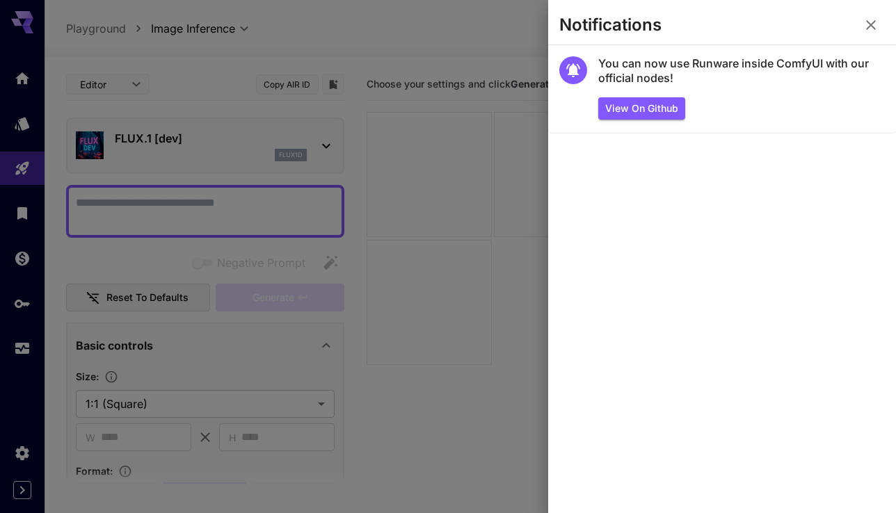
click at [866, 29] on icon "button" at bounding box center [870, 25] width 17 height 17
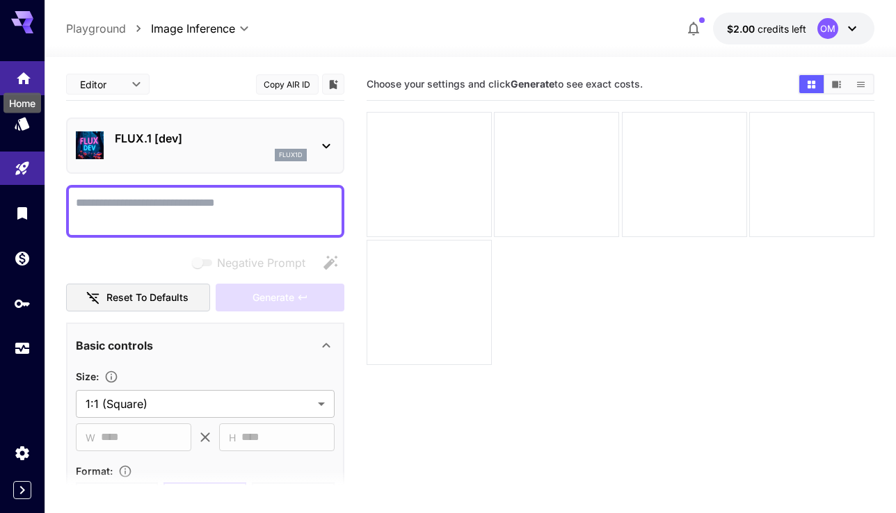
click at [25, 80] on icon "Home" at bounding box center [24, 74] width 14 height 12
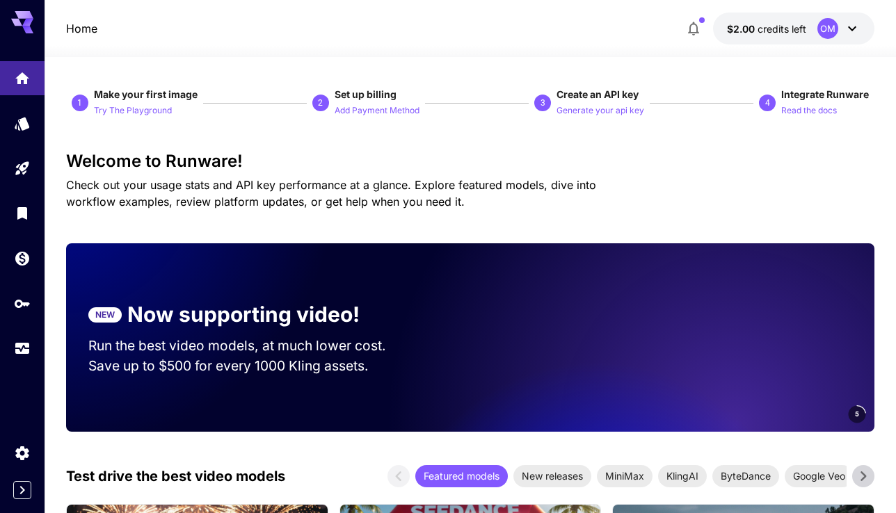
click at [22, 18] on icon at bounding box center [22, 18] width 22 height 15
click at [65, 15] on div "Home $2.00 credits left OM" at bounding box center [470, 28] width 851 height 57
click at [19, 492] on icon "Expand sidebar" at bounding box center [22, 490] width 17 height 17
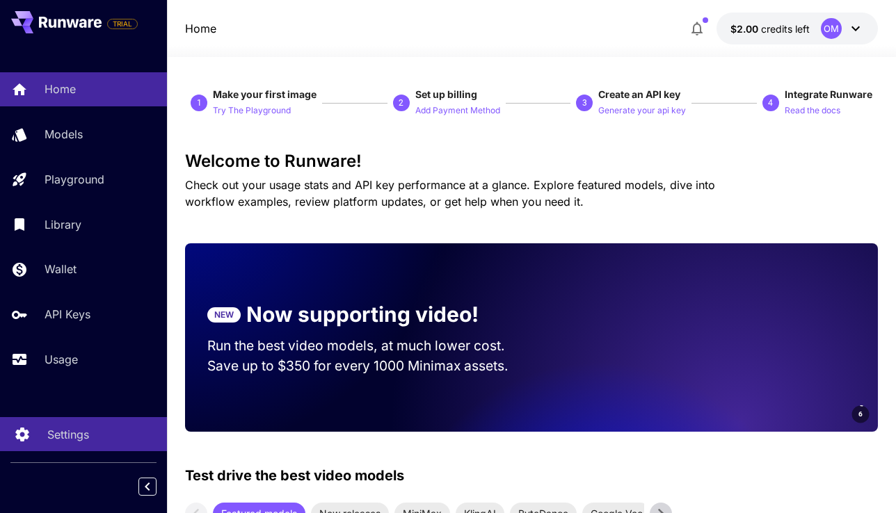
click at [59, 437] on p "Settings" at bounding box center [68, 434] width 42 height 17
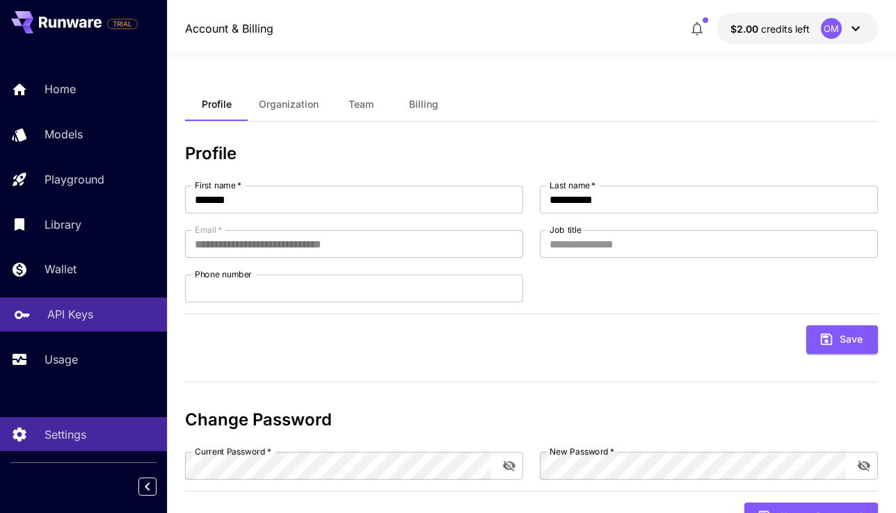
click at [99, 320] on div "API Keys" at bounding box center [101, 314] width 109 height 17
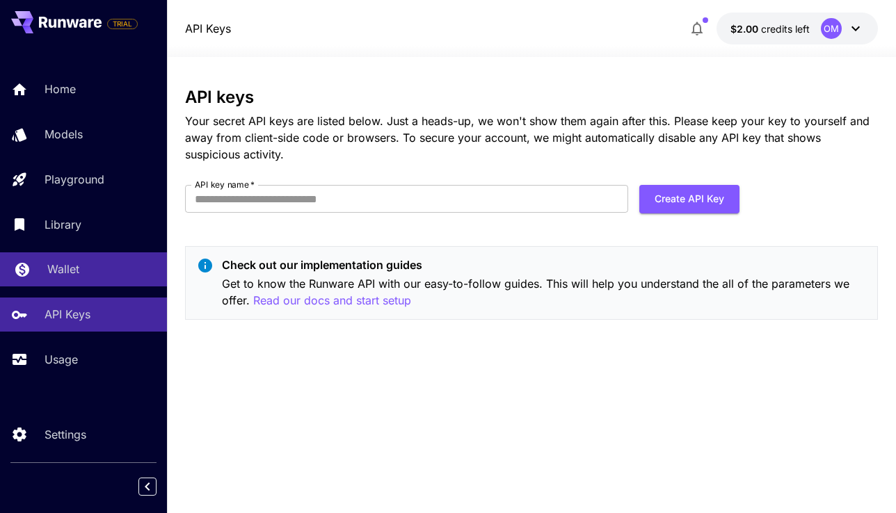
click at [107, 271] on div "Wallet" at bounding box center [101, 269] width 109 height 17
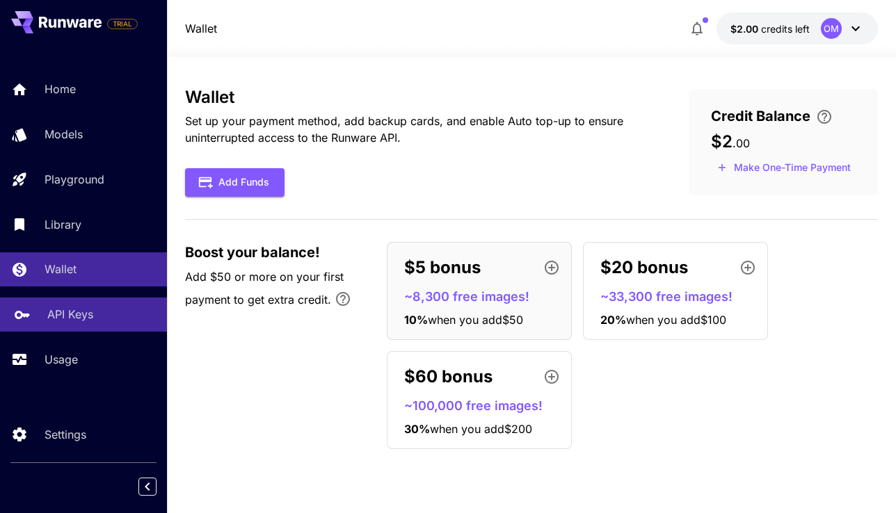
click at [107, 310] on div "API Keys" at bounding box center [101, 314] width 109 height 17
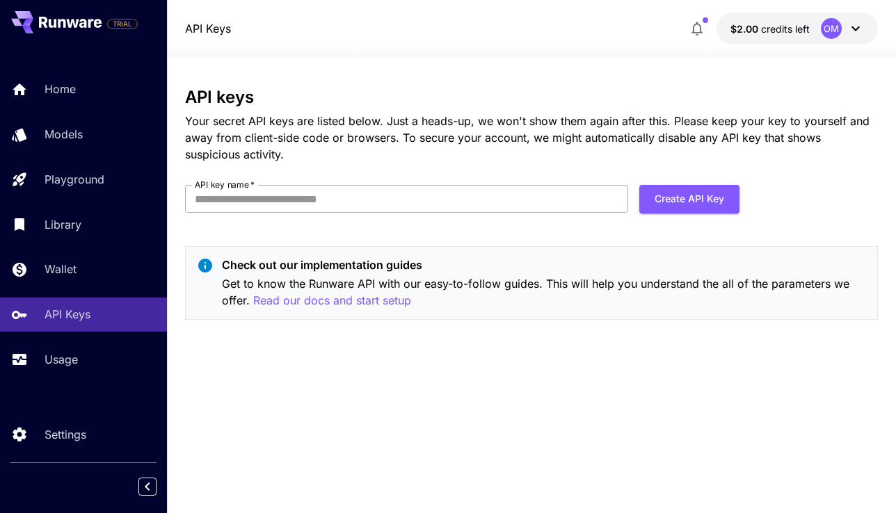
click at [352, 202] on input "API key name   *" at bounding box center [406, 199] width 442 height 28
click at [630, 154] on p "Your secret API keys are listed below. Just a heads-up, we won't show them agai…" at bounding box center [531, 138] width 693 height 50
click at [675, 188] on button "Create API Key" at bounding box center [689, 199] width 100 height 29
click at [531, 209] on input "API key name   *" at bounding box center [406, 199] width 442 height 28
click at [670, 194] on button "Create API Key" at bounding box center [689, 199] width 100 height 29
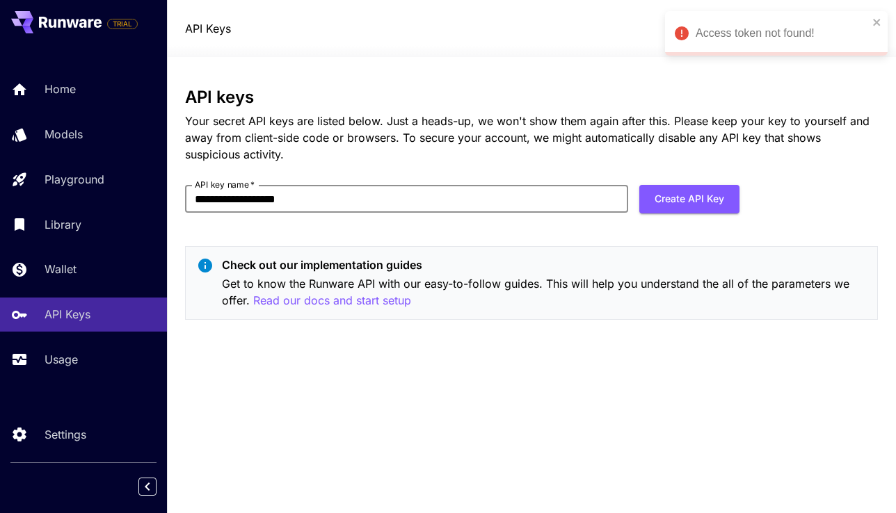
drag, startPoint x: 367, startPoint y: 207, endPoint x: 159, endPoint y: 207, distance: 207.3
click at [159, 207] on div "**********" at bounding box center [448, 256] width 896 height 513
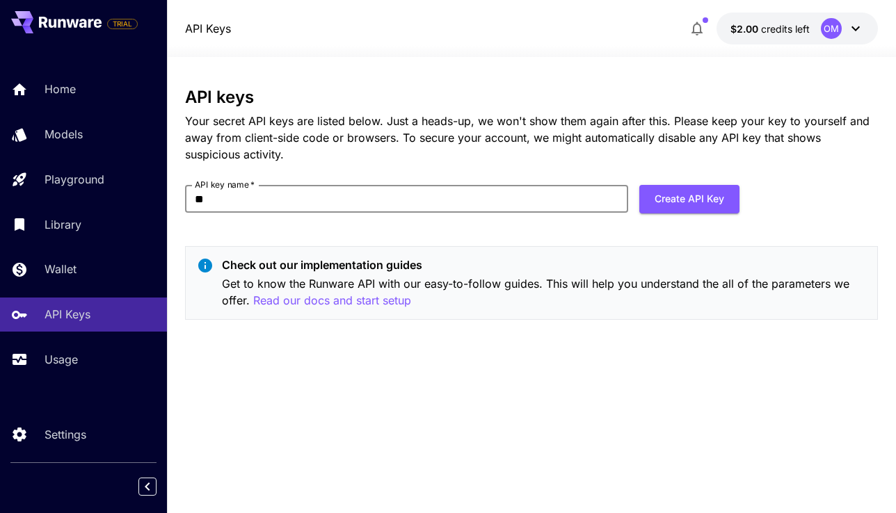
type input "*"
type input "**********"
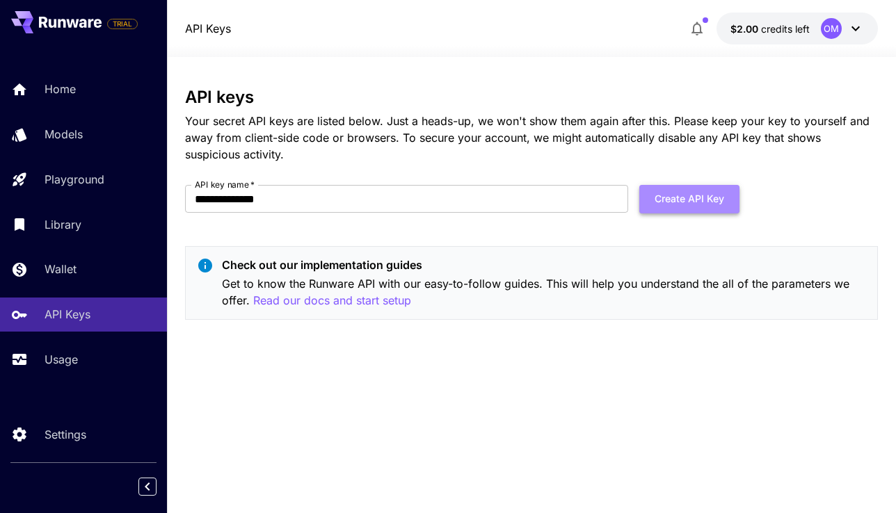
click at [650, 191] on button "Create API Key" at bounding box center [689, 199] width 100 height 29
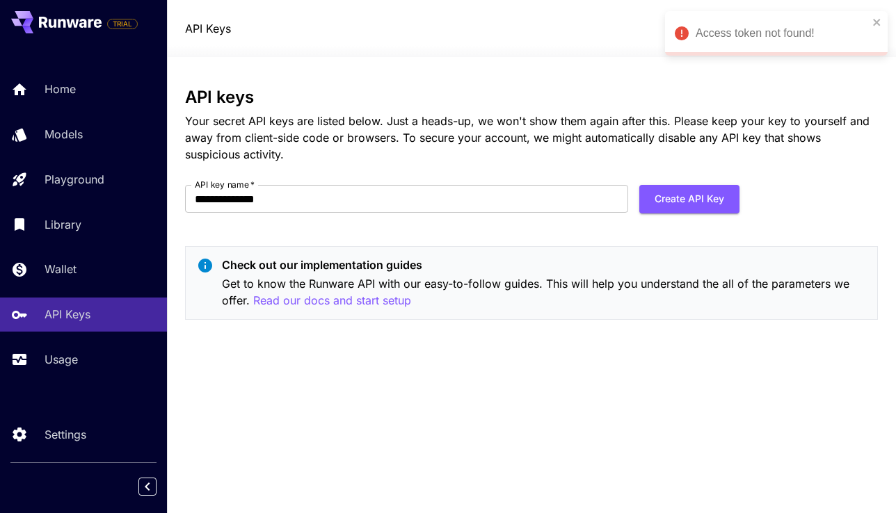
click at [867, 28] on div "Access token not found!" at bounding box center [782, 33] width 172 height 17
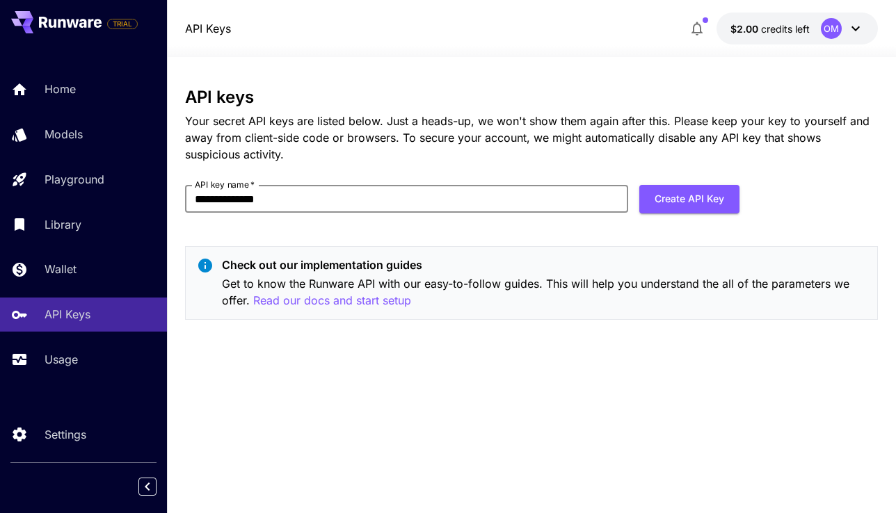
drag, startPoint x: 322, startPoint y: 204, endPoint x: 159, endPoint y: 207, distance: 162.8
click at [159, 207] on div "**********" at bounding box center [448, 256] width 896 height 513
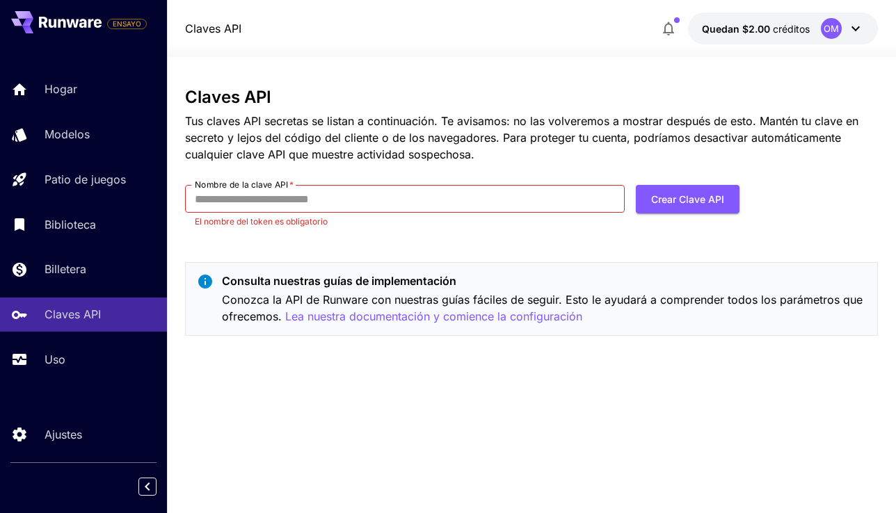
click at [561, 343] on div "Claves API Tus claves API secretas se listan a continuación. Te avisamos: no la…" at bounding box center [531, 217] width 693 height 259
click at [490, 314] on font "Lea nuestra documentación y comience la configuración" at bounding box center [433, 317] width 297 height 14
click at [707, 198] on font "Crear clave API" at bounding box center [687, 199] width 73 height 12
